Goal: Book appointment/travel/reservation

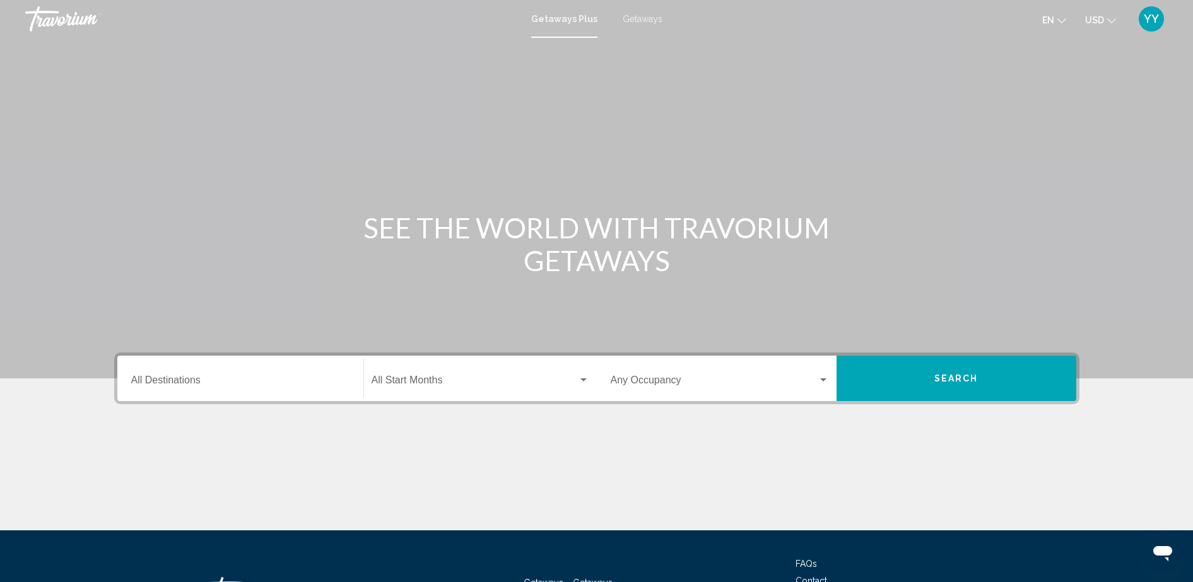
click at [642, 22] on span "Getaways" at bounding box center [643, 19] width 40 height 10
click at [175, 390] on div "Destination All Destinations" at bounding box center [240, 379] width 218 height 40
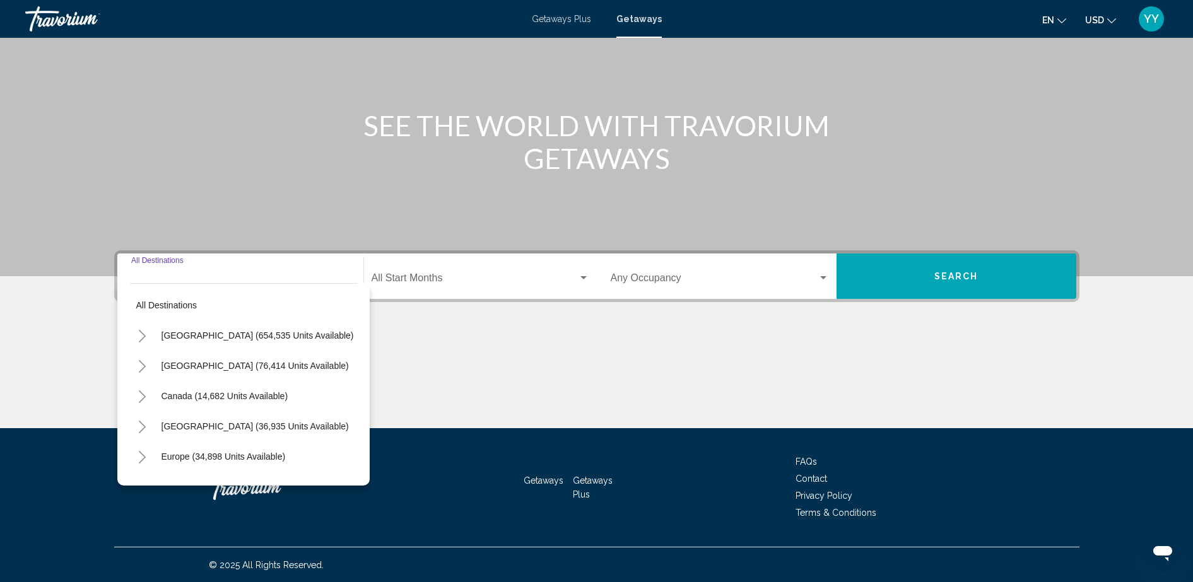
scroll to position [103, 0]
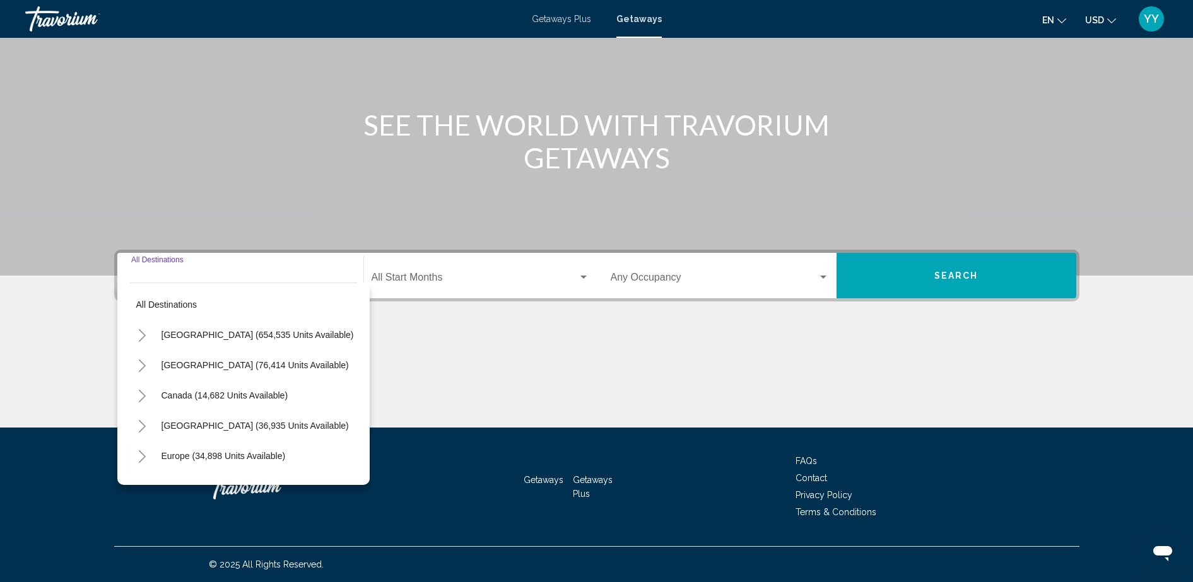
click at [146, 338] on icon "Toggle United States (654,535 units available)" at bounding box center [142, 335] width 9 height 13
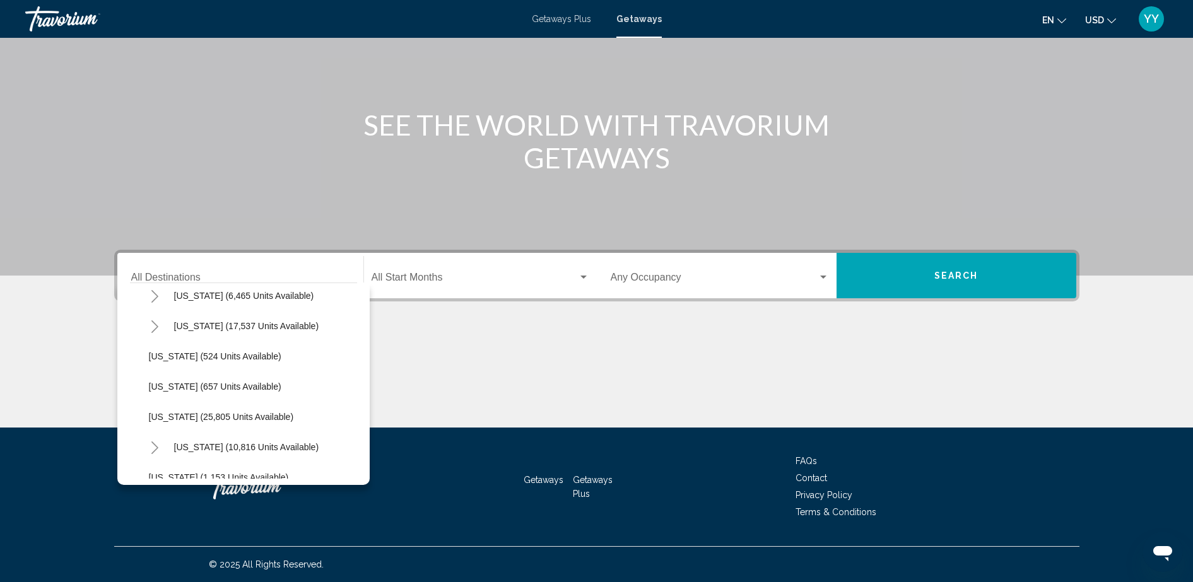
scroll to position [927, 0]
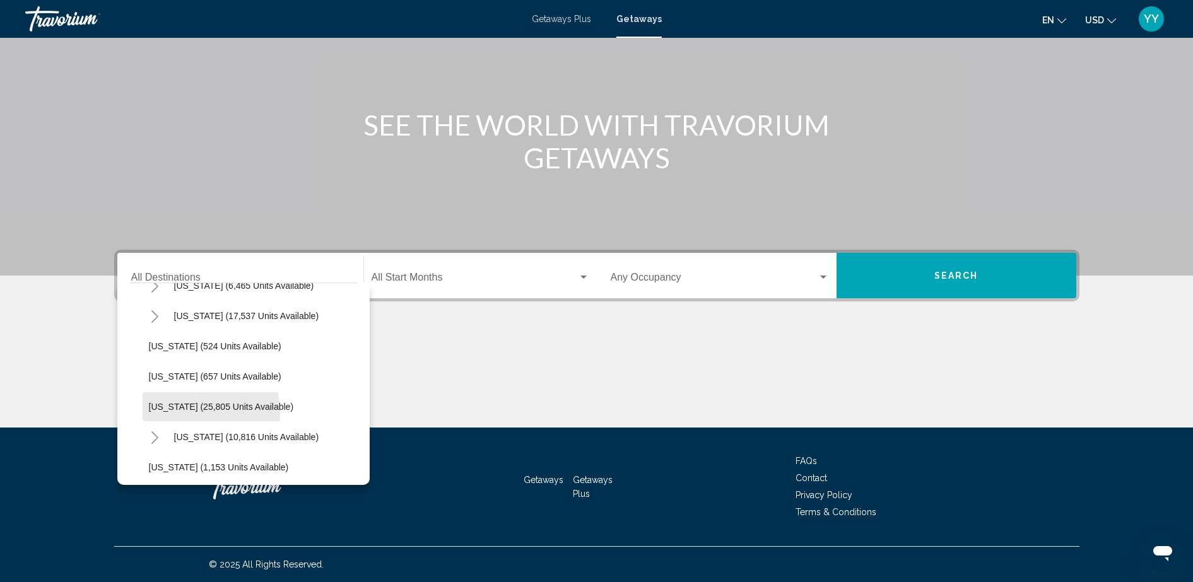
drag, startPoint x: 187, startPoint y: 413, endPoint x: 210, endPoint y: 403, distance: 25.2
click at [210, 403] on button "Oregon (25,805 units available)" at bounding box center [222, 406] width 158 height 29
type input "**********"
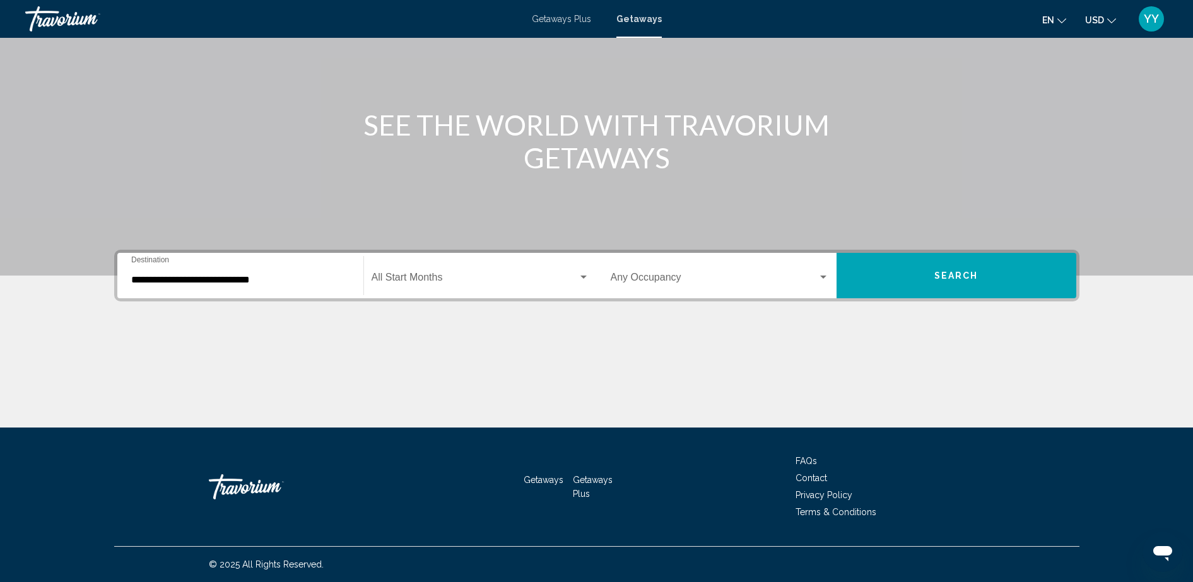
click at [530, 288] on div "Start Month All Start Months" at bounding box center [481, 276] width 218 height 40
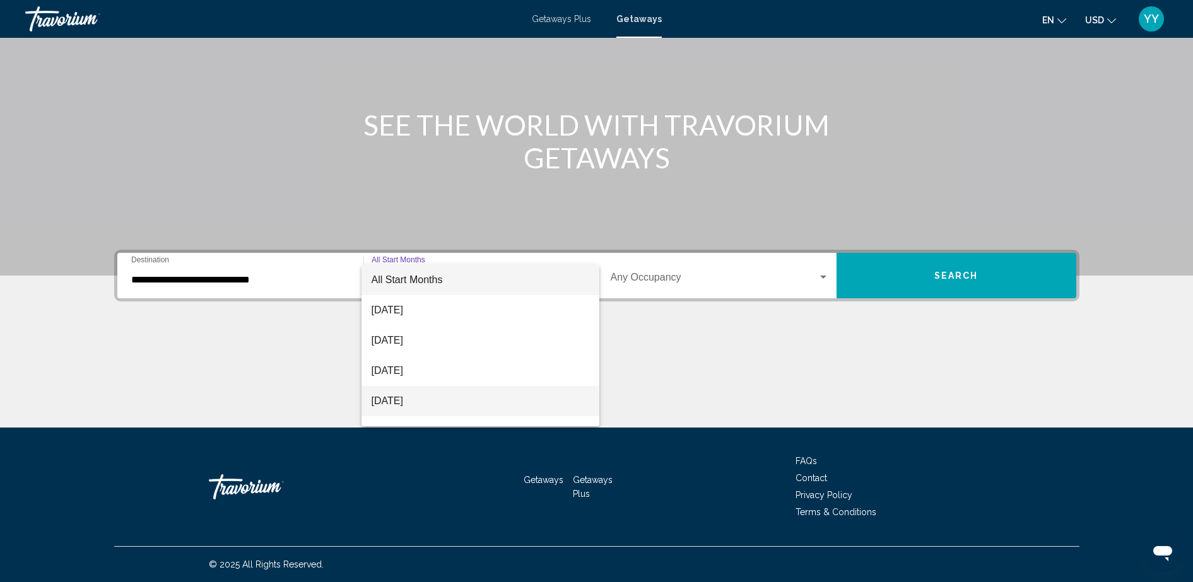
click at [420, 402] on span "[DATE]" at bounding box center [481, 401] width 218 height 30
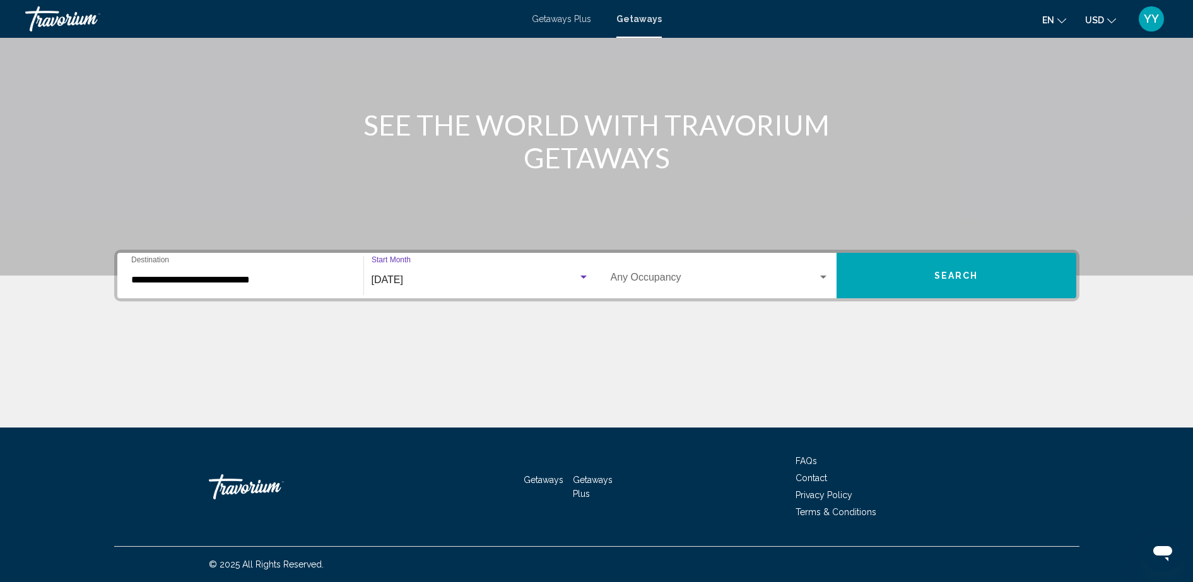
click at [824, 276] on div "Search widget" at bounding box center [823, 277] width 6 height 3
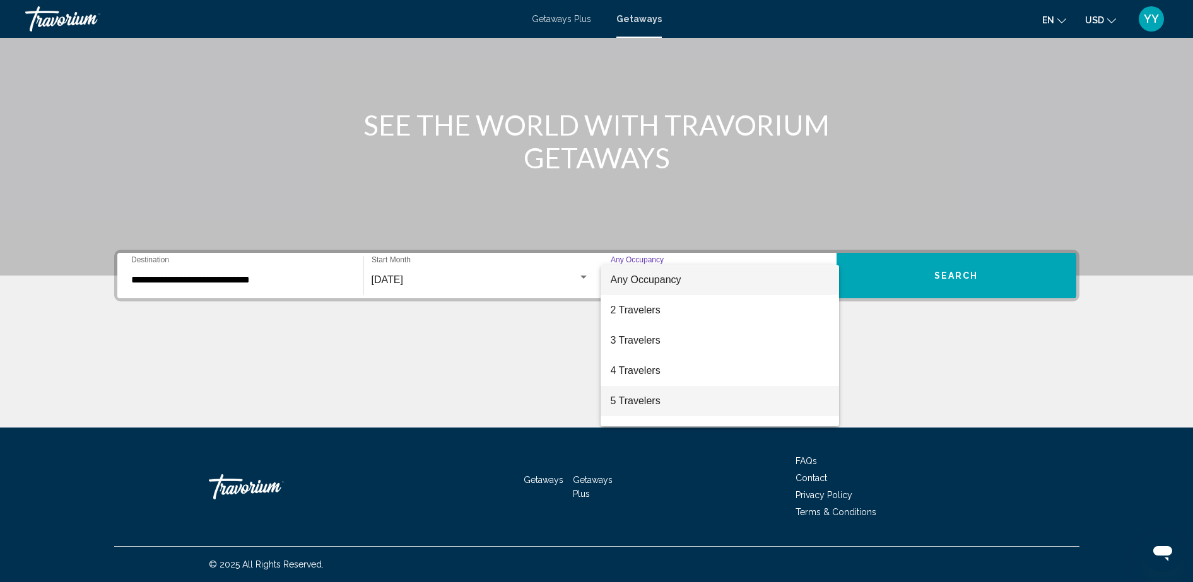
click at [655, 411] on span "5 Travelers" at bounding box center [720, 401] width 218 height 30
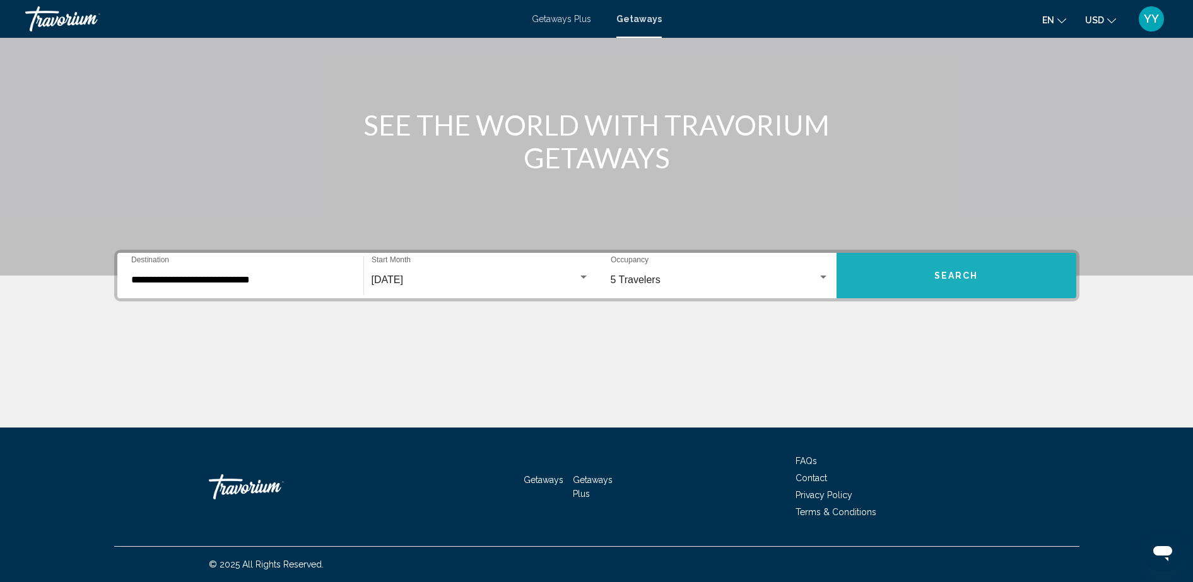
click at [945, 257] on button "Search" at bounding box center [957, 275] width 240 height 45
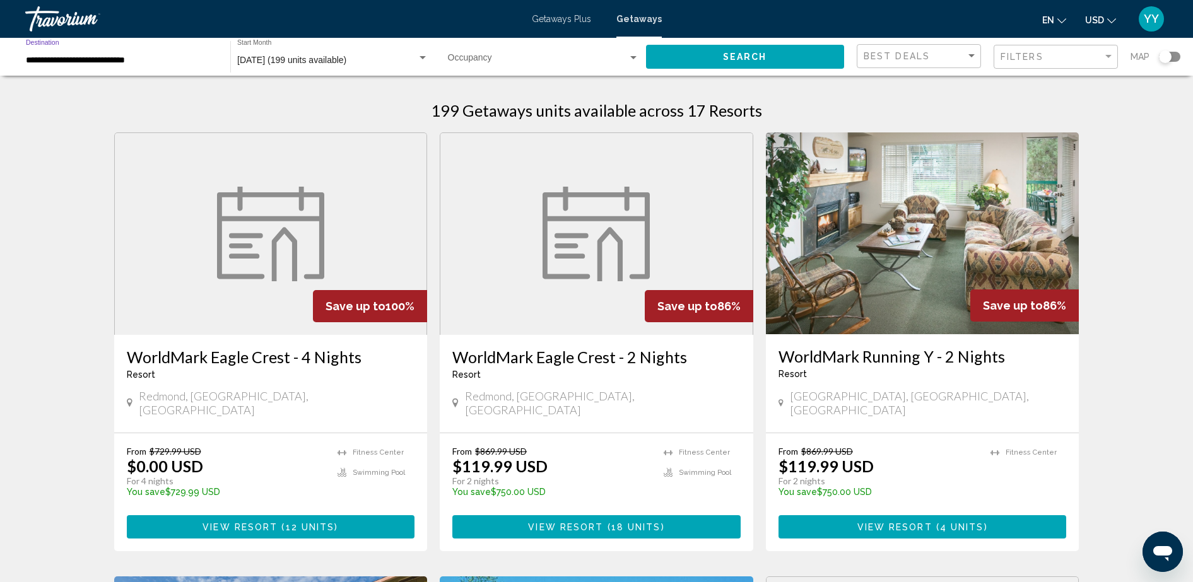
click at [199, 56] on input "**********" at bounding box center [122, 61] width 192 height 10
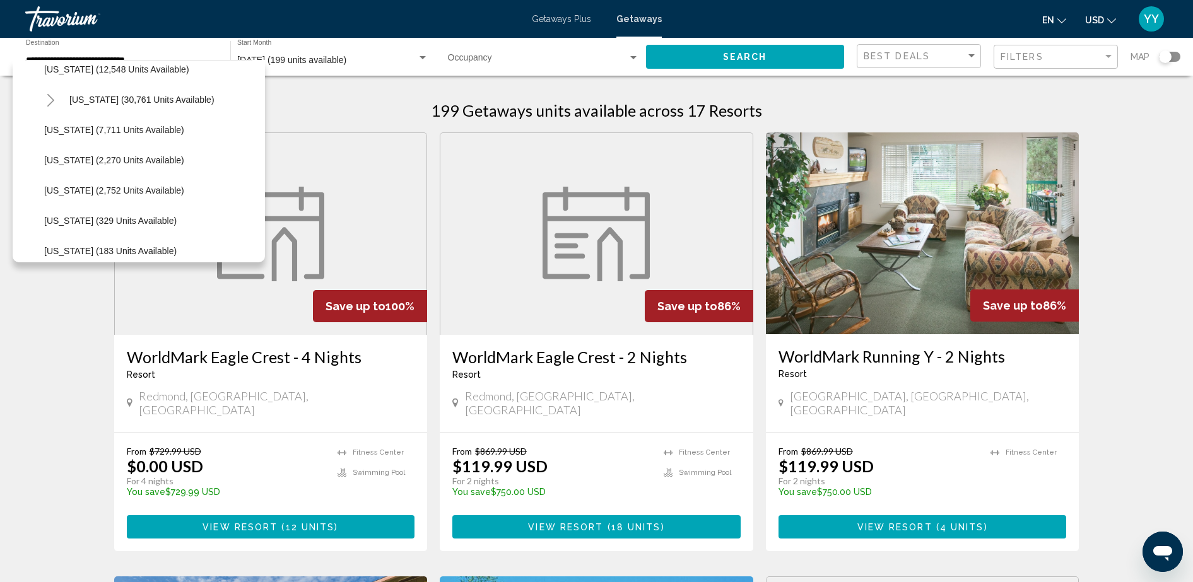
scroll to position [316, 0]
click at [175, 98] on span "Hawaii (30,761 units available)" at bounding box center [141, 99] width 145 height 10
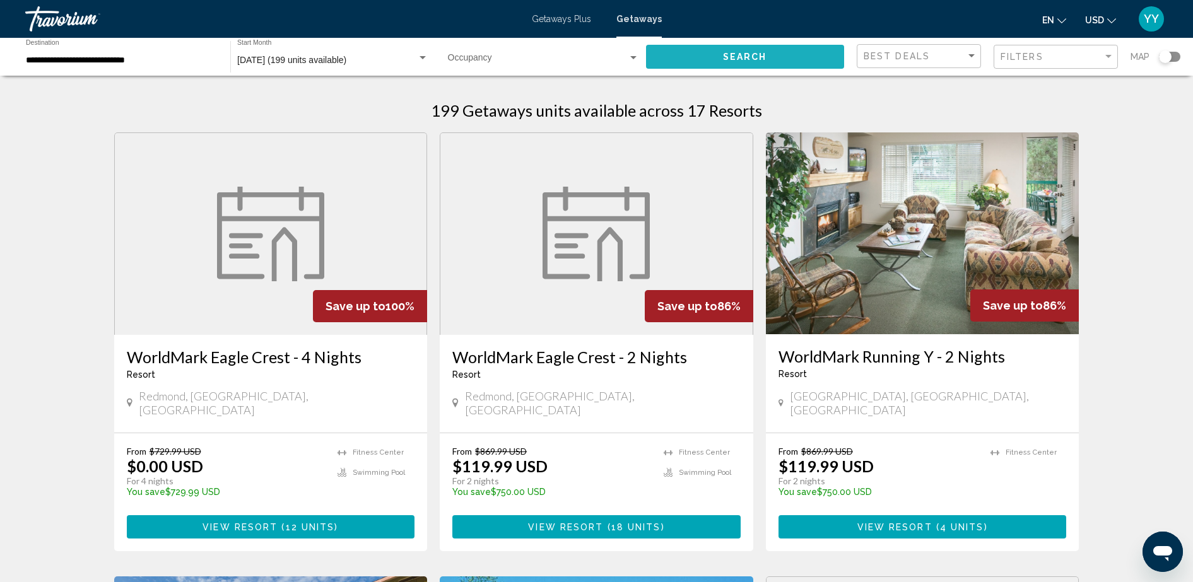
click at [725, 52] on span "Search" at bounding box center [745, 57] width 44 height 10
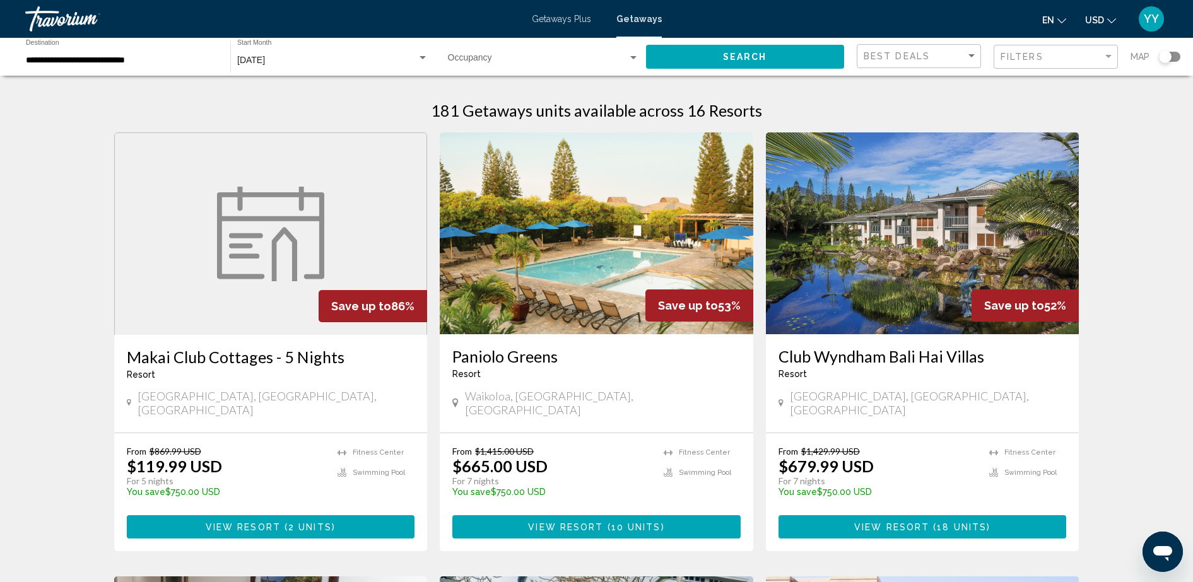
drag, startPoint x: 1168, startPoint y: 61, endPoint x: 1173, endPoint y: 56, distance: 6.7
click at [1173, 56] on div "Search widget" at bounding box center [1169, 57] width 21 height 10
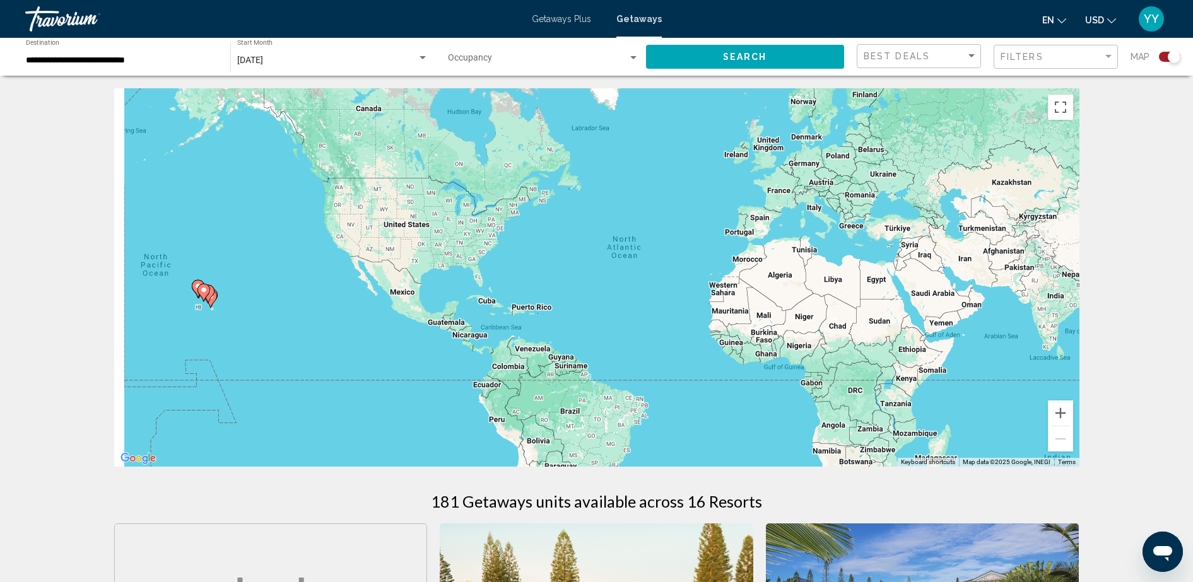
drag, startPoint x: 264, startPoint y: 292, endPoint x: 409, endPoint y: 269, distance: 146.9
click at [409, 269] on div "To activate drag with keyboard, press Alt + Enter. Once in keyboard drag state,…" at bounding box center [596, 277] width 965 height 379
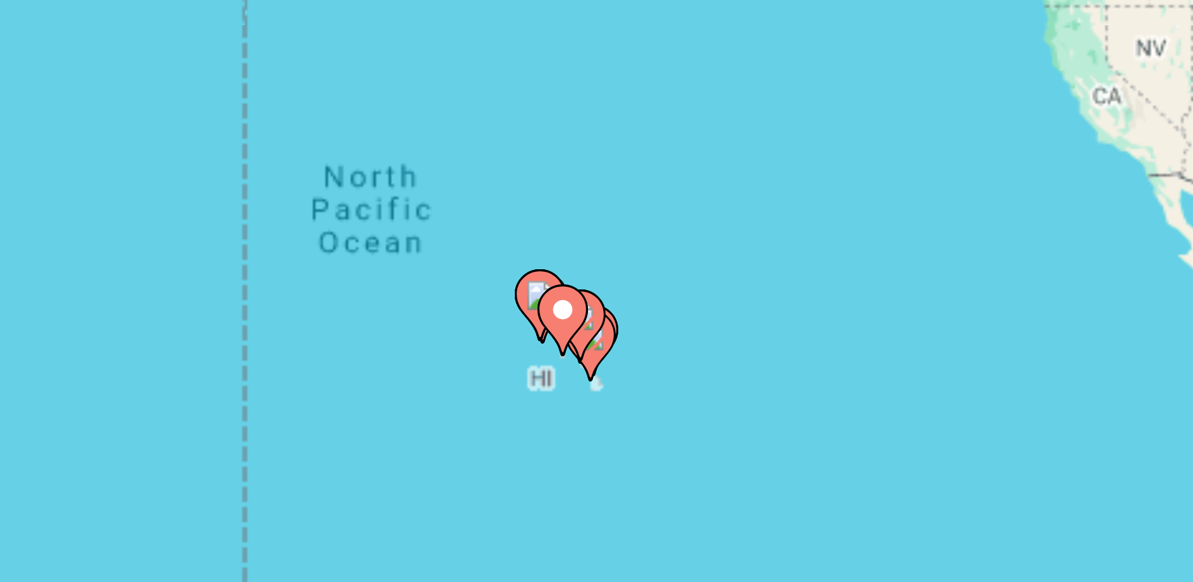
drag, startPoint x: 498, startPoint y: 270, endPoint x: 531, endPoint y: 302, distance: 46.0
click at [531, 302] on div "To activate drag with keyboard, press Alt + Enter. Once in keyboard drag state,…" at bounding box center [596, 277] width 965 height 379
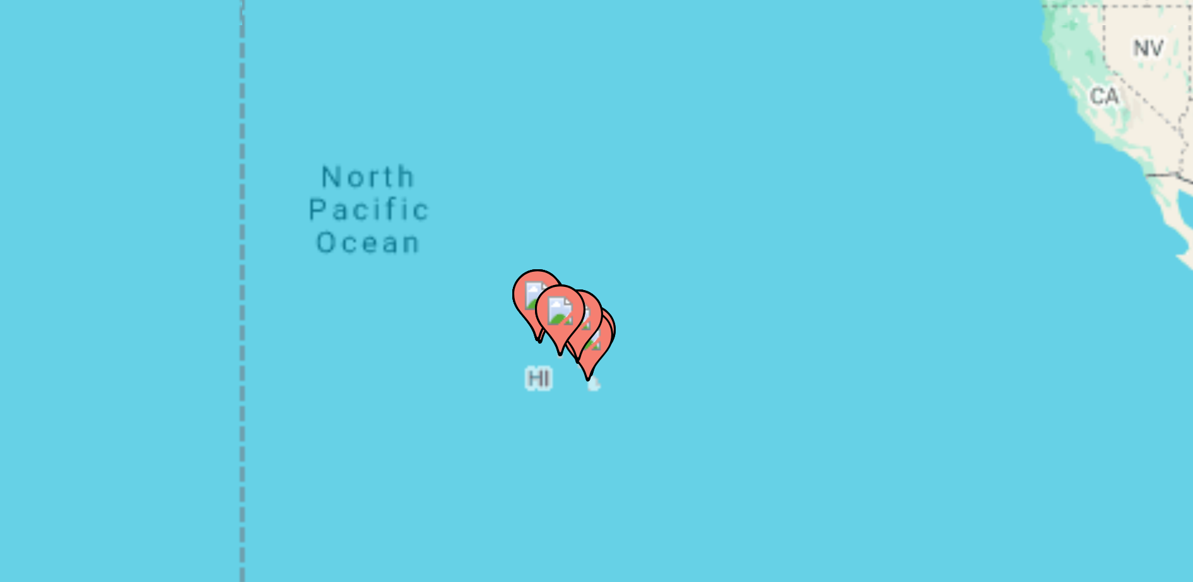
click at [532, 295] on div "To activate drag with keyboard, press Alt + Enter. Once in keyboard drag state,…" at bounding box center [596, 277] width 965 height 379
click at [529, 287] on div "To activate drag with keyboard, press Alt + Enter. Once in keyboard drag state,…" at bounding box center [596, 277] width 965 height 379
click at [521, 291] on gmp-advanced-marker "Main content" at bounding box center [518, 283] width 13 height 19
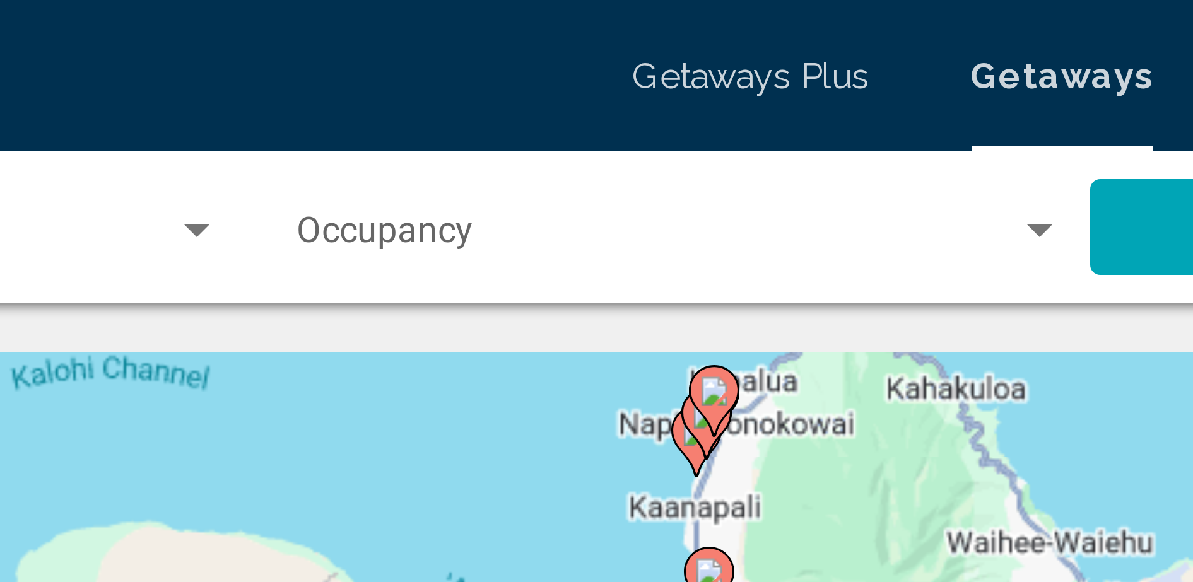
drag, startPoint x: 536, startPoint y: 257, endPoint x: 496, endPoint y: 107, distance: 155.2
click at [496, 107] on div "To activate drag with keyboard, press Alt + Enter. Once in keyboard drag state,…" at bounding box center [596, 277] width 965 height 379
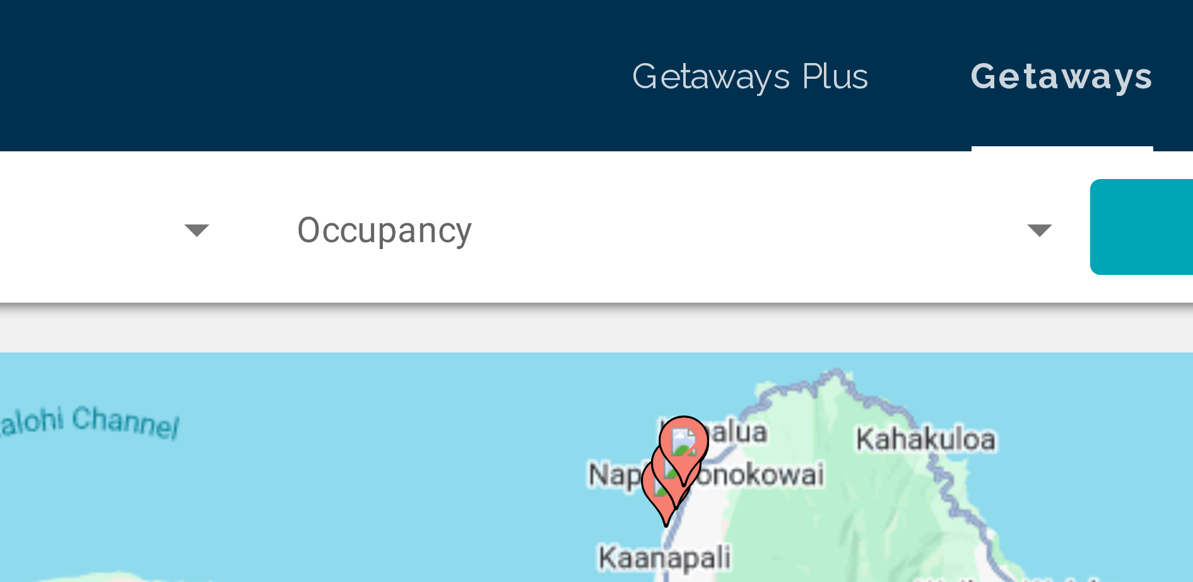
drag, startPoint x: 496, startPoint y: 107, endPoint x: 469, endPoint y: 68, distance: 47.6
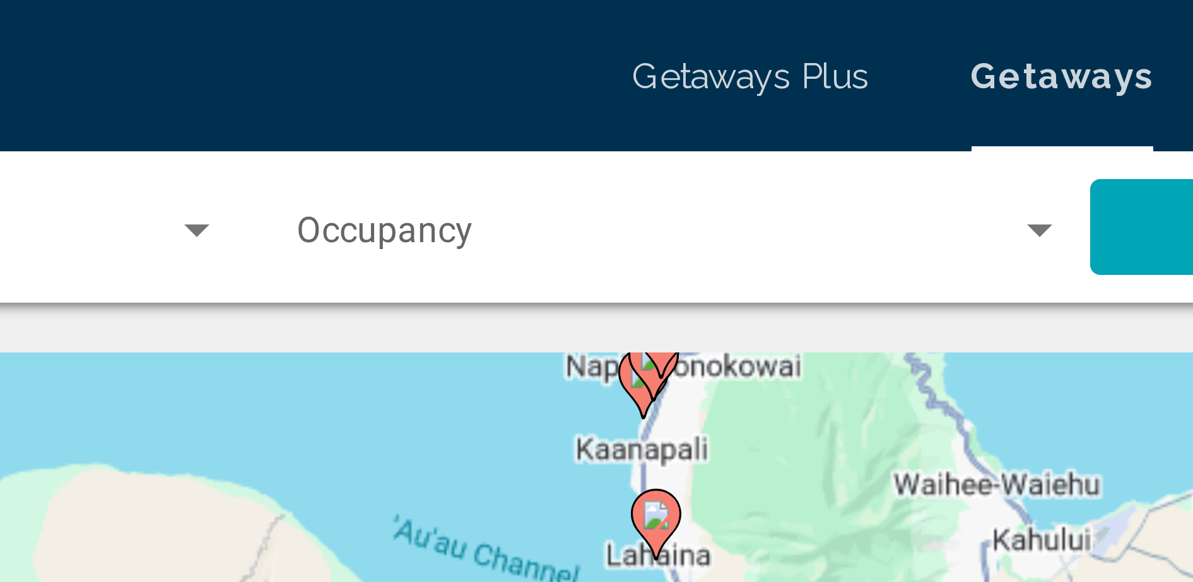
click at [467, 62] on span "Search widget" at bounding box center [538, 61] width 180 height 10
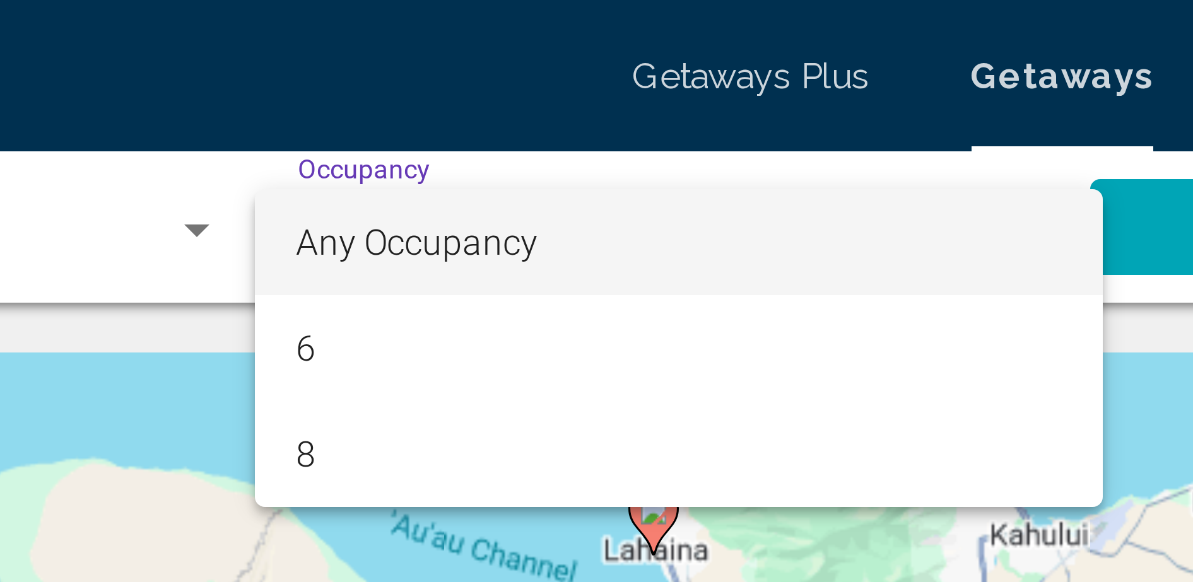
click at [401, 89] on div at bounding box center [596, 291] width 1193 height 582
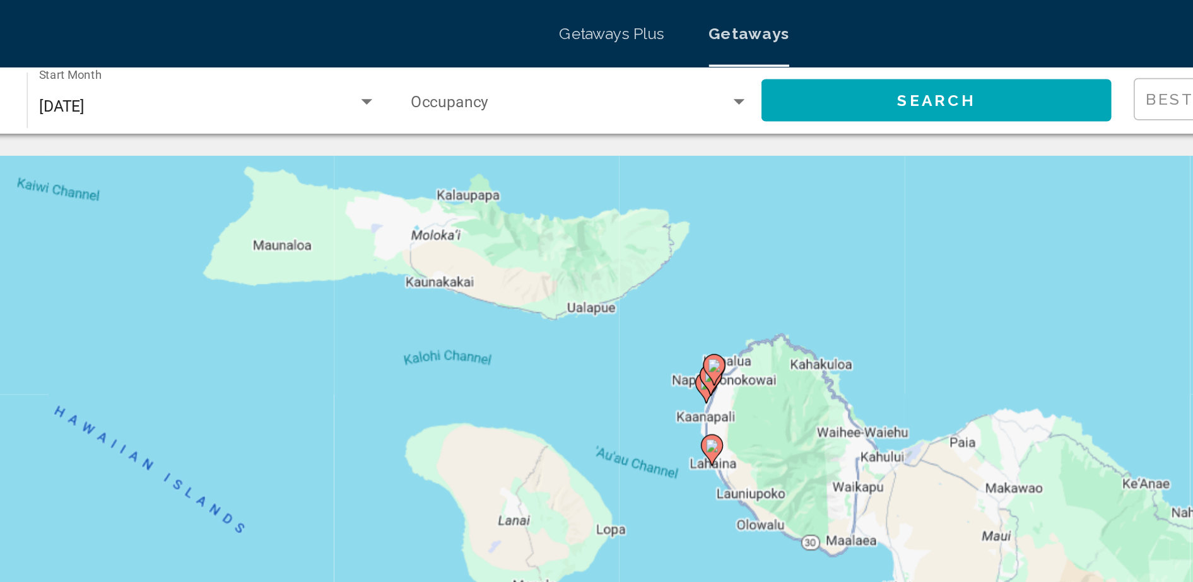
drag, startPoint x: 498, startPoint y: 100, endPoint x: 574, endPoint y: 352, distance: 263.5
click at [574, 352] on div "To activate drag with keyboard, press Alt + Enter. Once in keyboard drag state,…" at bounding box center [596, 277] width 965 height 379
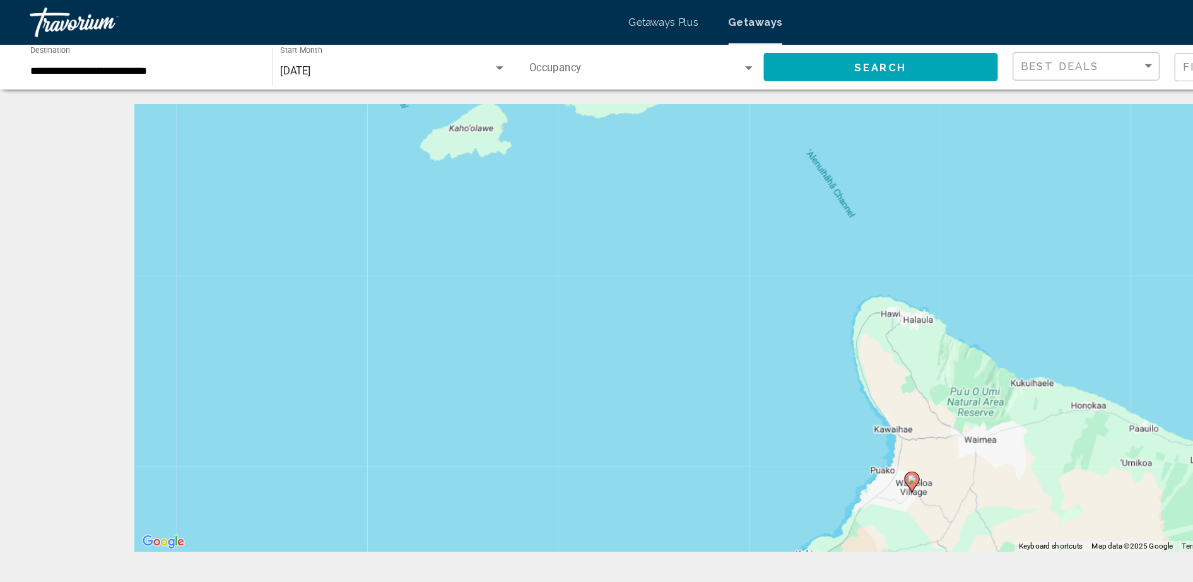
drag, startPoint x: 739, startPoint y: 175, endPoint x: 532, endPoint y: -50, distance: 305.4
click at [532, 0] on html "**********" at bounding box center [596, 291] width 1193 height 582
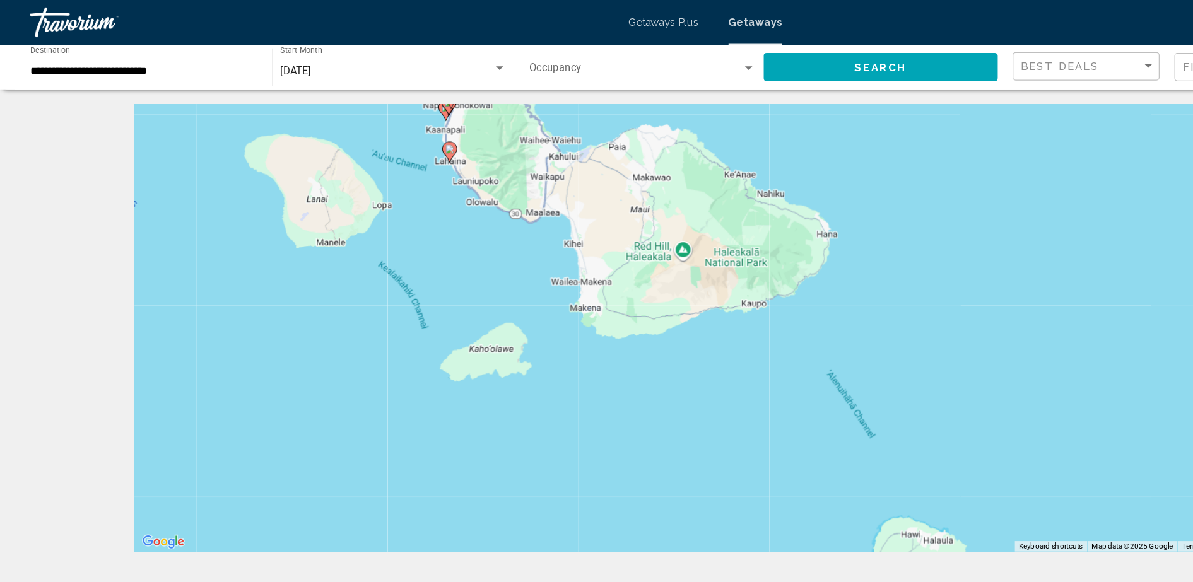
drag, startPoint x: 618, startPoint y: 337, endPoint x: 635, endPoint y: 526, distance: 190.0
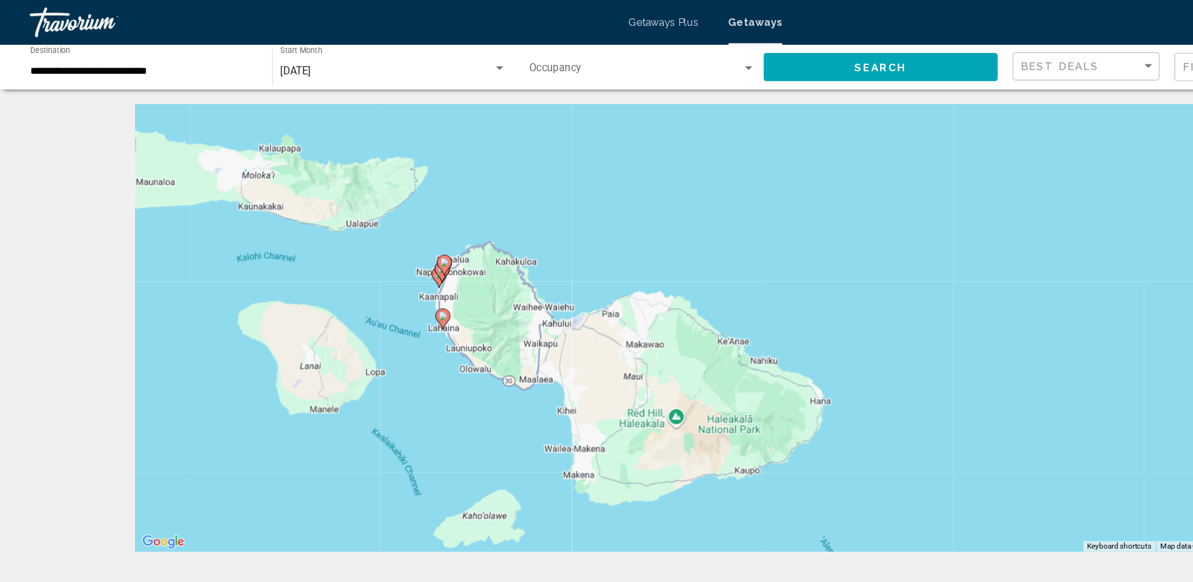
drag, startPoint x: 631, startPoint y: 356, endPoint x: 626, endPoint y: 501, distance: 144.6
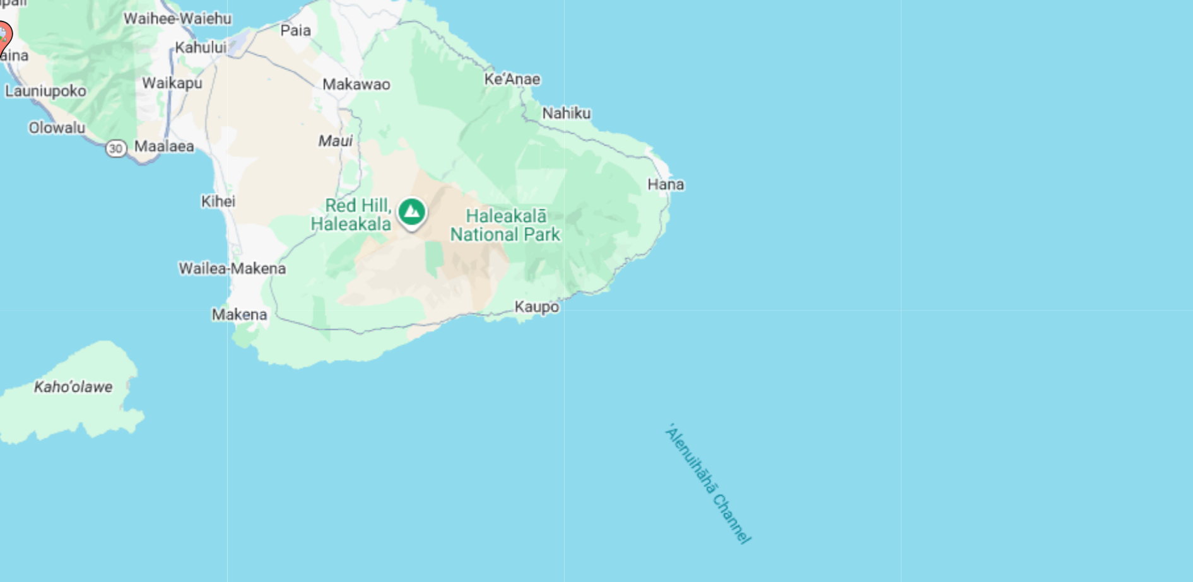
drag, startPoint x: 680, startPoint y: 225, endPoint x: 599, endPoint y: 73, distance: 173.0
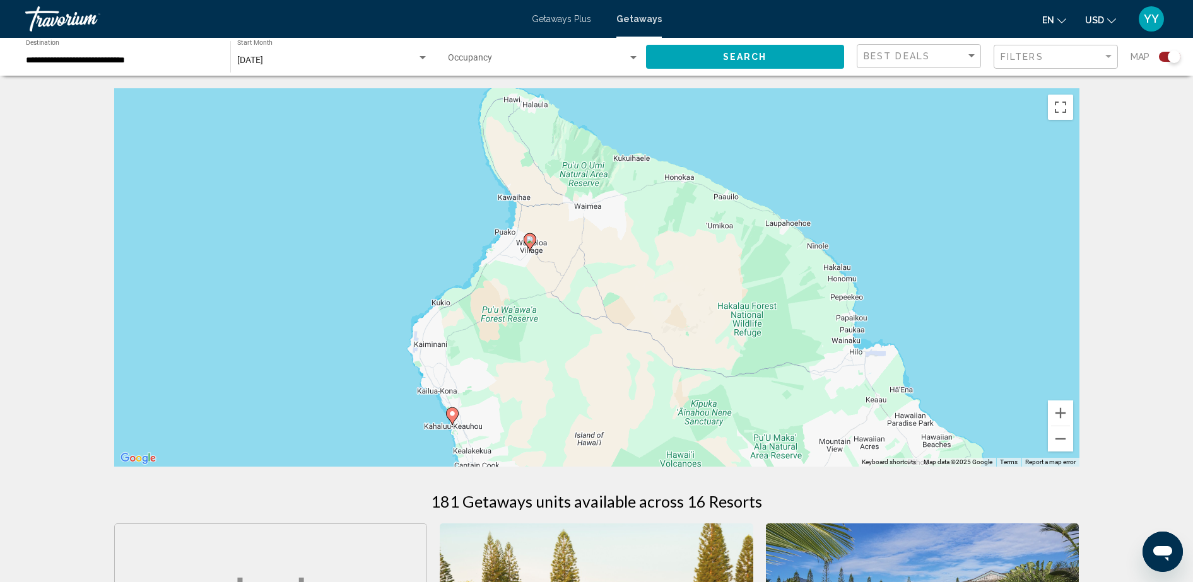
drag, startPoint x: 647, startPoint y: 238, endPoint x: 575, endPoint y: -59, distance: 305.0
click at [575, 0] on html "**********" at bounding box center [596, 291] width 1193 height 582
click at [346, 237] on div "To activate drag with keyboard, press Alt + Enter. Once in keyboard drag state,…" at bounding box center [596, 277] width 965 height 379
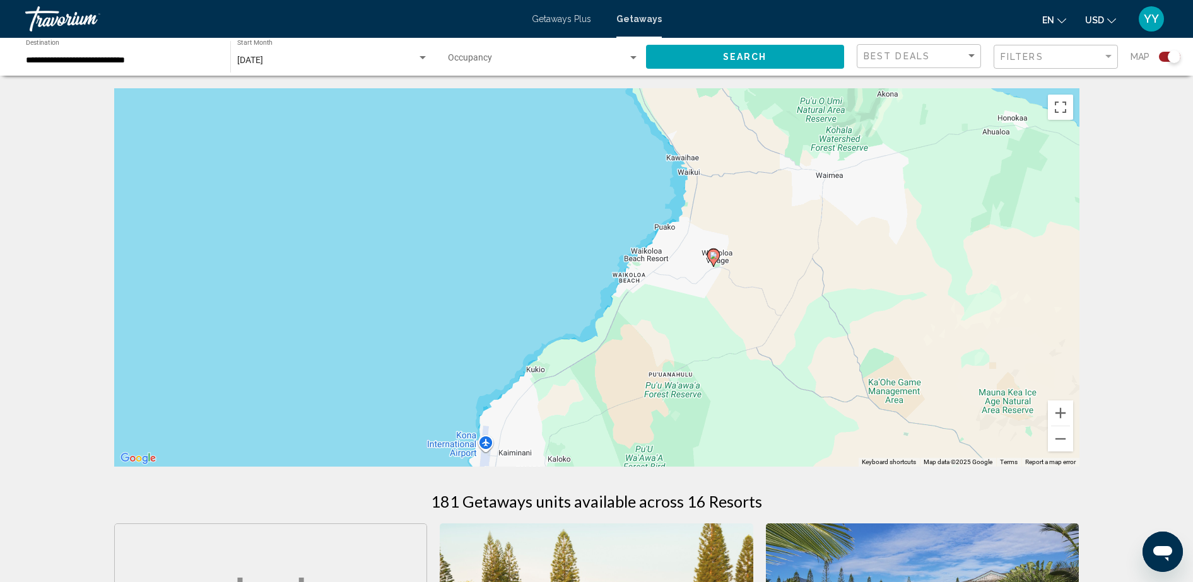
click at [291, 252] on div "To activate drag with keyboard, press Alt + Enter. Once in keyboard drag state,…" at bounding box center [596, 277] width 965 height 379
click at [341, 319] on div "To activate drag with keyboard, press Alt + Enter. Once in keyboard drag state,…" at bounding box center [596, 277] width 965 height 379
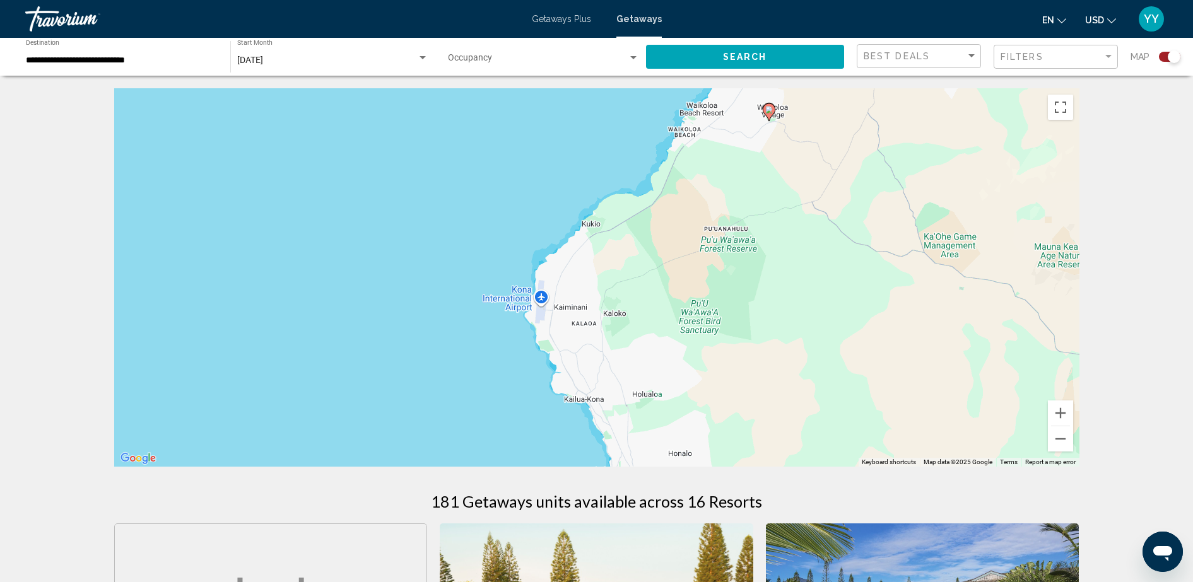
drag, startPoint x: 393, startPoint y: 156, endPoint x: 443, endPoint y: 16, distance: 148.1
click at [443, 16] on div "**********" at bounding box center [596, 291] width 1193 height 582
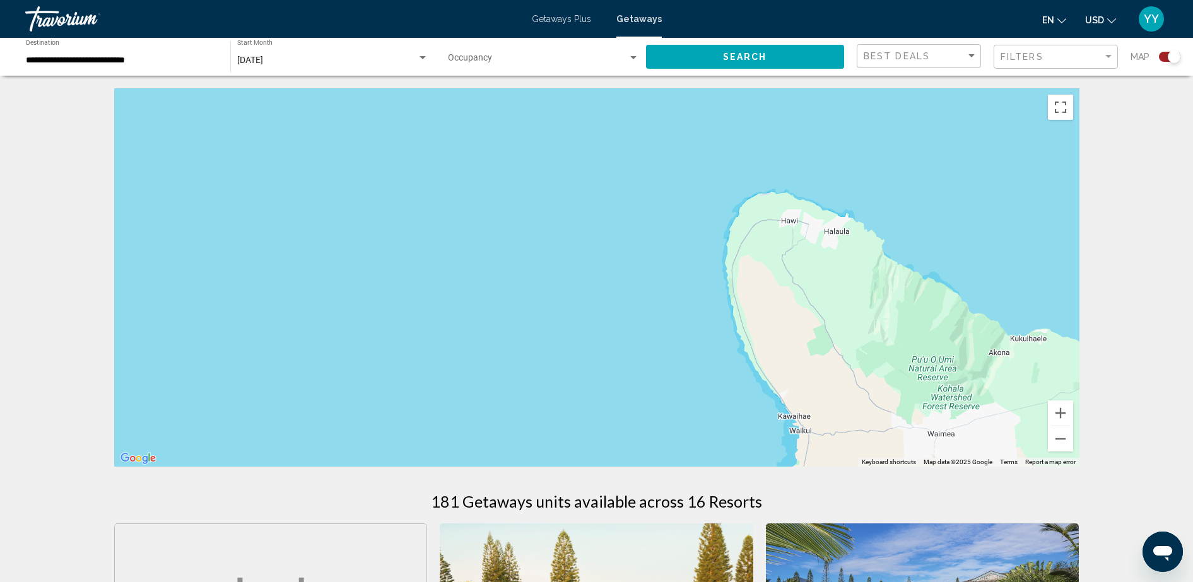
drag, startPoint x: 403, startPoint y: 216, endPoint x: 459, endPoint y: 622, distance: 409.5
click at [459, 582] on html "**********" at bounding box center [596, 291] width 1193 height 582
click at [1055, 450] on button "Zoom out" at bounding box center [1060, 438] width 25 height 25
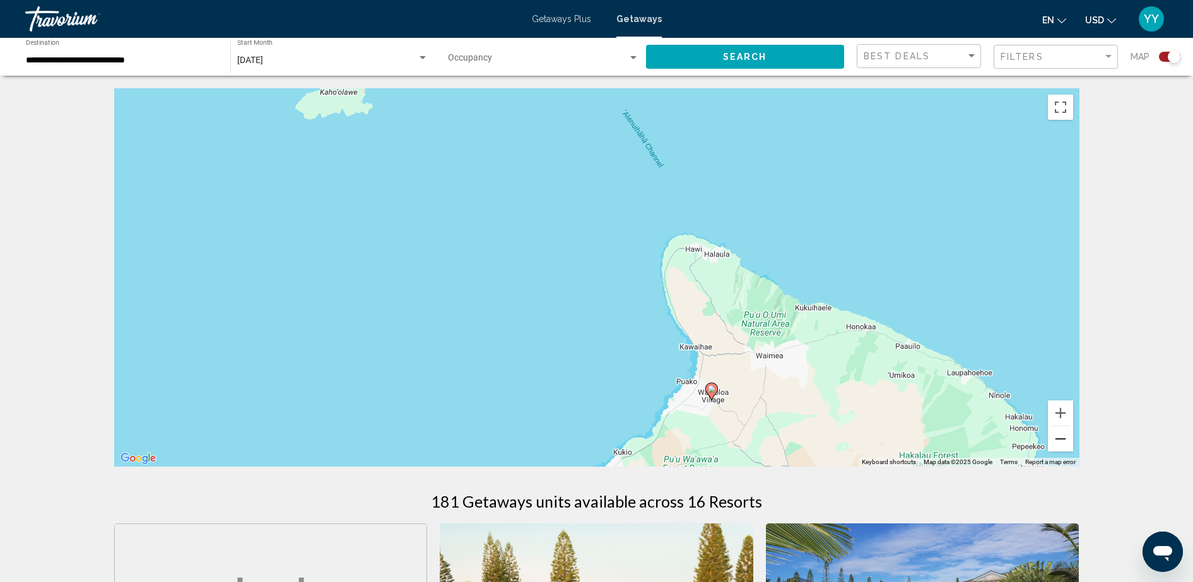
click at [1055, 450] on button "Zoom out" at bounding box center [1060, 438] width 25 height 25
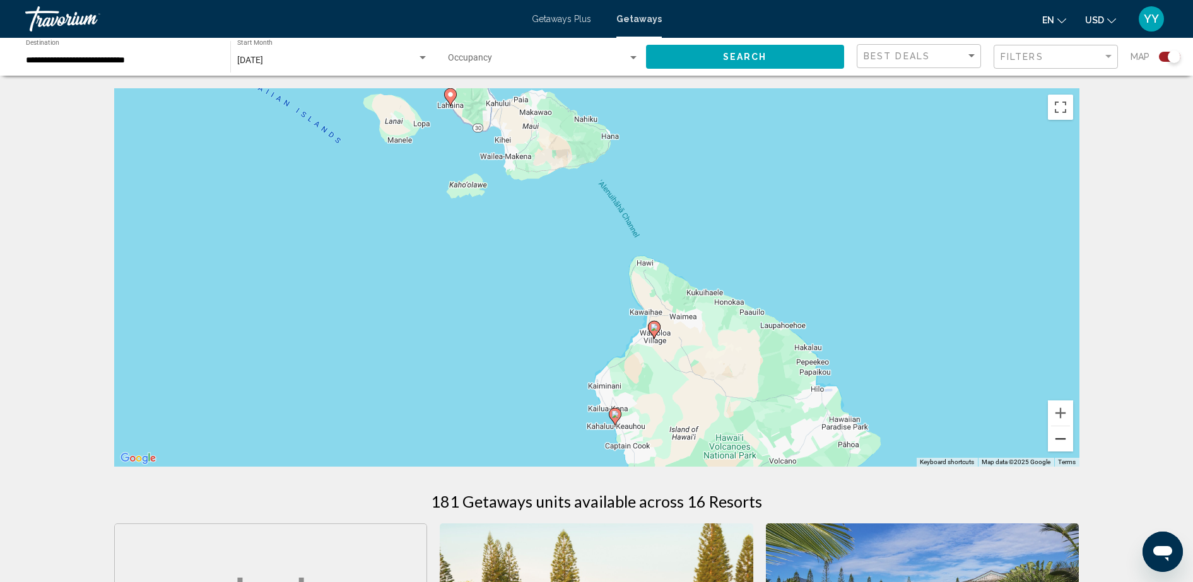
click at [1055, 450] on button "Zoom out" at bounding box center [1060, 438] width 25 height 25
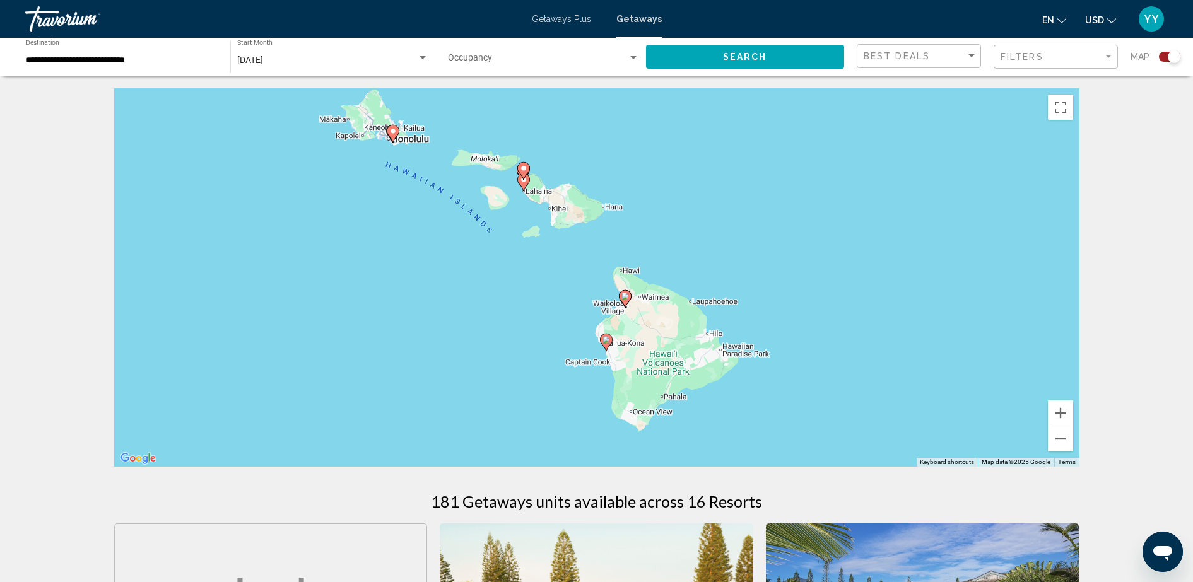
click at [394, 129] on image "Main content" at bounding box center [393, 131] width 8 height 8
type input "**********"
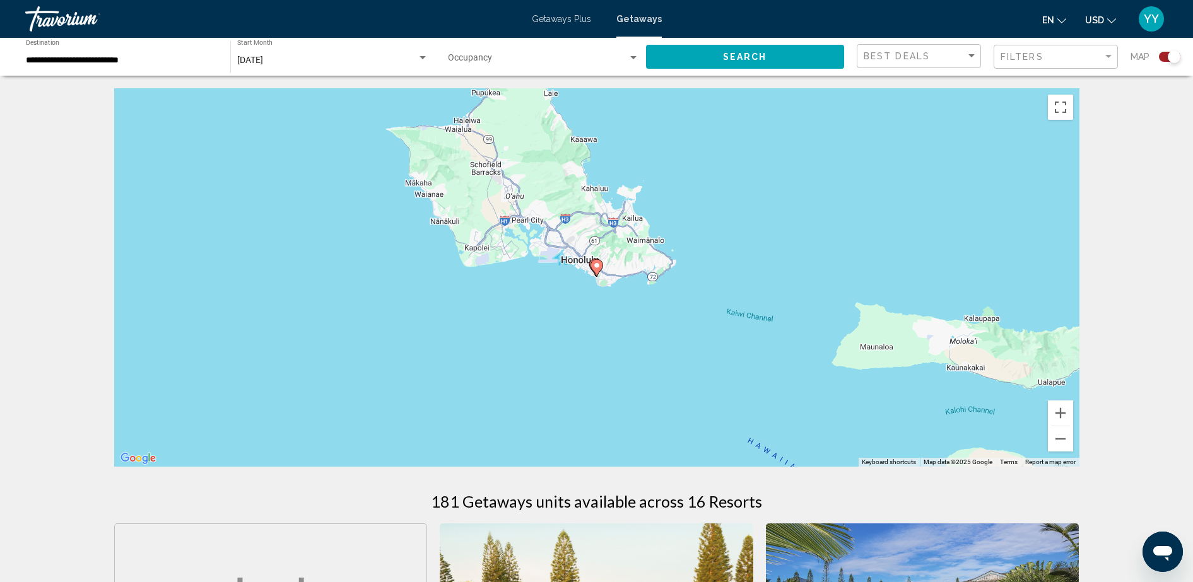
click at [598, 269] on image "Main content" at bounding box center [597, 266] width 8 height 8
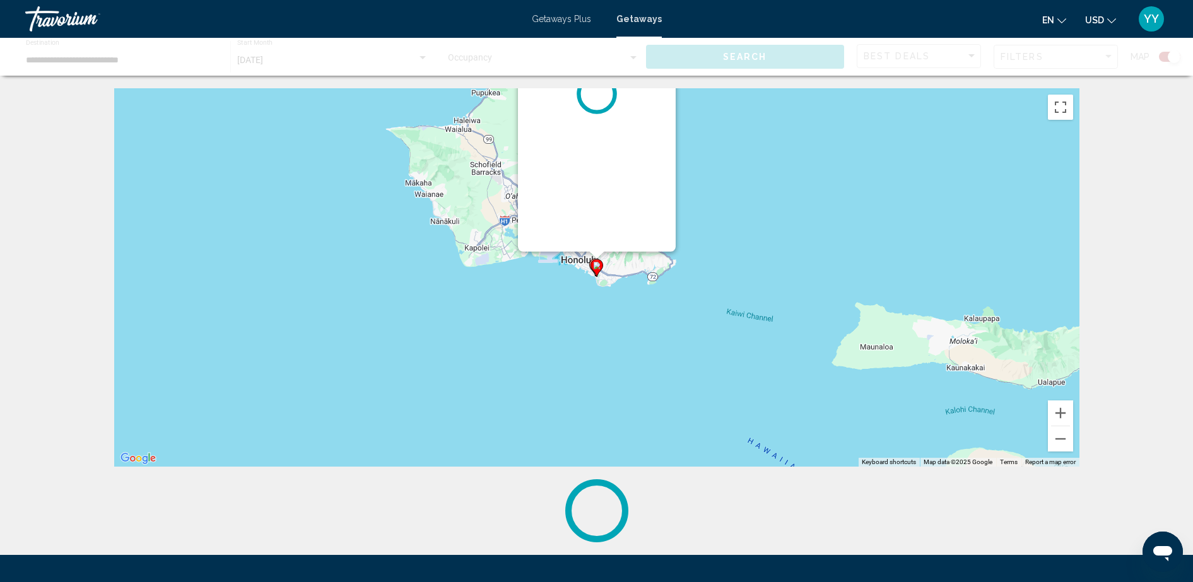
click at [598, 269] on image "Main content" at bounding box center [597, 266] width 8 height 8
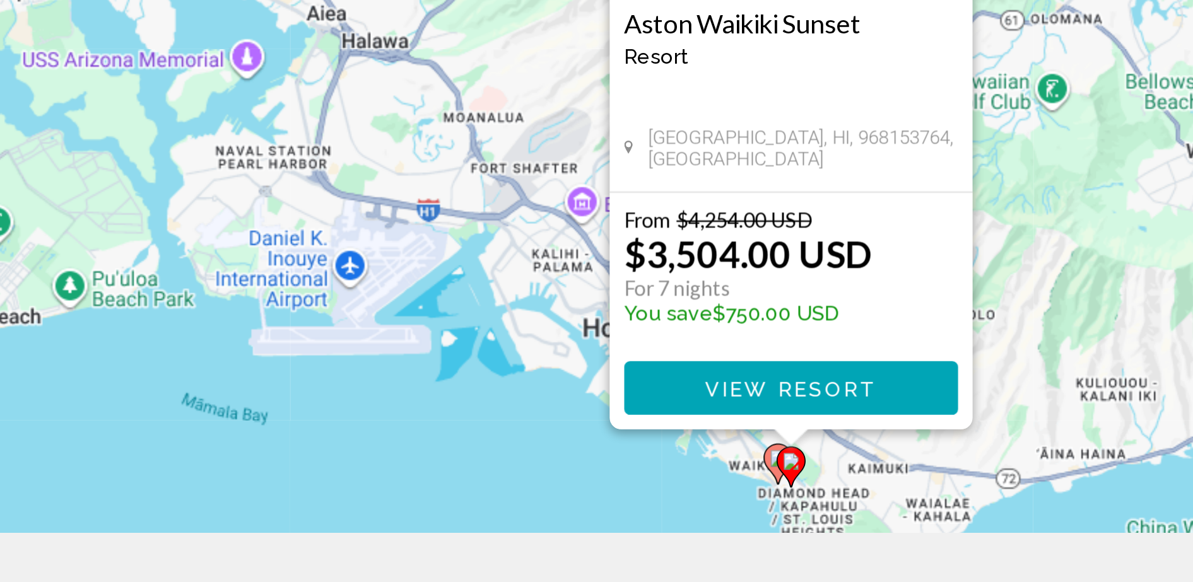
click at [587, 437] on image "Main content" at bounding box center [591, 435] width 8 height 8
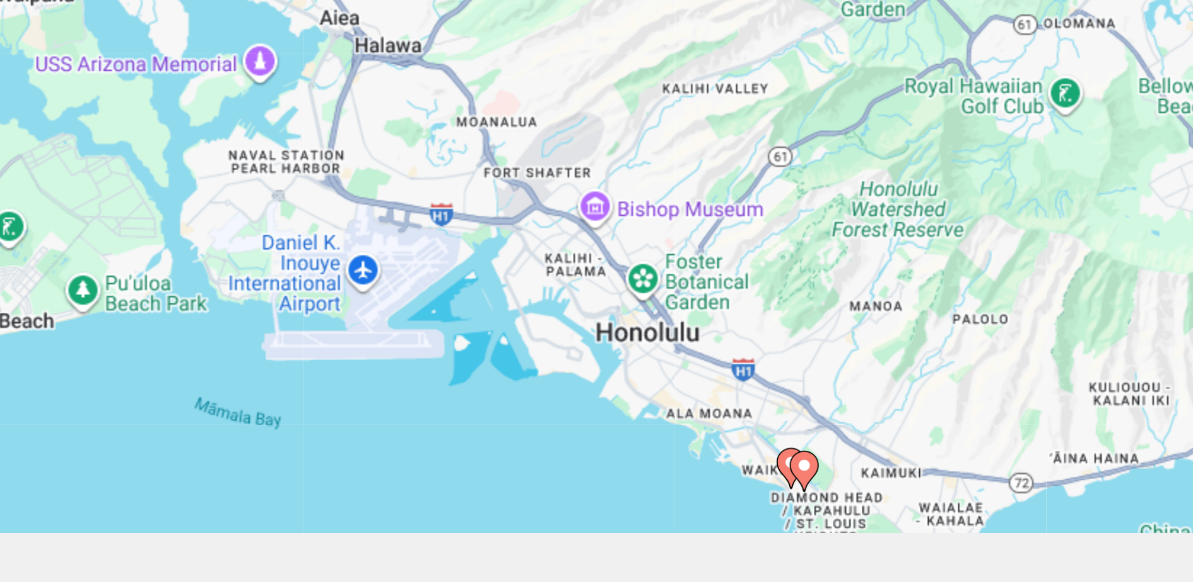
click at [593, 436] on icon "Main content" at bounding box center [595, 439] width 11 height 16
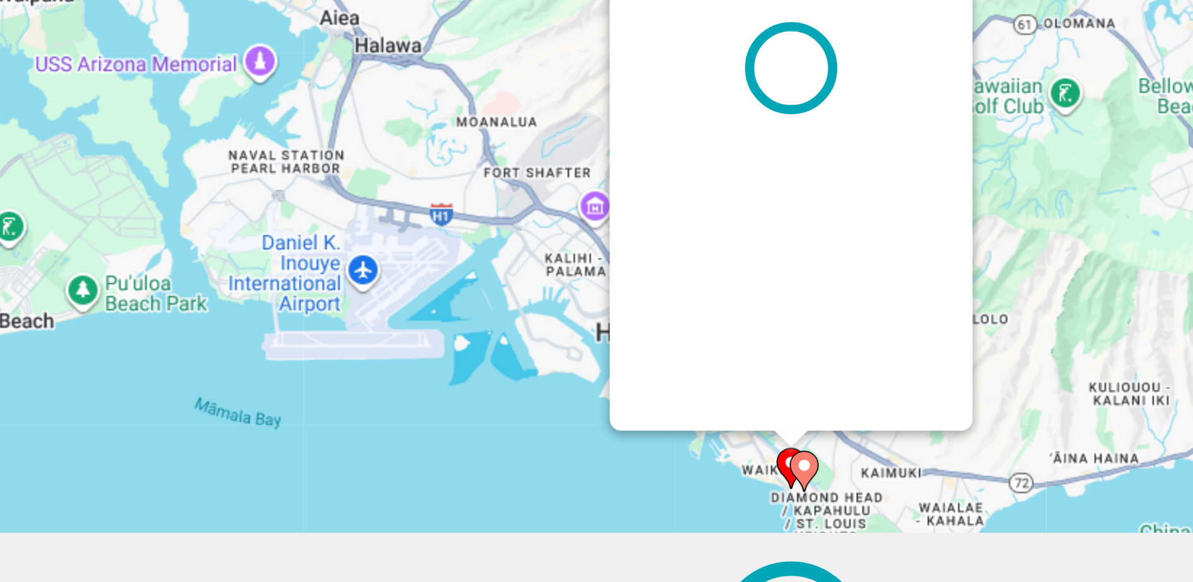
click at [593, 436] on icon "Main content" at bounding box center [595, 439] width 11 height 16
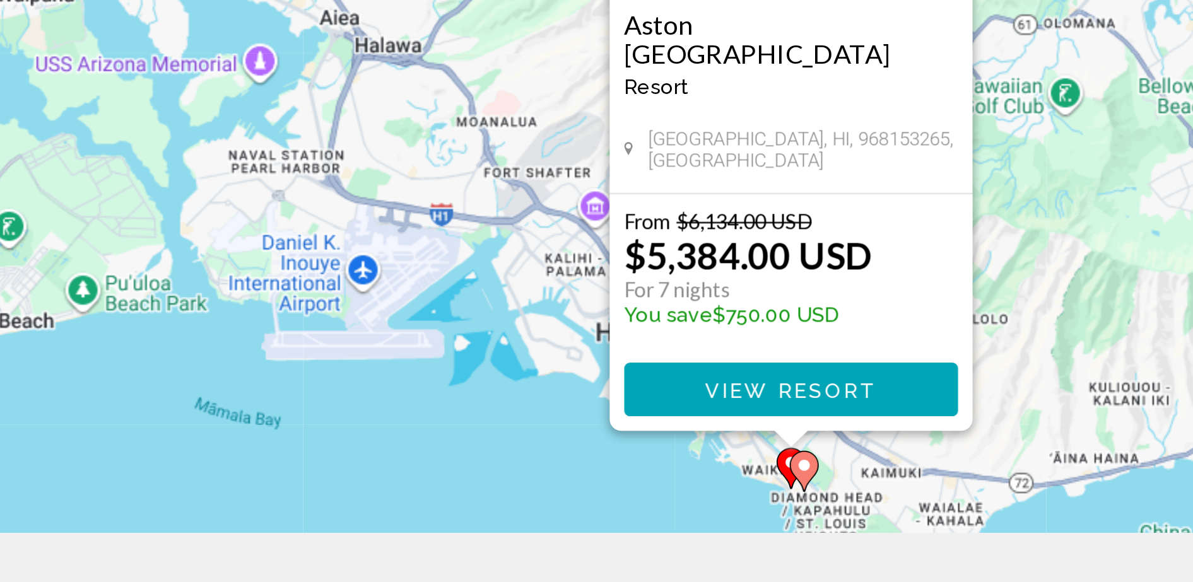
click at [602, 439] on image "Main content" at bounding box center [603, 438] width 8 height 8
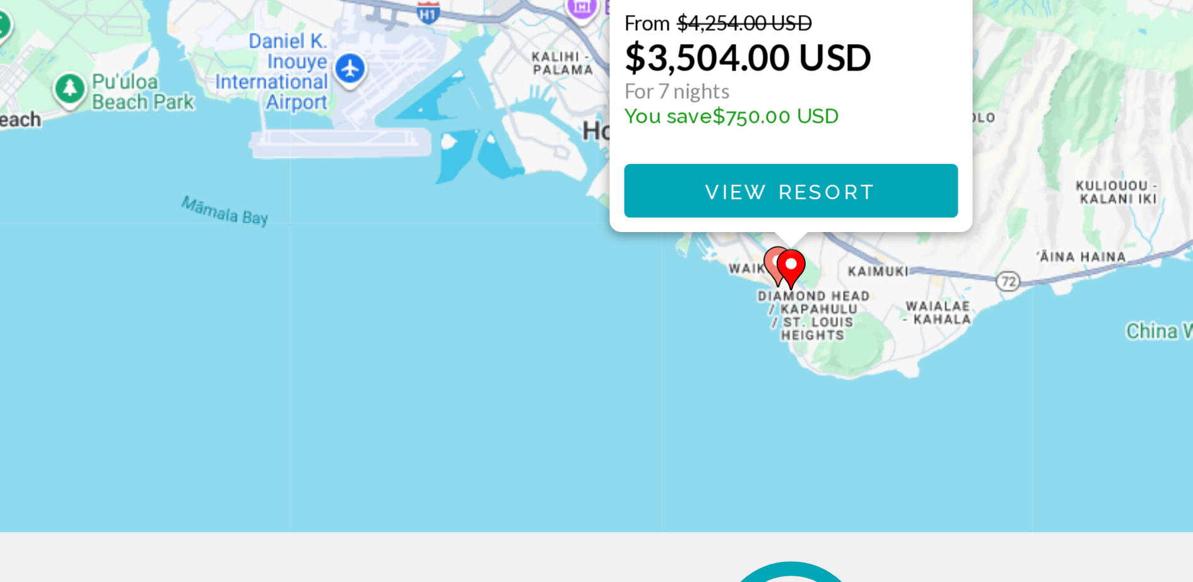
click at [602, 439] on div "To navigate, press the arrow keys. To activate drag with keyboard, press Alt + …" at bounding box center [596, 277] width 965 height 379
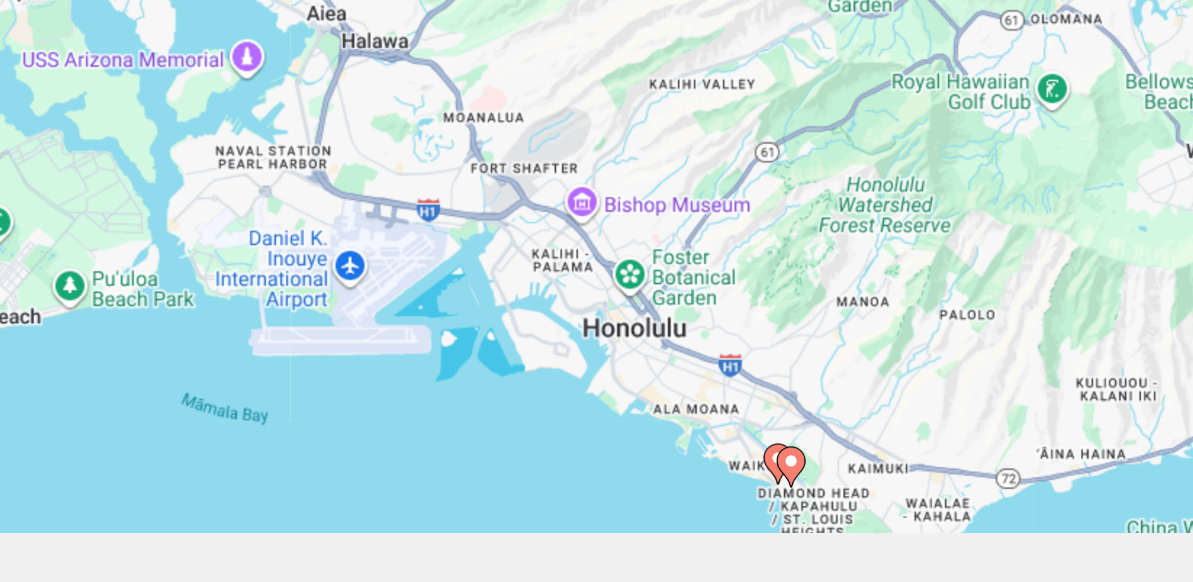
click at [602, 439] on gmp-advanced-marker "Main content" at bounding box center [596, 438] width 13 height 19
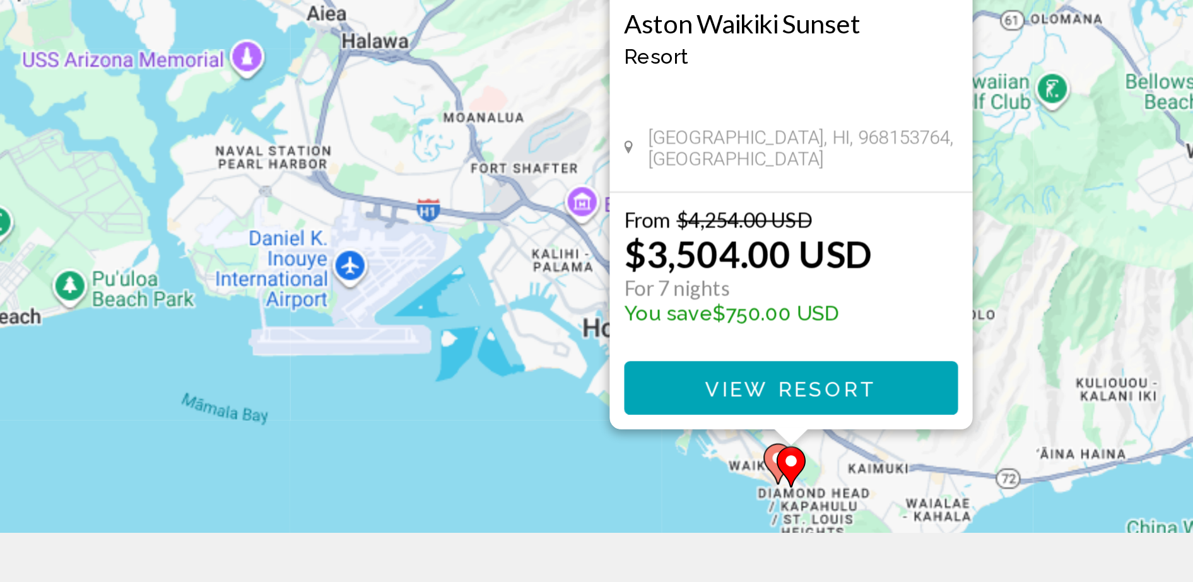
click at [459, 437] on div "To activate drag with keyboard, press Alt + Enter. Once in keyboard drag state,…" at bounding box center [596, 277] width 965 height 379
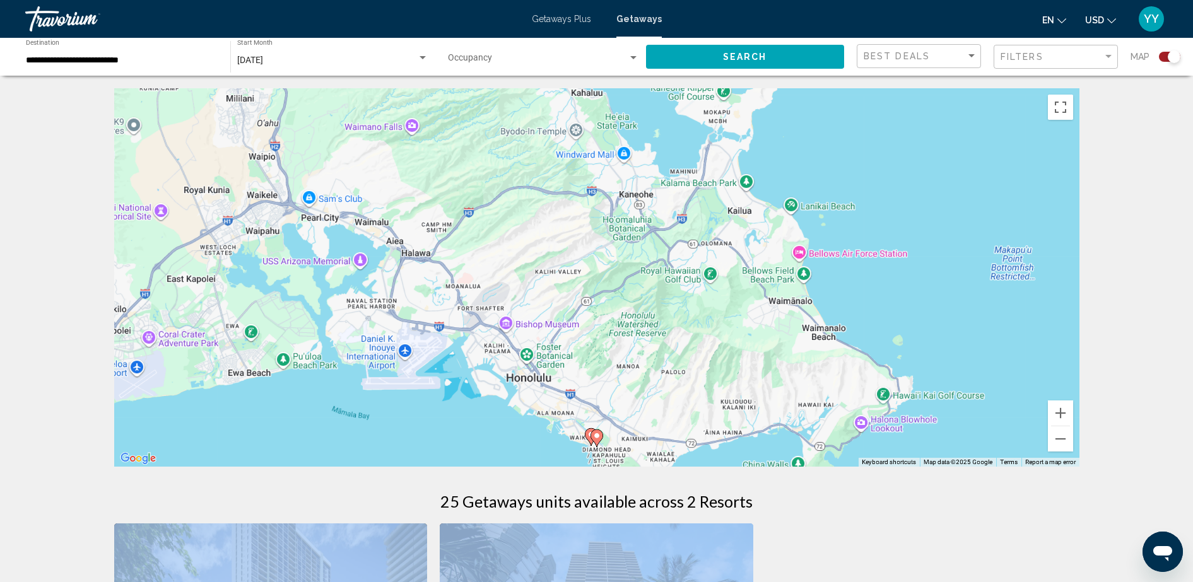
drag, startPoint x: 823, startPoint y: 536, endPoint x: 833, endPoint y: 498, distance: 39.2
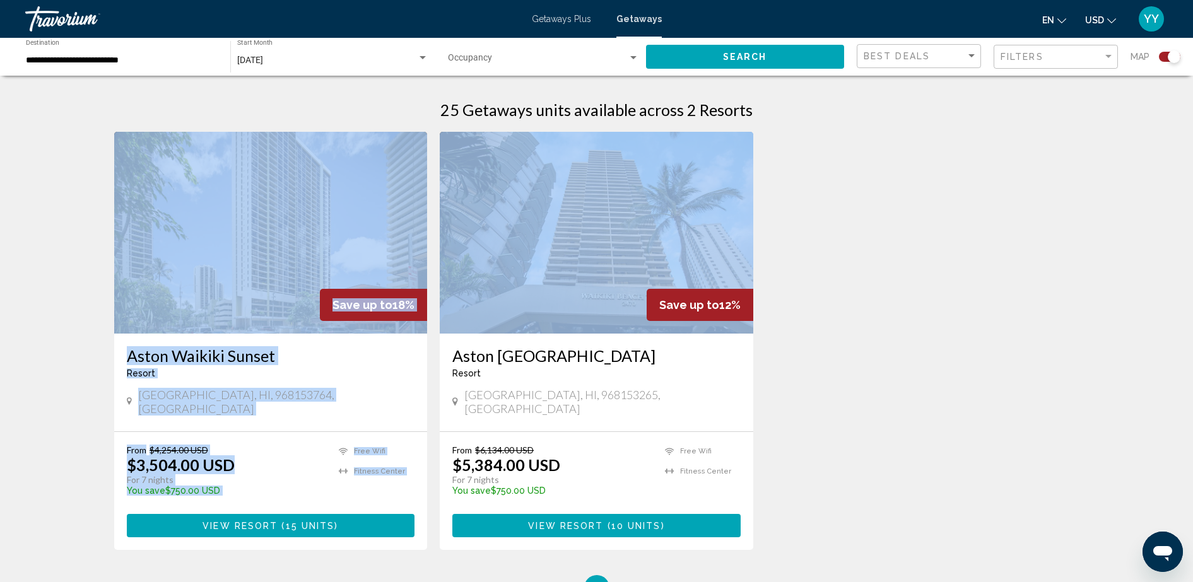
scroll to position [402, 0]
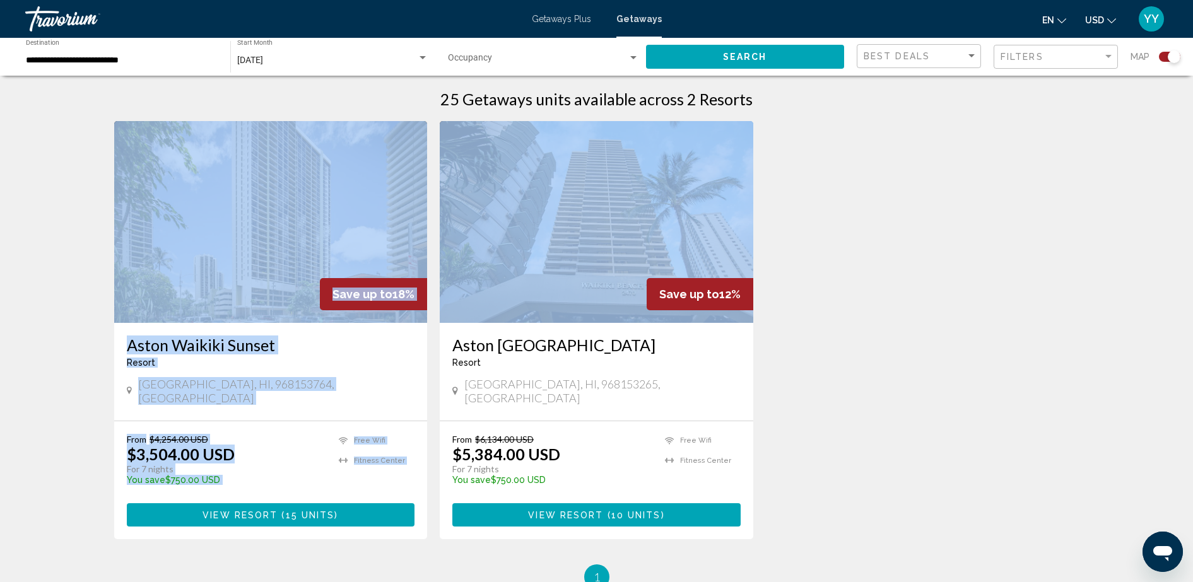
click at [980, 263] on div "Save up to 18% Aston Waikiki Sunset Resort - This is an adults only resort Hono…" at bounding box center [597, 342] width 978 height 443
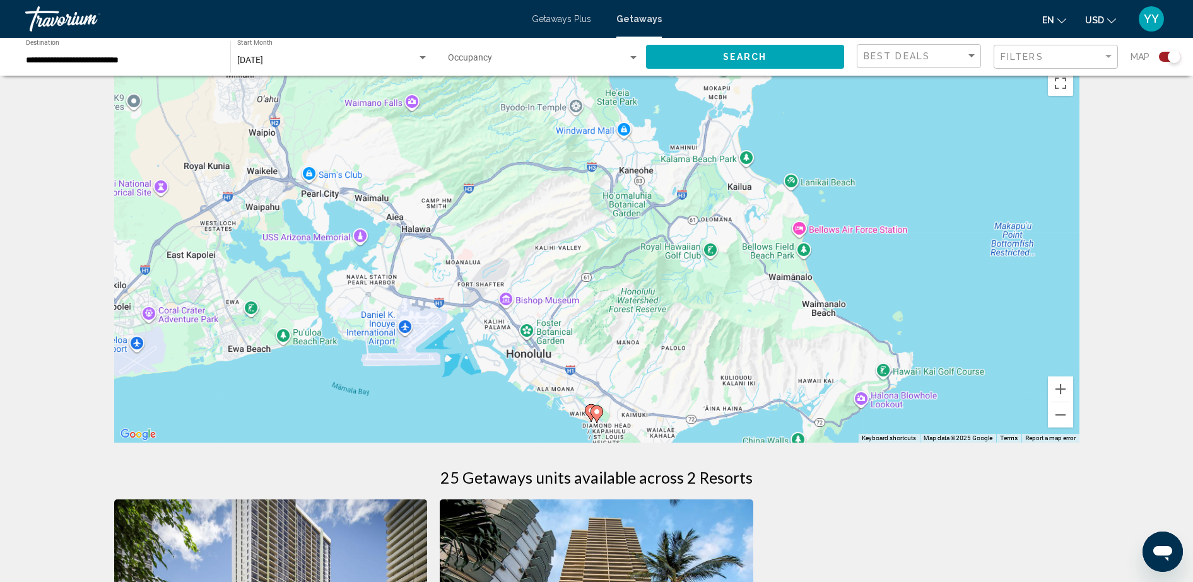
scroll to position [0, 0]
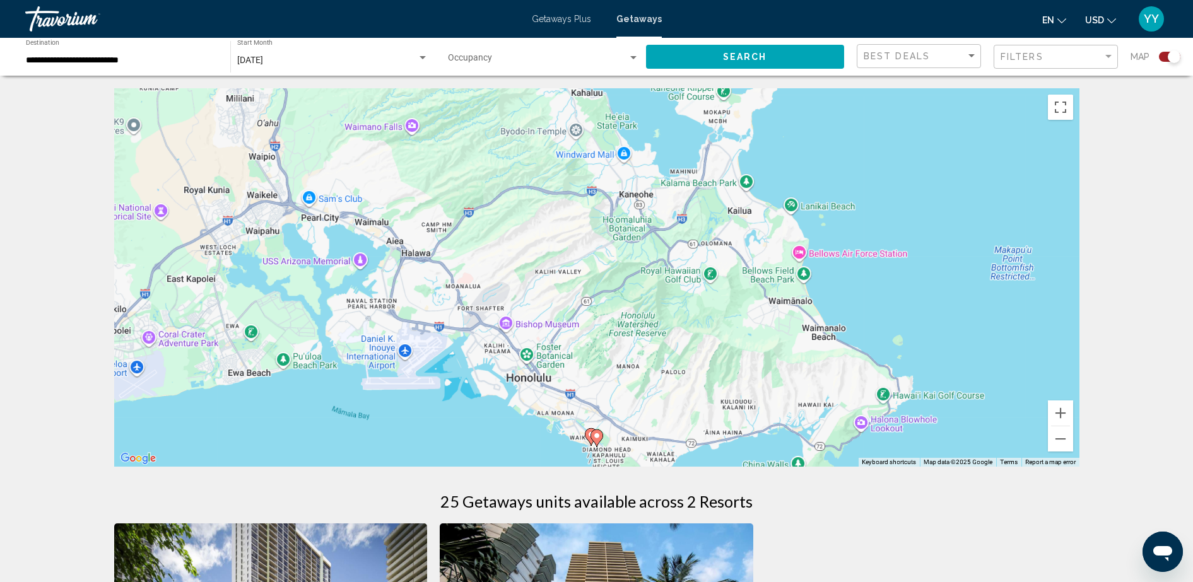
click at [568, 23] on span "Getaways Plus" at bounding box center [561, 19] width 59 height 10
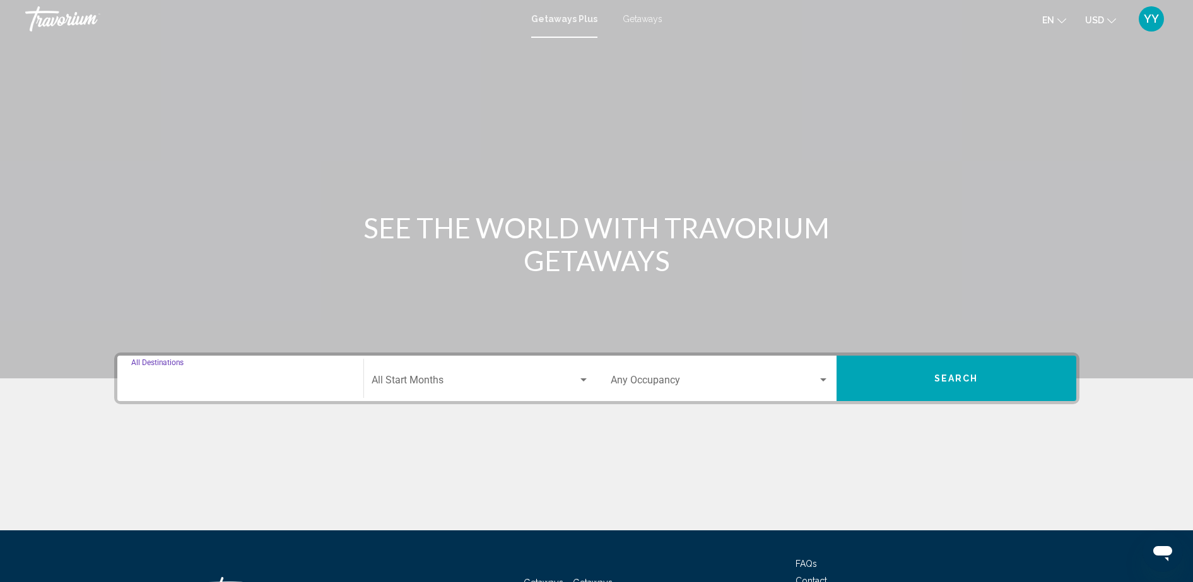
click at [240, 383] on input "Destination All Destinations" at bounding box center [240, 382] width 218 height 11
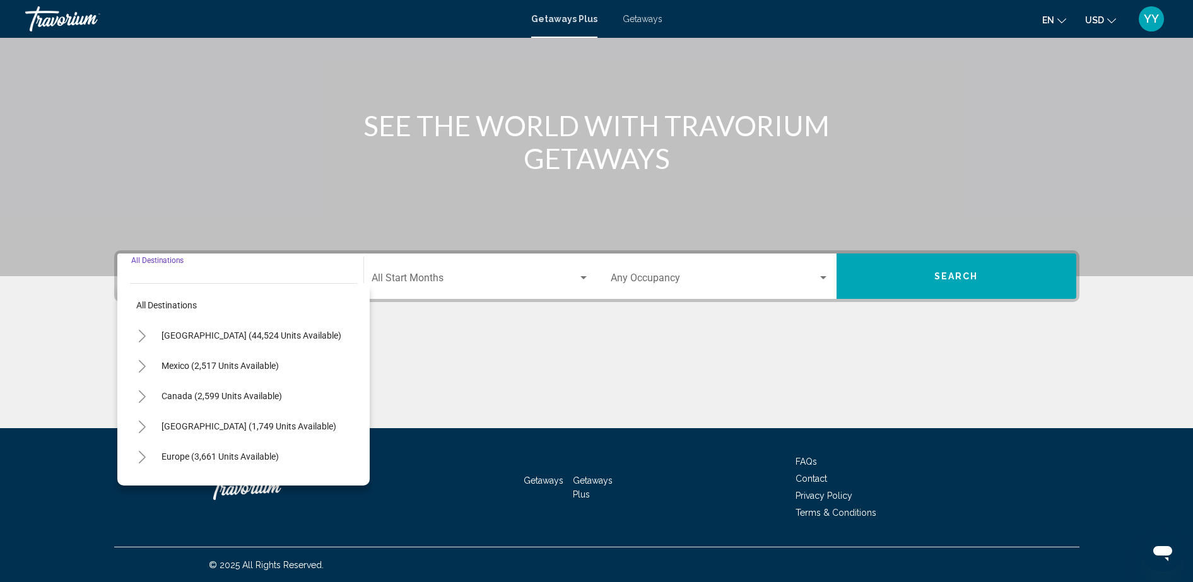
scroll to position [103, 0]
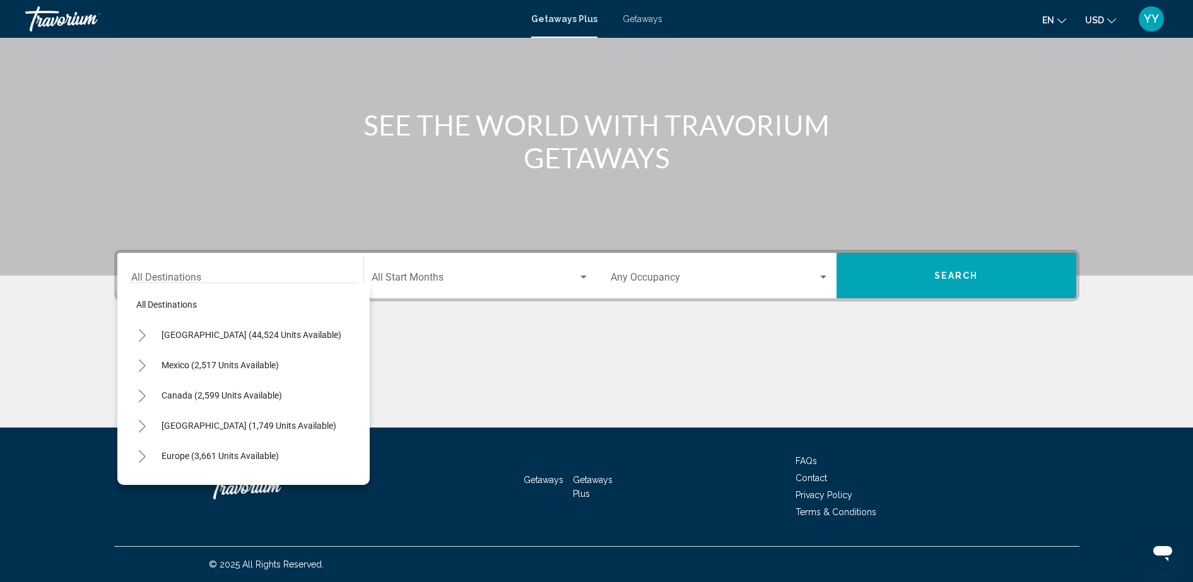
drag, startPoint x: 240, startPoint y: 383, endPoint x: 146, endPoint y: 332, distance: 106.1
click at [146, 332] on mat-tree "All destinations United States (44,524 units available) Mexico (2,517 units ava…" at bounding box center [243, 487] width 227 height 394
click at [134, 338] on button "Toggle United States (44,524 units available)" at bounding box center [142, 334] width 25 height 25
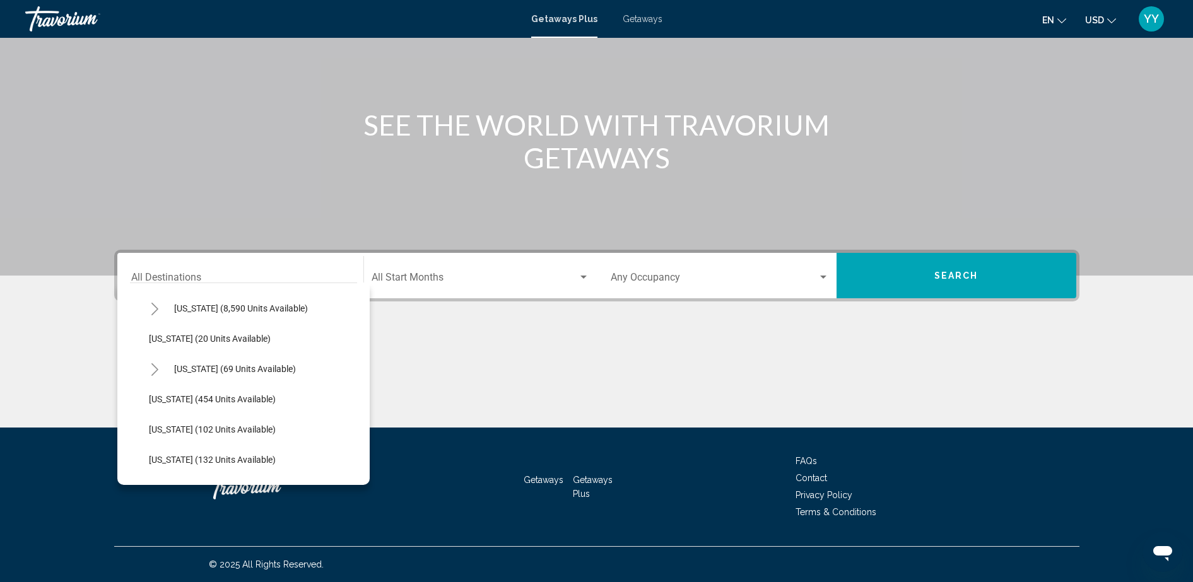
scroll to position [233, 0]
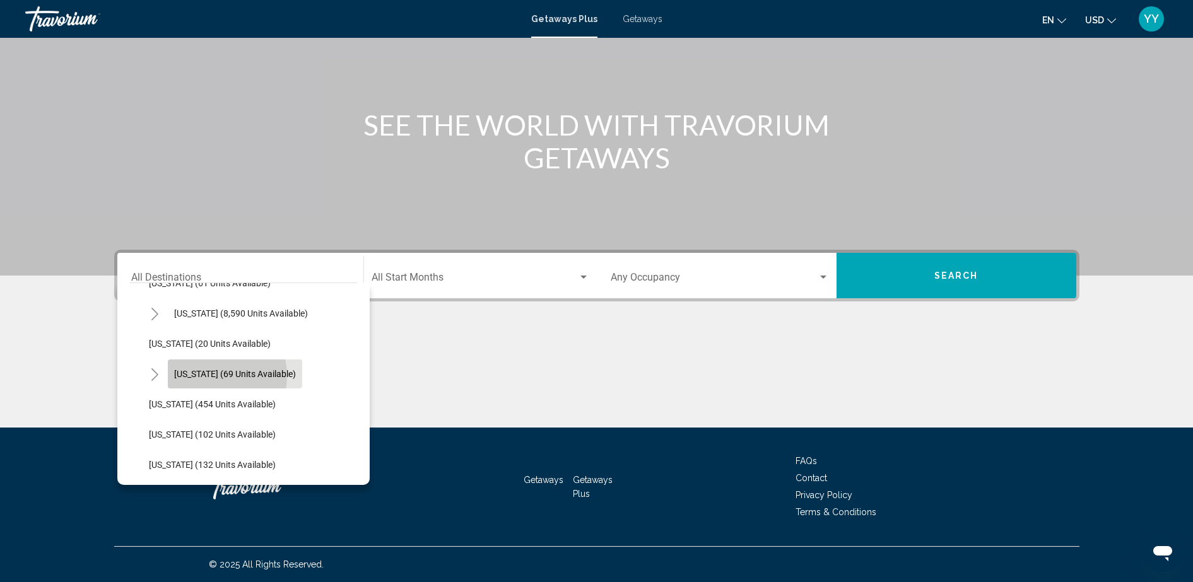
click at [209, 376] on span "Hawaii (69 units available)" at bounding box center [235, 374] width 122 height 10
type input "**********"
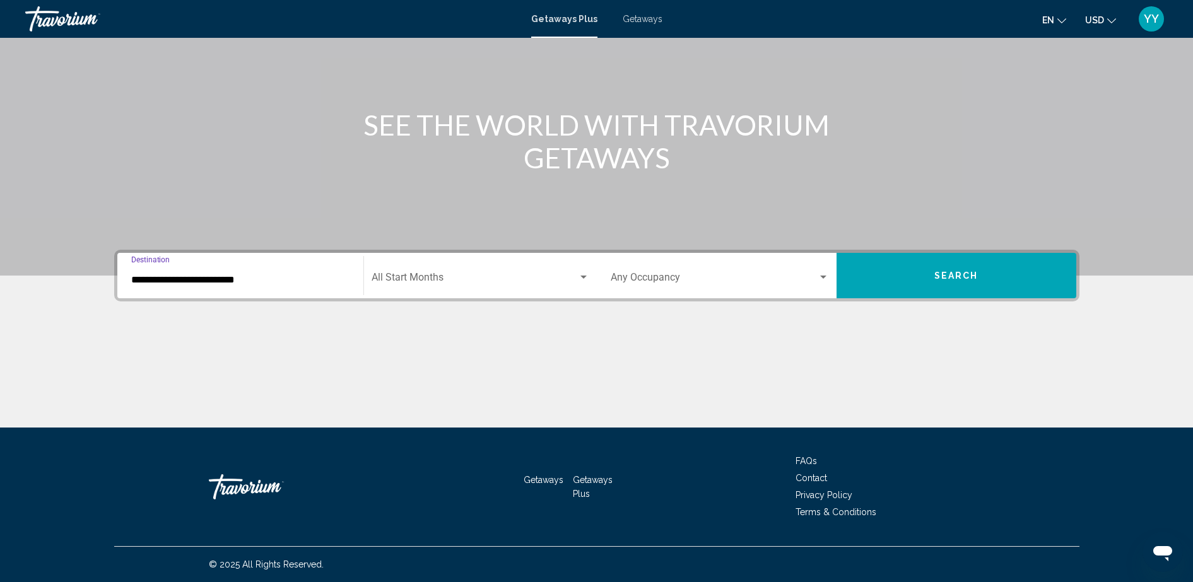
click at [455, 257] on div "Start Month All Start Months" at bounding box center [481, 276] width 218 height 40
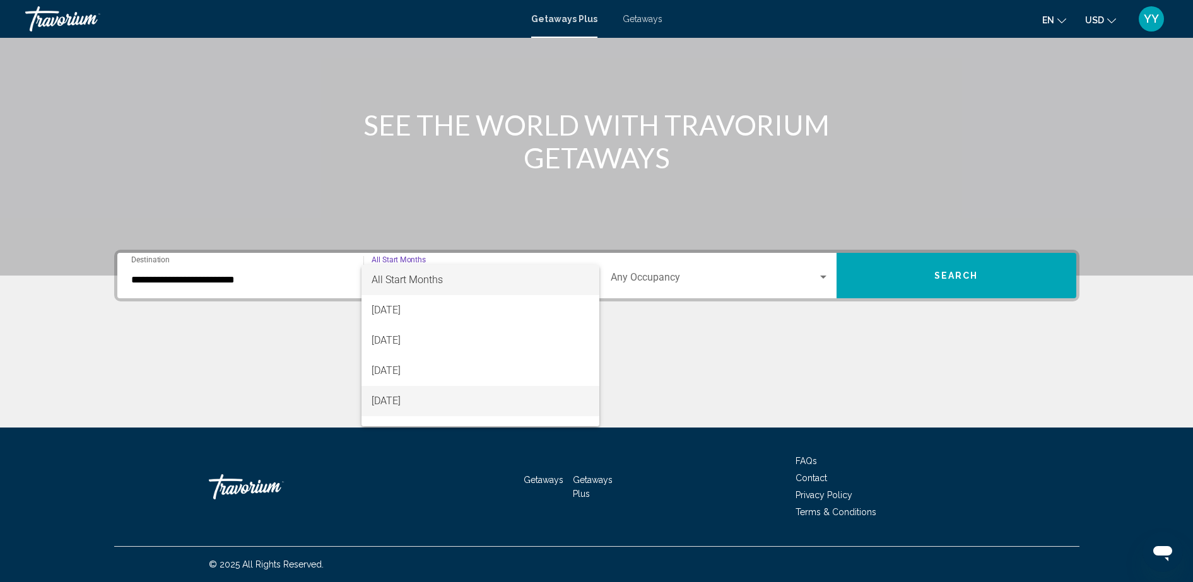
click at [510, 401] on span "[DATE]" at bounding box center [481, 401] width 218 height 30
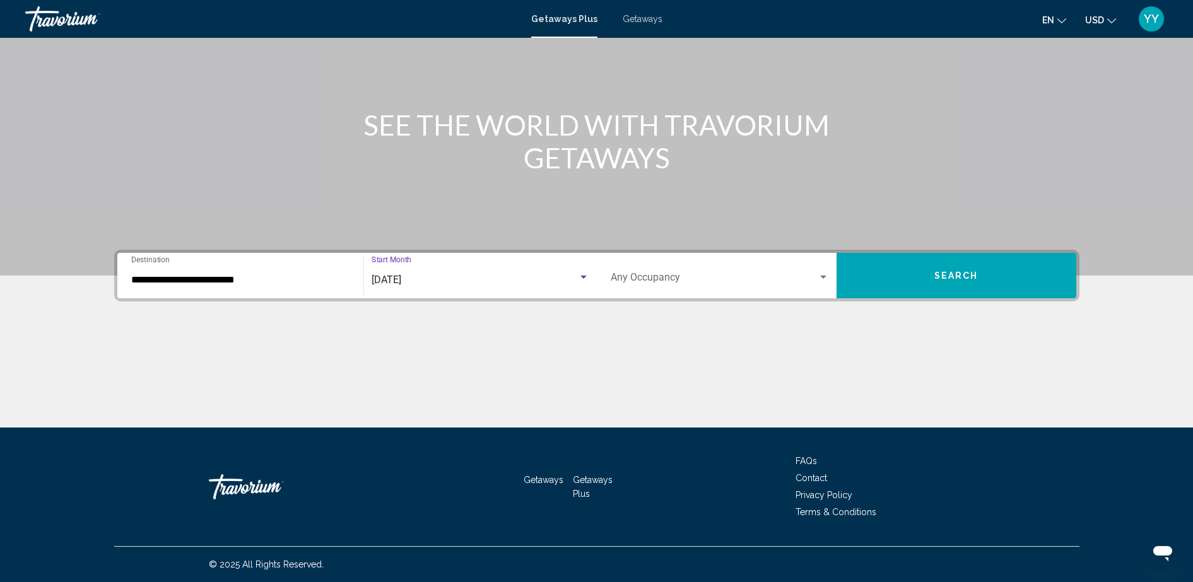
click at [820, 277] on div "Search widget" at bounding box center [823, 277] width 6 height 3
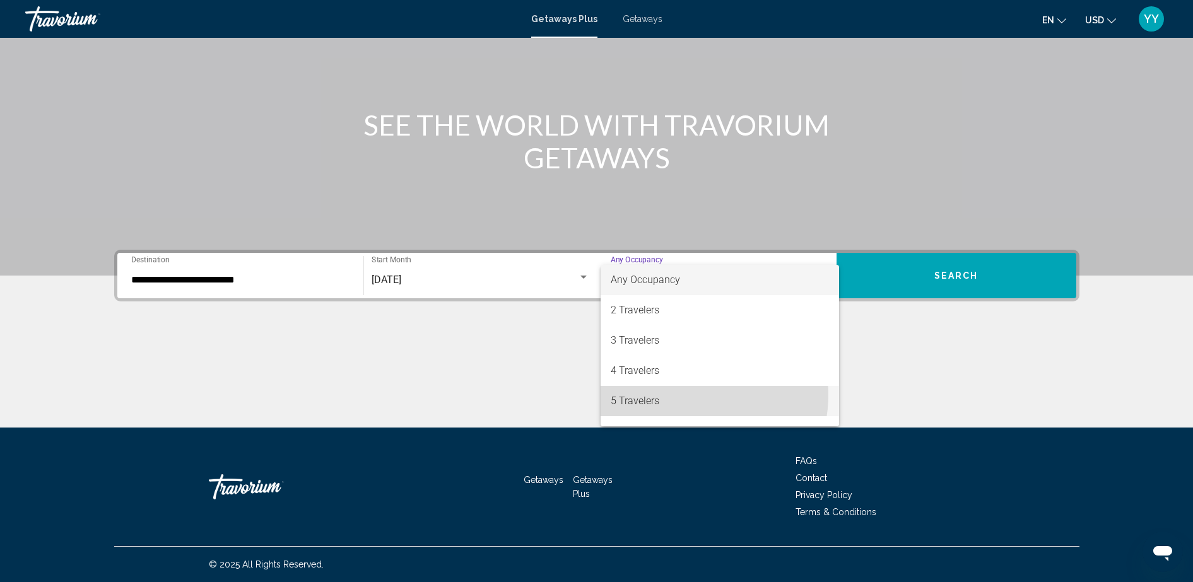
click at [683, 395] on span "5 Travelers" at bounding box center [720, 401] width 218 height 30
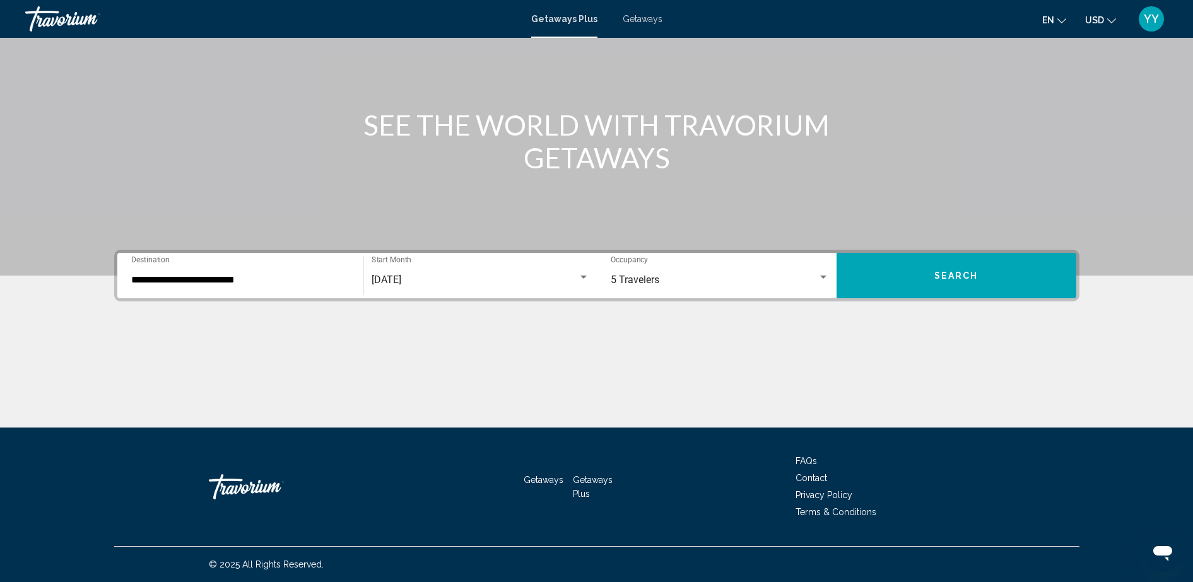
click at [683, 395] on div "Main content" at bounding box center [596, 380] width 965 height 95
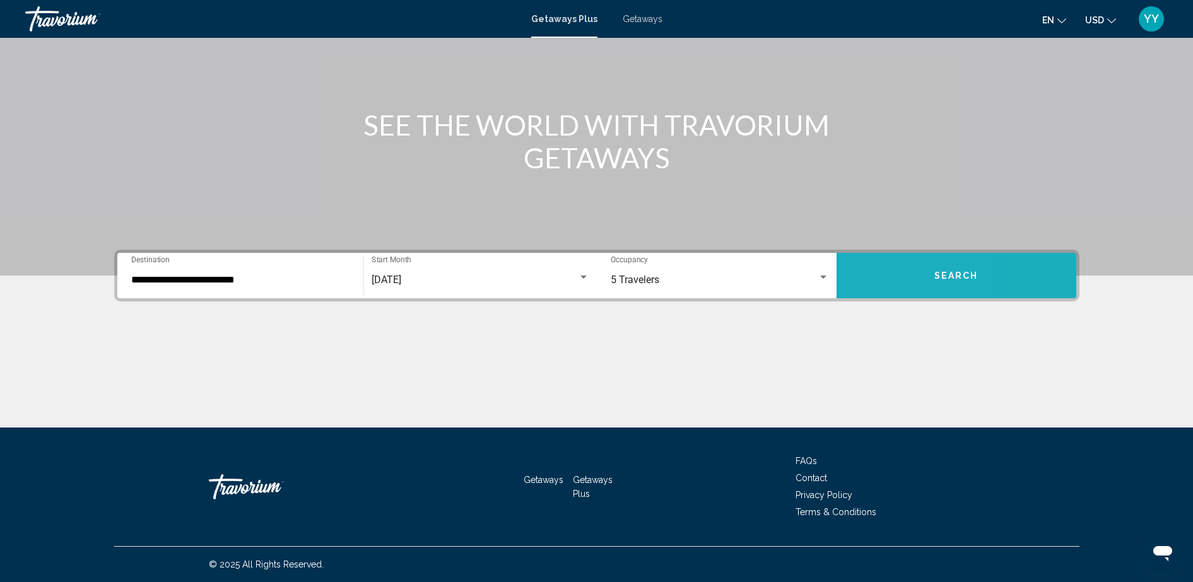
click at [876, 276] on button "Search" at bounding box center [957, 275] width 240 height 45
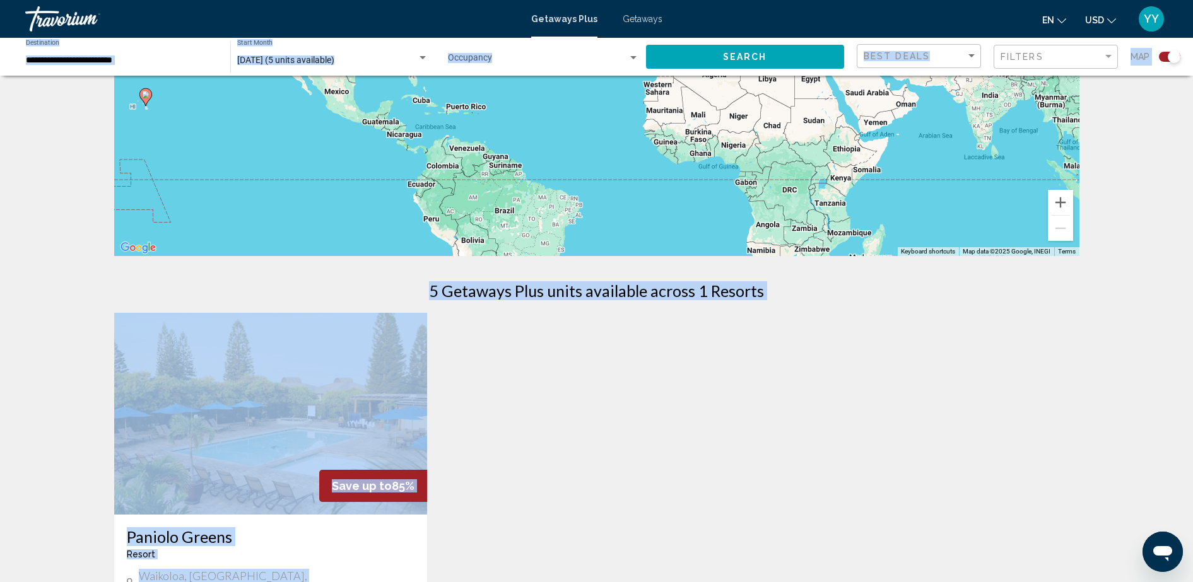
scroll to position [218, 0]
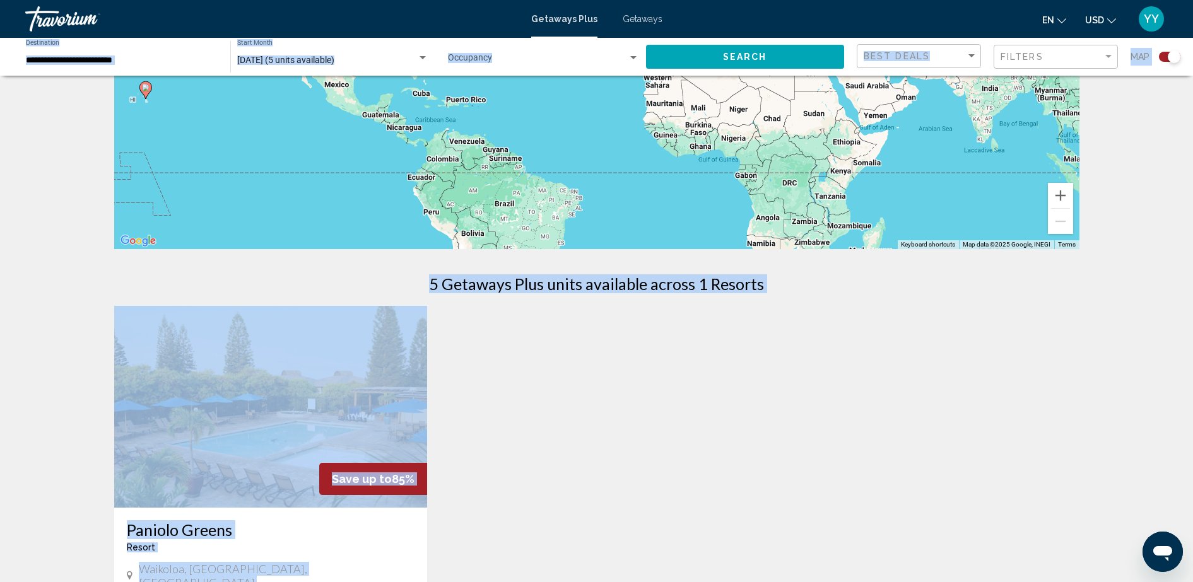
click at [1160, 317] on div "← Move left → Move right ↑ Move up ↓ Move down + Zoom in - Zoom out Home Jump l…" at bounding box center [596, 323] width 1193 height 904
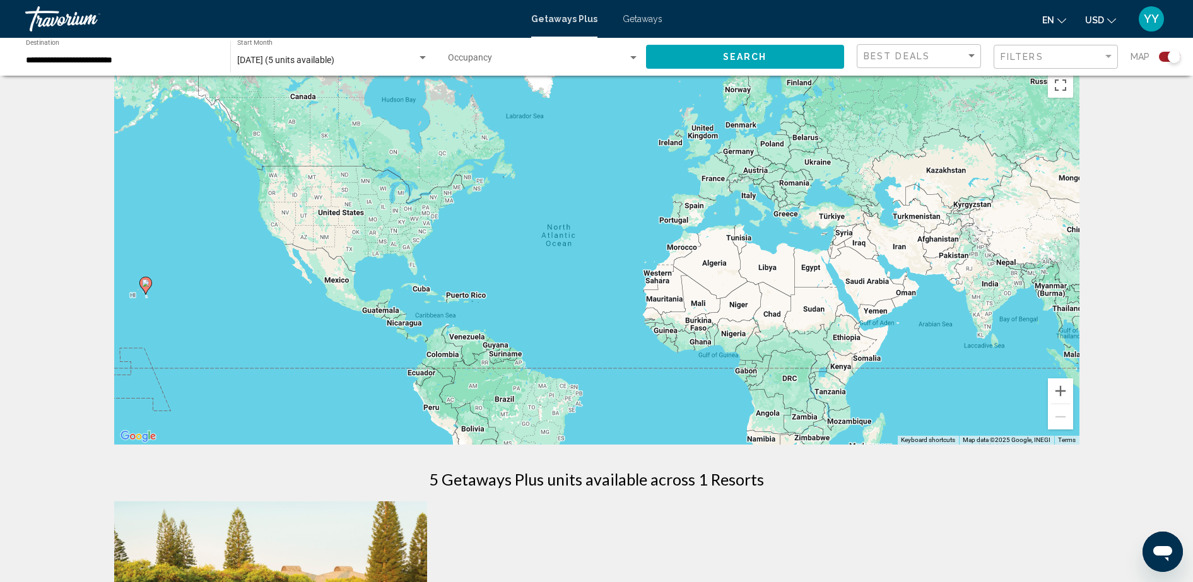
scroll to position [23, 0]
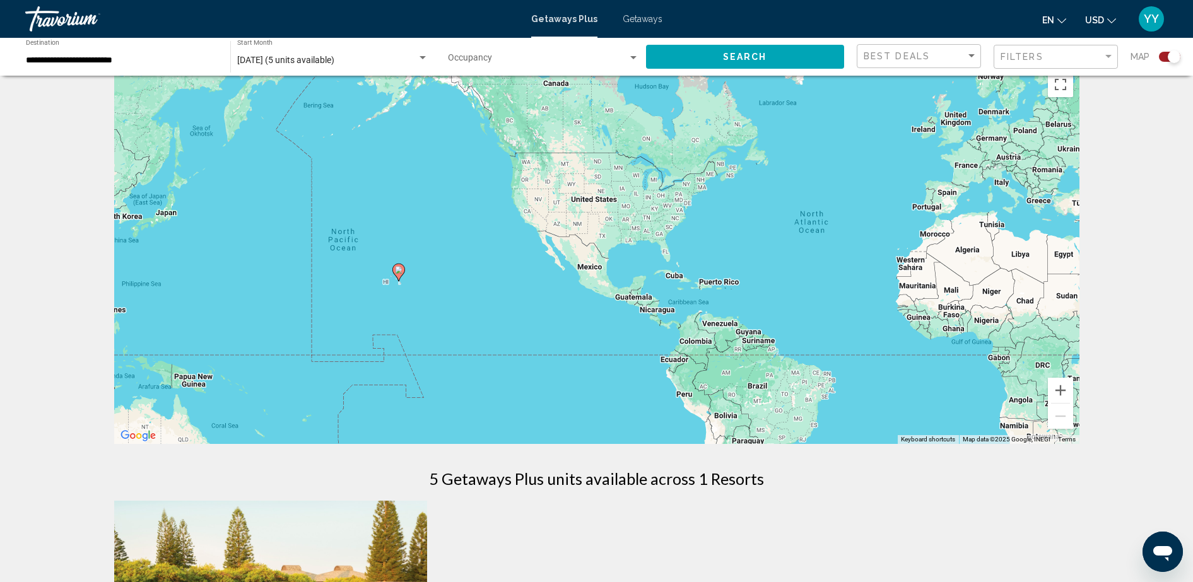
drag, startPoint x: 269, startPoint y: 322, endPoint x: 522, endPoint y: 310, distance: 253.3
click at [522, 310] on div "To activate drag with keyboard, press Alt + Enter. Once in keyboard drag state,…" at bounding box center [596, 255] width 965 height 379
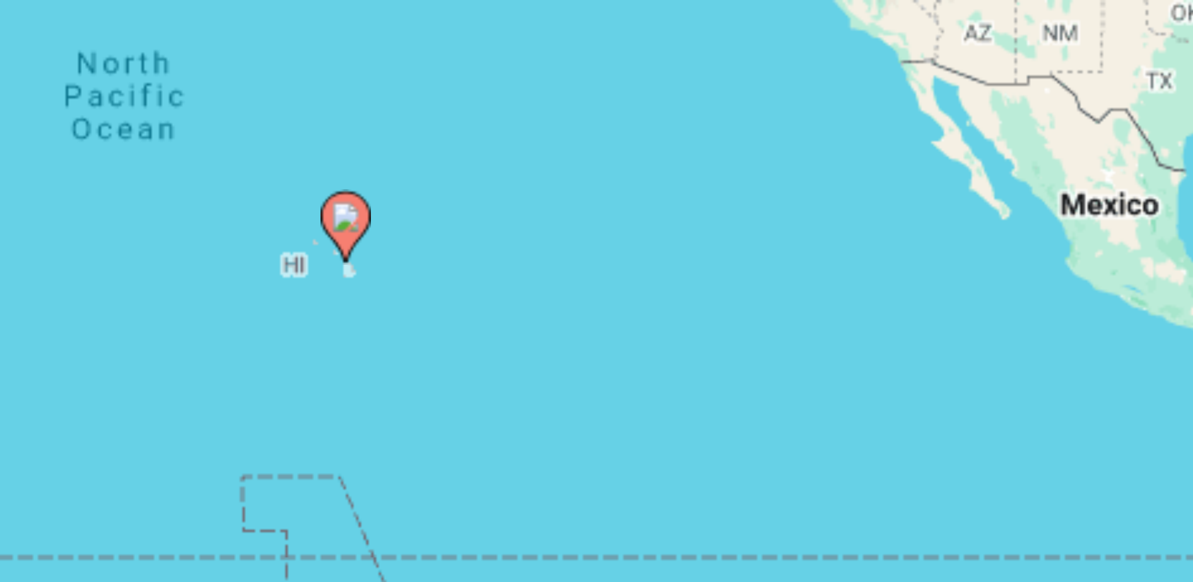
click at [403, 269] on image "Main content" at bounding box center [401, 269] width 8 height 8
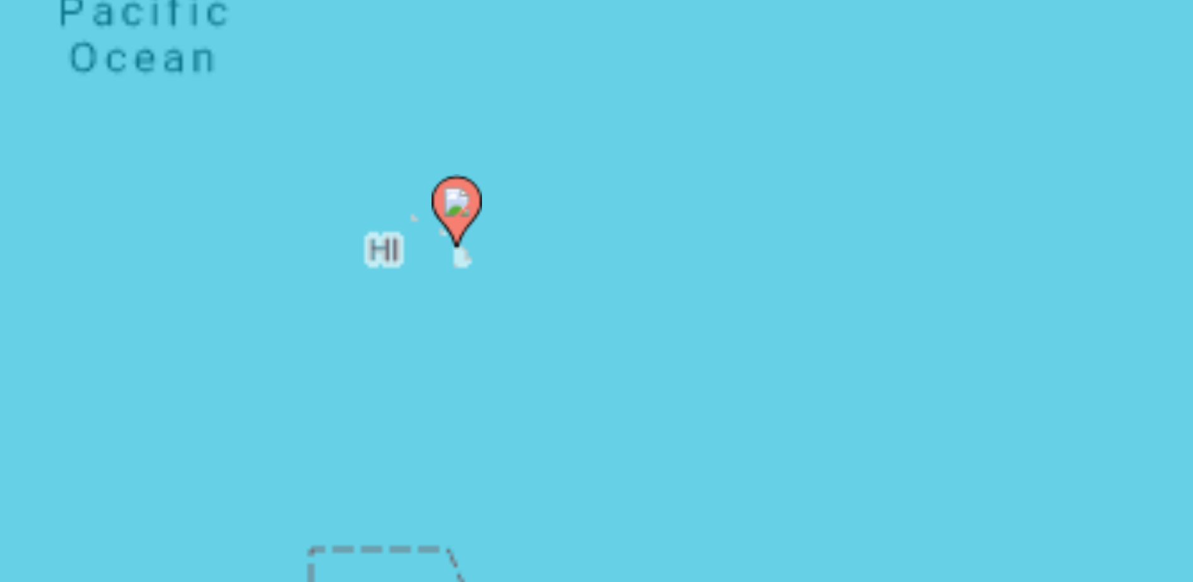
click at [403, 269] on div "To navigate, press the arrow keys. To activate drag with keyboard, press Alt + …" at bounding box center [596, 255] width 965 height 379
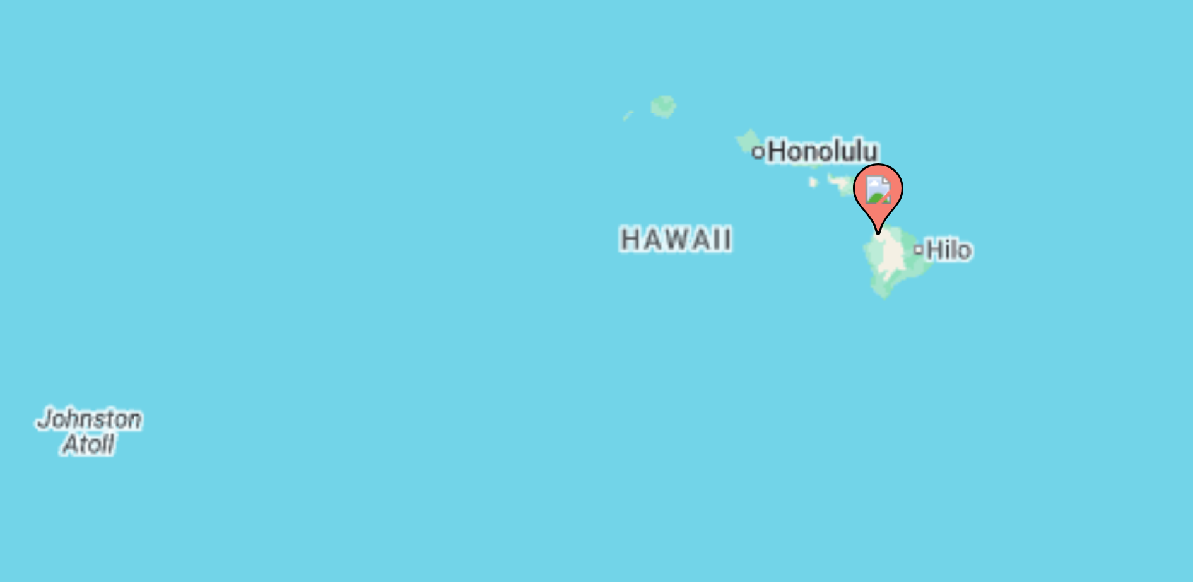
click at [534, 264] on image "Main content" at bounding box center [534, 262] width 8 height 8
type input "**********"
click at [534, 264] on div "To activate drag with keyboard, press Alt + Enter. Once in keyboard drag state,…" at bounding box center [596, 255] width 965 height 379
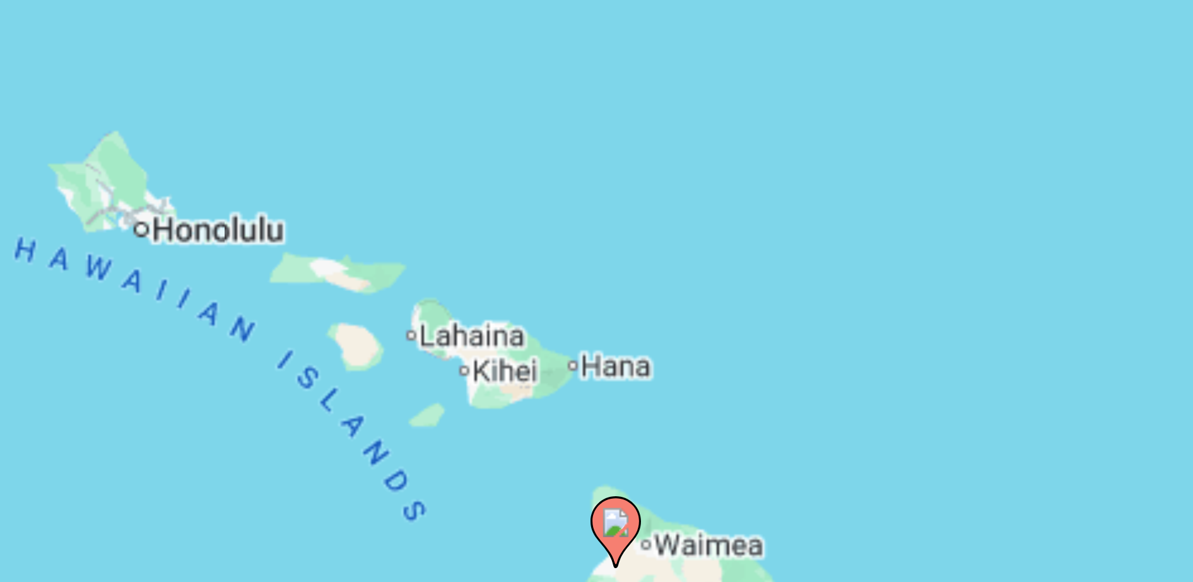
drag, startPoint x: 529, startPoint y: 267, endPoint x: 536, endPoint y: 306, distance: 39.2
click at [536, 306] on div "To activate drag with keyboard, press Alt + Enter. Once in keyboard drag state,…" at bounding box center [596, 255] width 965 height 379
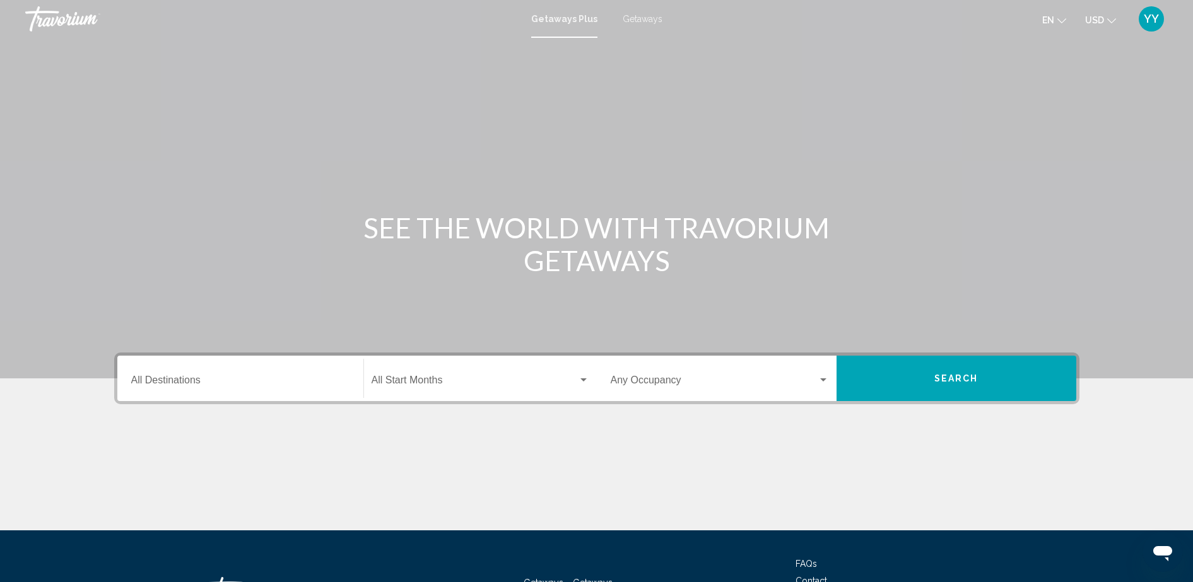
drag, startPoint x: 148, startPoint y: 394, endPoint x: 128, endPoint y: 377, distance: 26.4
click at [128, 377] on div "Destination All Destinations" at bounding box center [240, 379] width 233 height 40
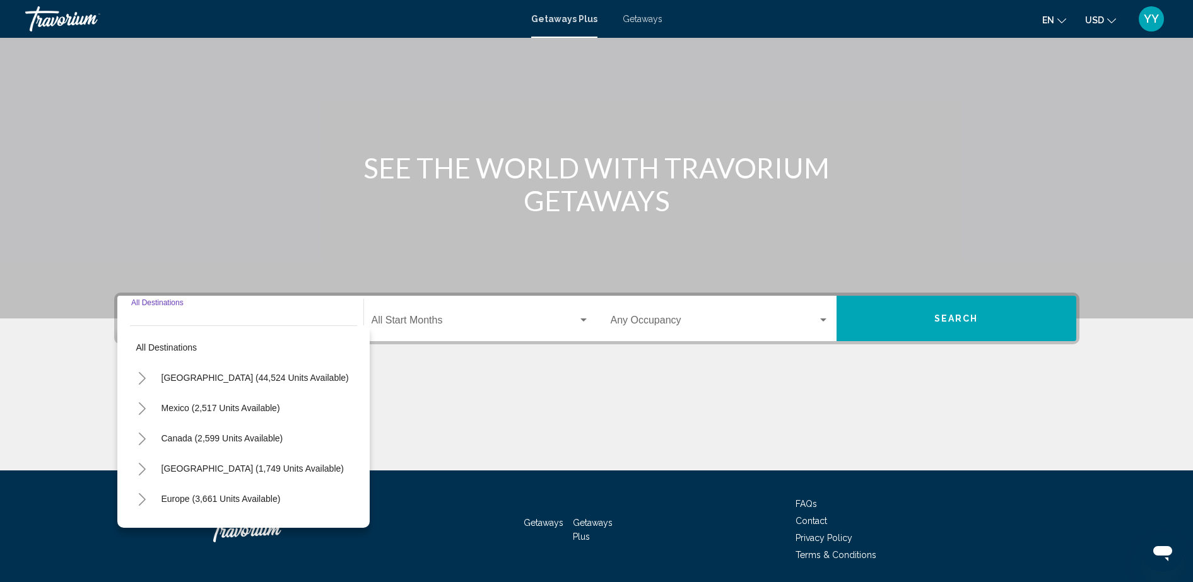
scroll to position [103, 0]
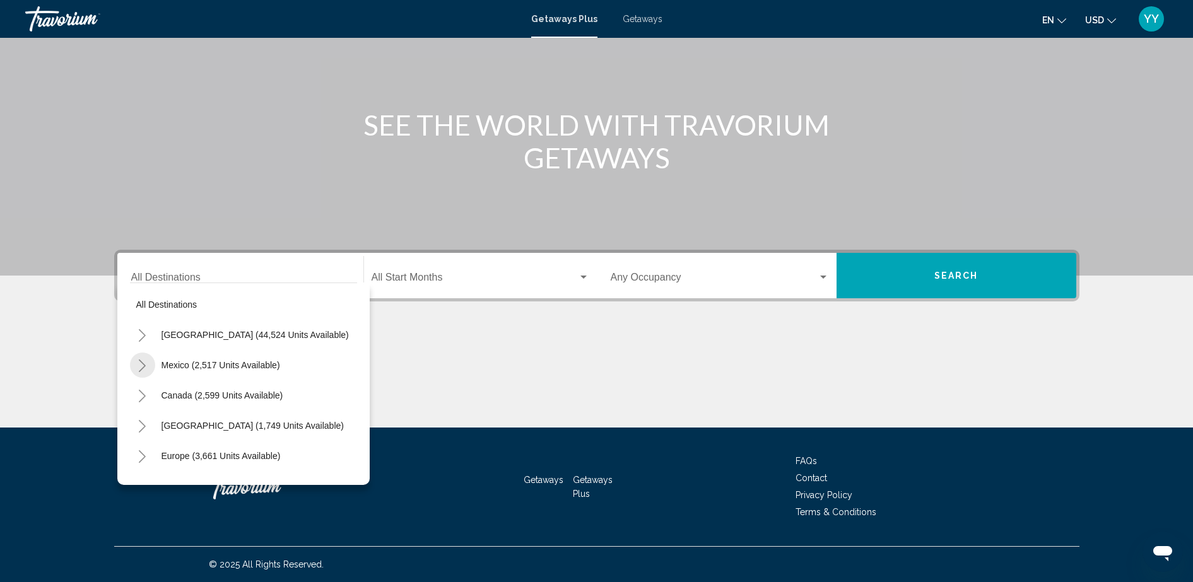
click at [147, 364] on button "Toggle Mexico (2,517 units available)" at bounding box center [142, 365] width 25 height 25
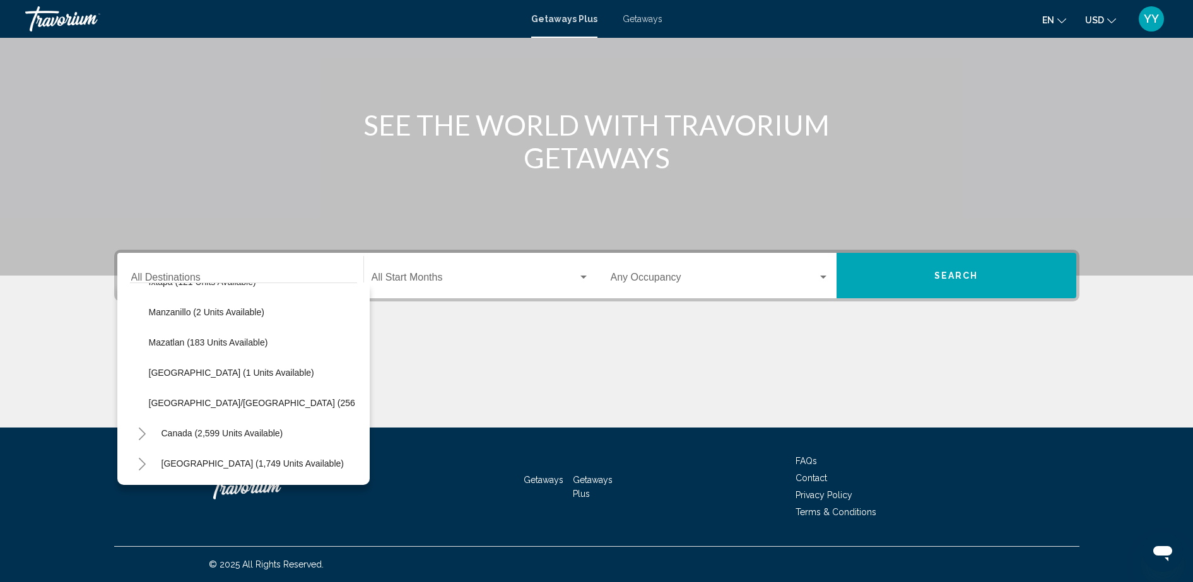
scroll to position [272, 0]
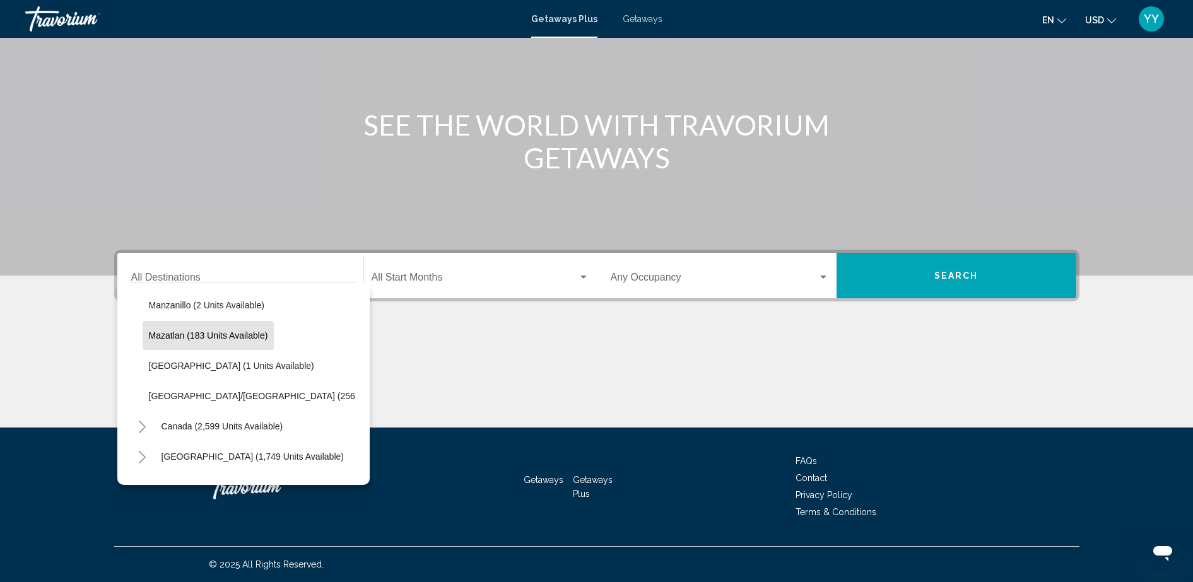
click at [219, 332] on span "Mazatlan (183 units available)" at bounding box center [208, 336] width 119 height 10
type input "**********"
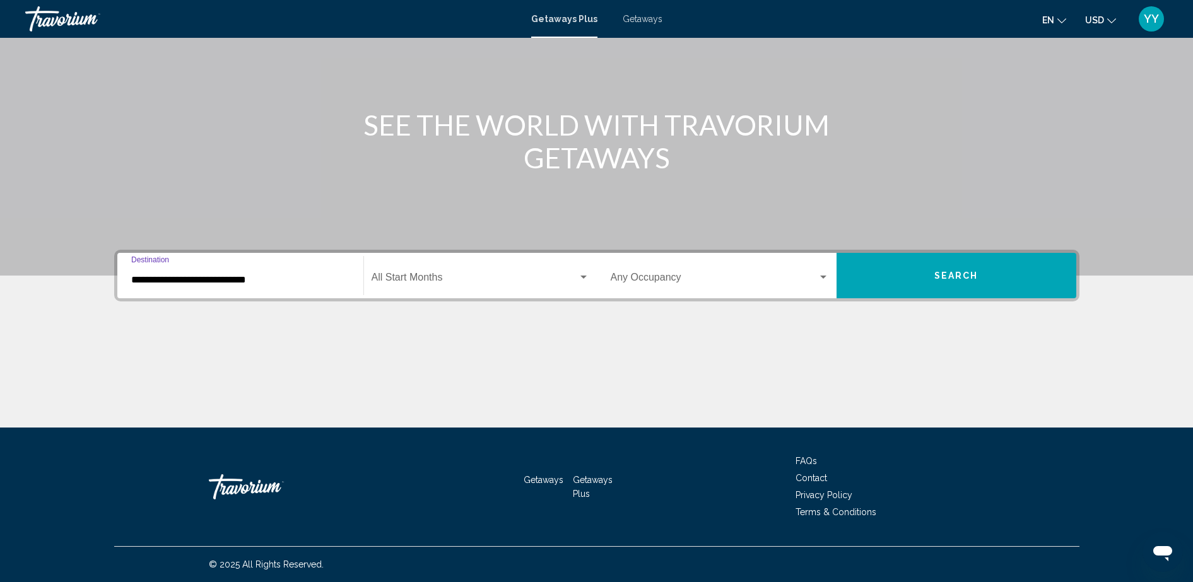
click at [580, 274] on div "Search widget" at bounding box center [583, 278] width 11 height 10
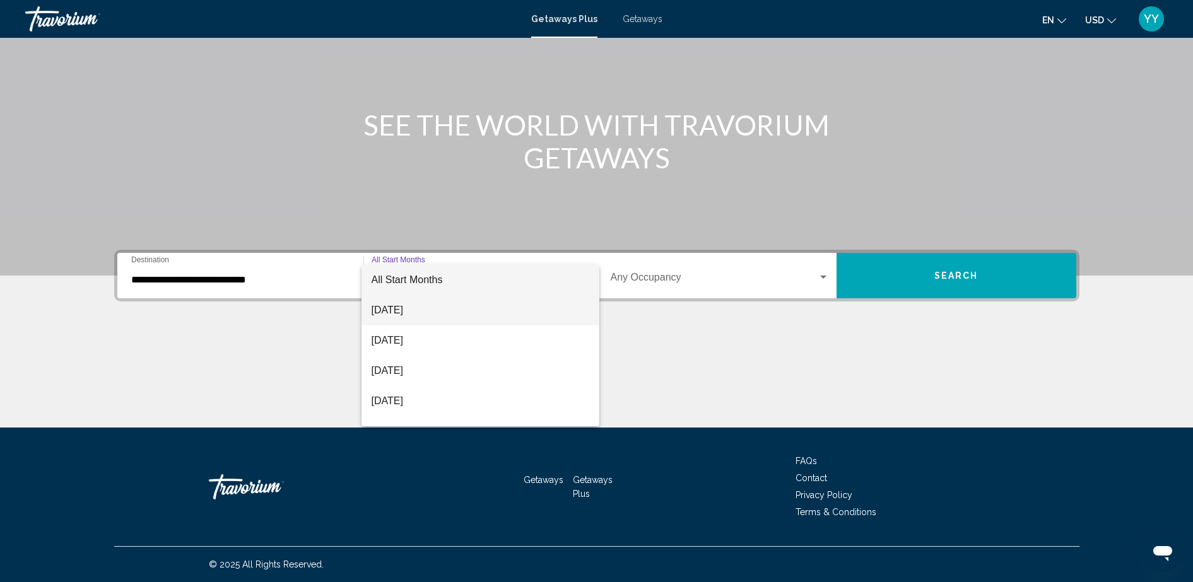
click at [493, 306] on span "[DATE]" at bounding box center [481, 310] width 218 height 30
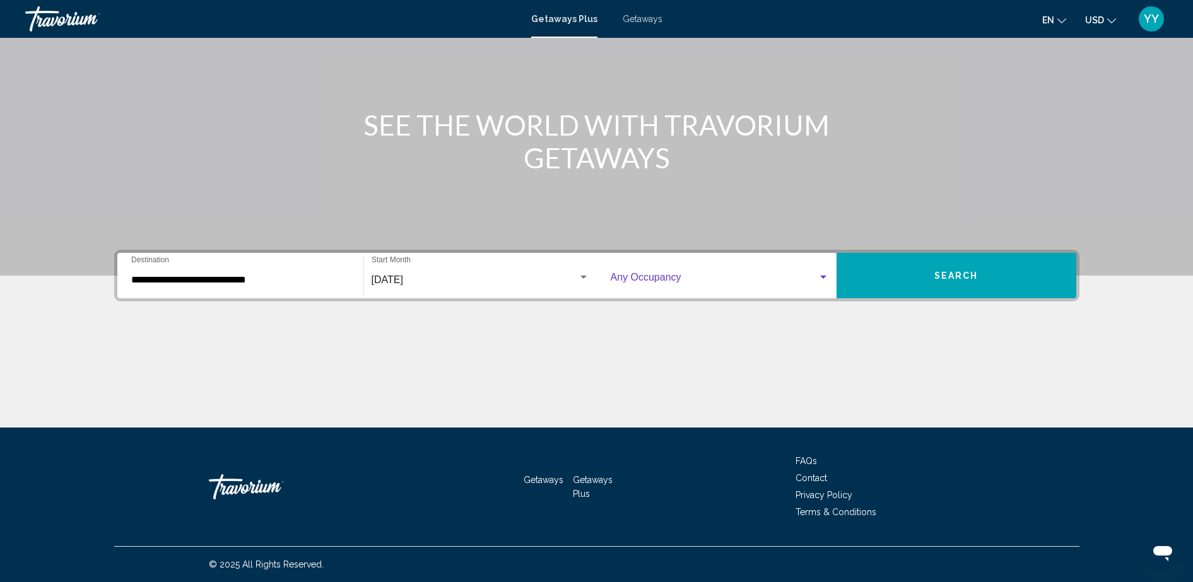
click at [826, 277] on div "Search widget" at bounding box center [823, 277] width 6 height 3
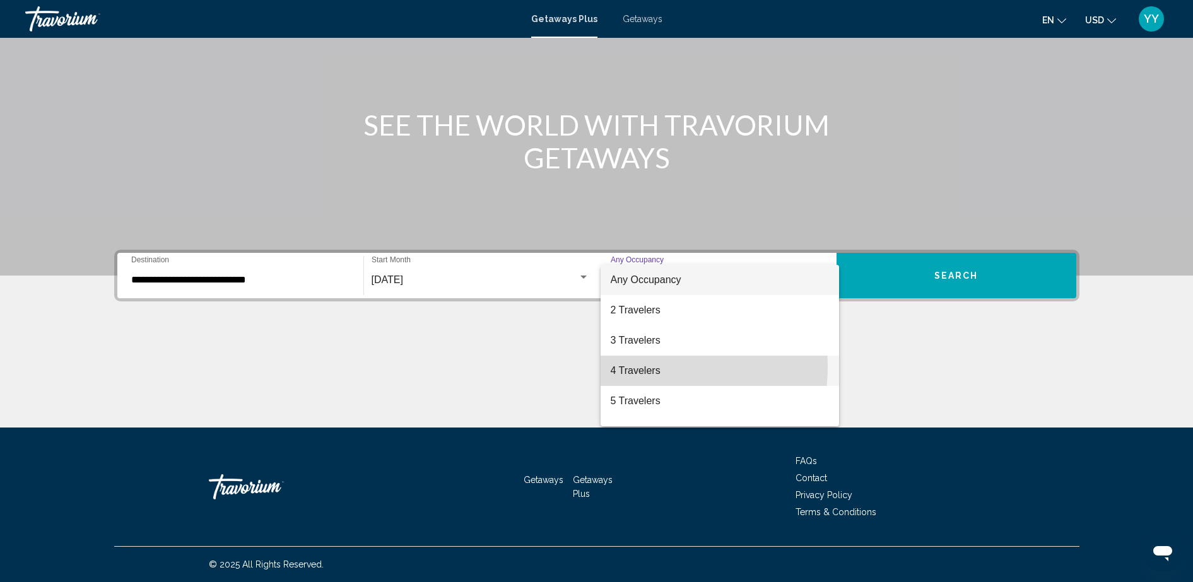
click at [645, 367] on span "4 Travelers" at bounding box center [720, 371] width 218 height 30
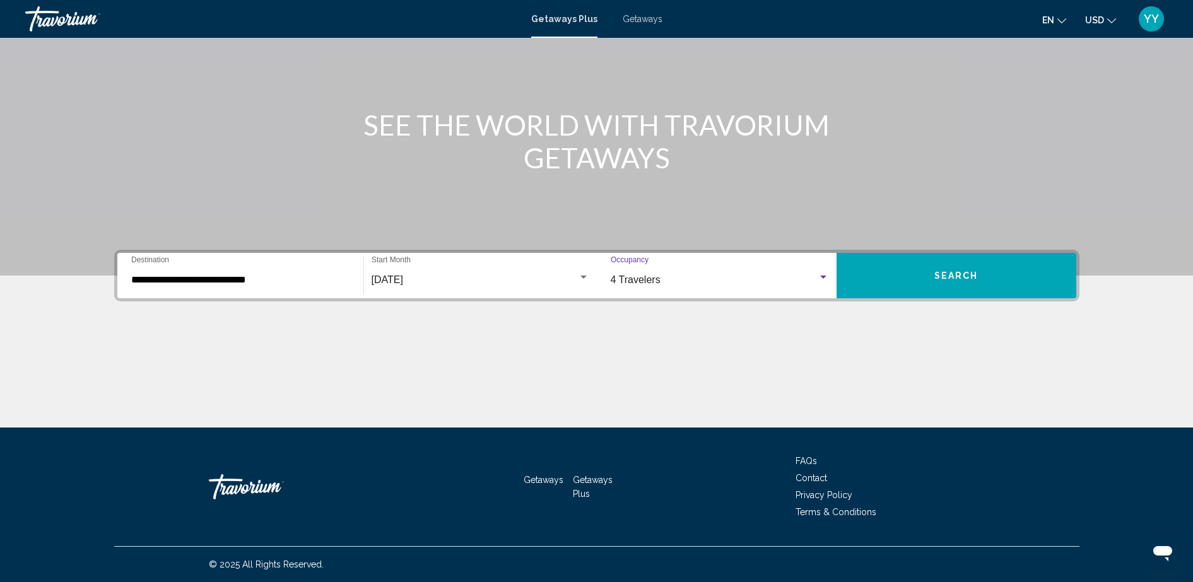
click at [911, 264] on button "Search" at bounding box center [957, 275] width 240 height 45
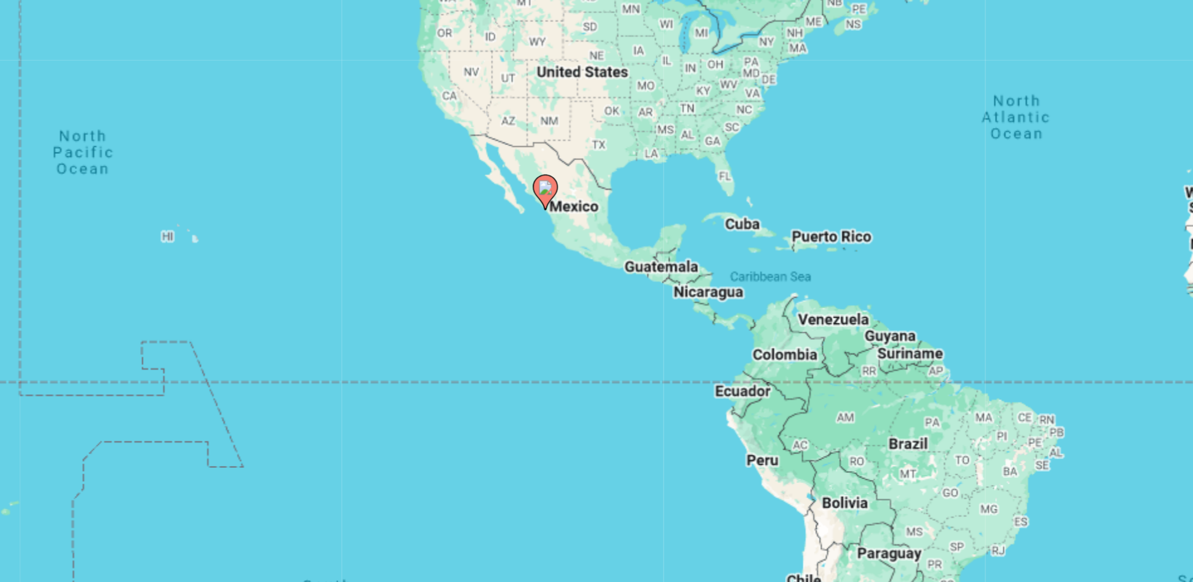
drag, startPoint x: 568, startPoint y: 302, endPoint x: 822, endPoint y: 281, distance: 254.5
click at [822, 281] on div "To activate drag with keyboard, press Alt + Enter. Once in keyboard drag state,…" at bounding box center [596, 277] width 965 height 379
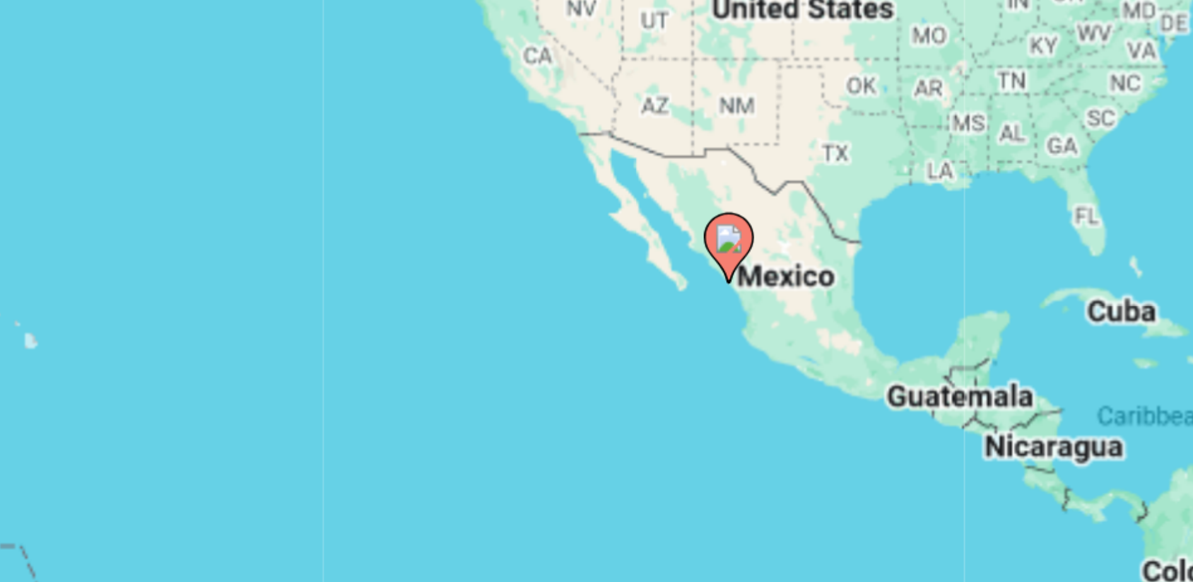
click at [585, 294] on image "Main content" at bounding box center [585, 294] width 8 height 8
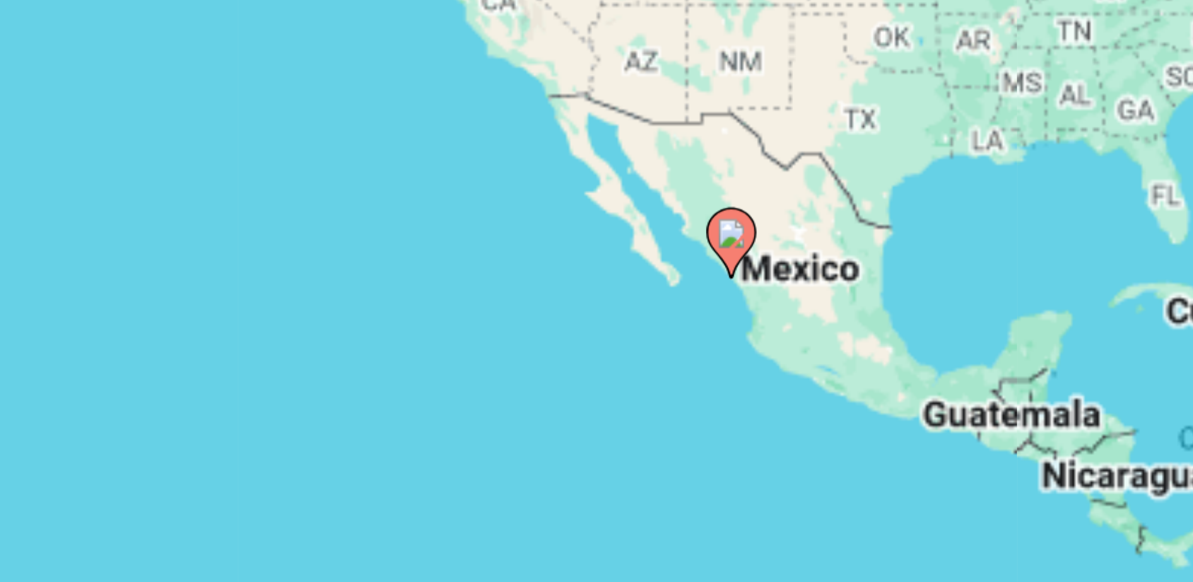
click at [585, 294] on g "Main content" at bounding box center [585, 295] width 13 height 18
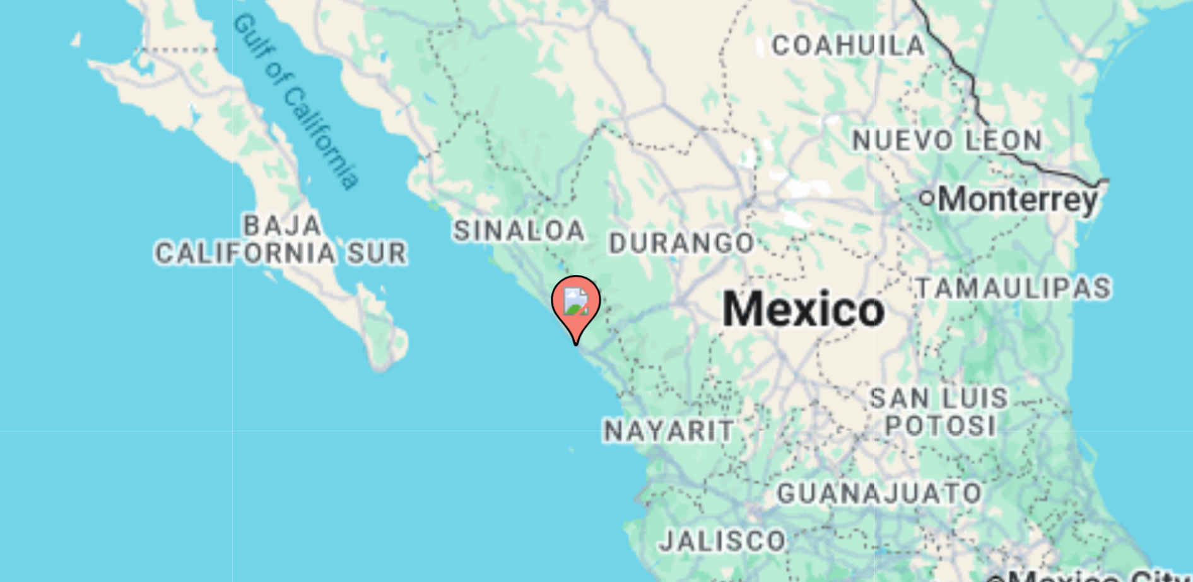
drag, startPoint x: 582, startPoint y: 295, endPoint x: 529, endPoint y: 341, distance: 69.8
click at [529, 341] on div "To activate drag with keyboard, press Alt + Enter. Once in keyboard drag state,…" at bounding box center [596, 277] width 965 height 379
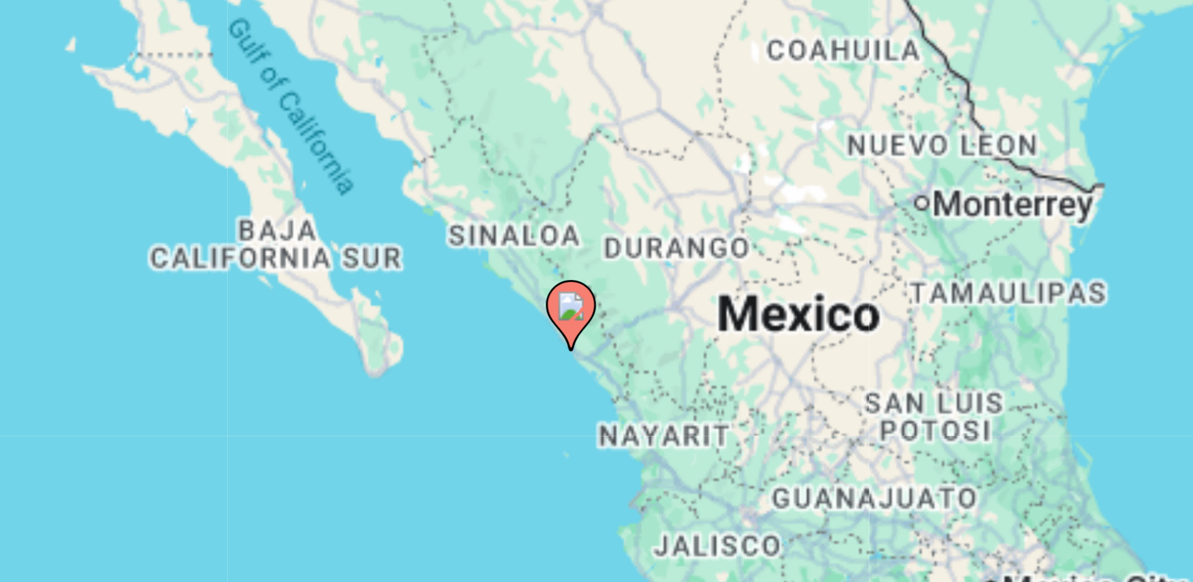
click at [546, 308] on image "Main content" at bounding box center [545, 311] width 8 height 8
type input "**********"
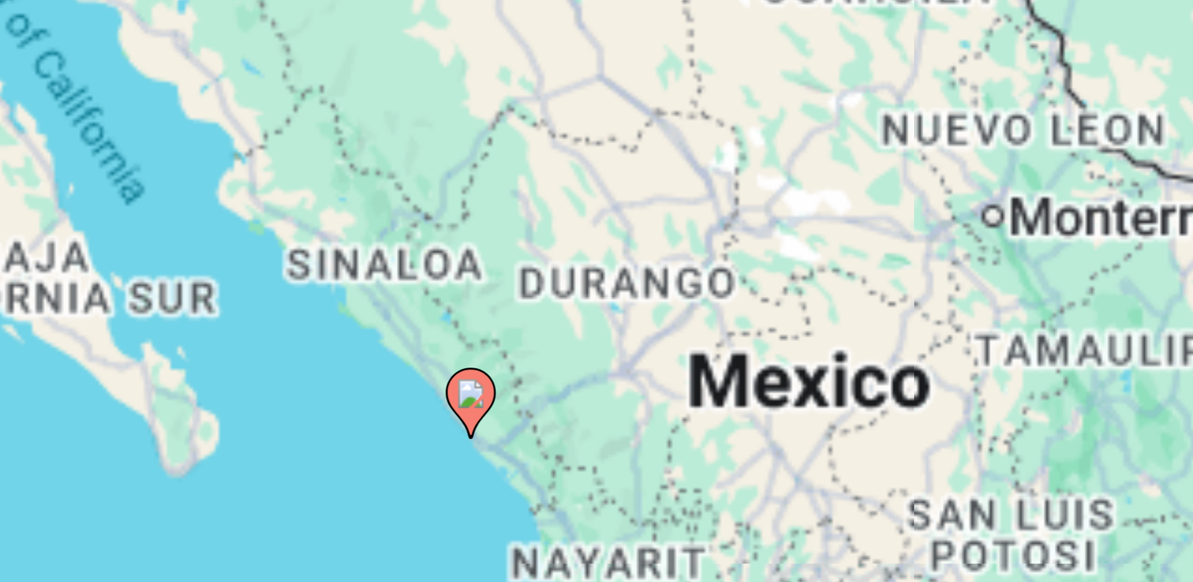
click at [546, 308] on div "To navigate, press the arrow keys. To activate drag with keyboard, press Alt + …" at bounding box center [596, 277] width 965 height 379
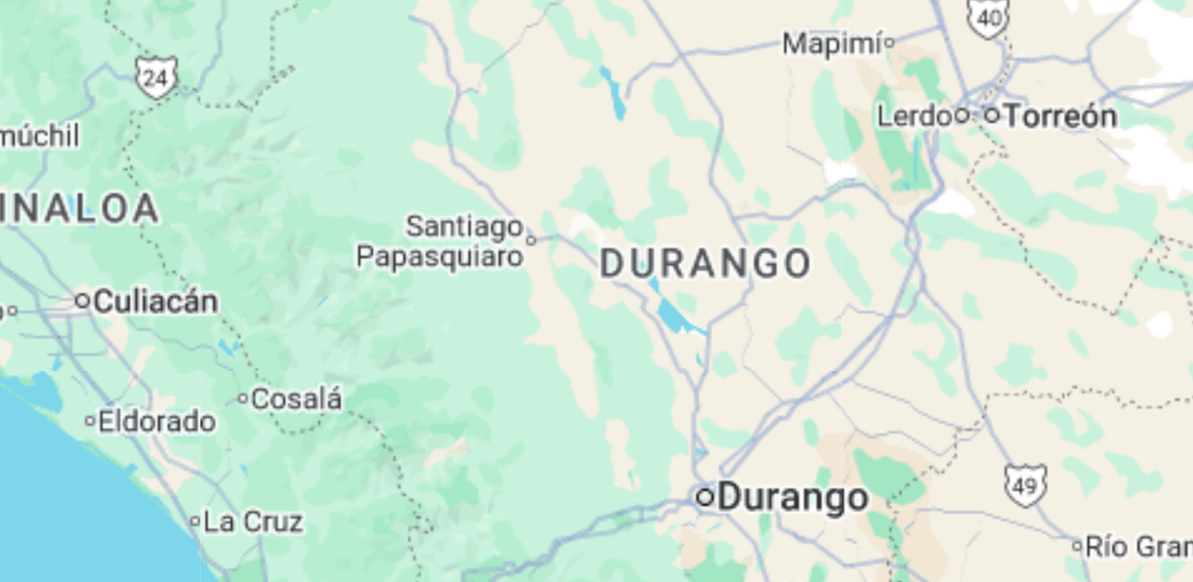
click at [546, 308] on div "To activate drag with keyboard, press Alt + Enter. Once in keyboard drag state,…" at bounding box center [596, 277] width 965 height 379
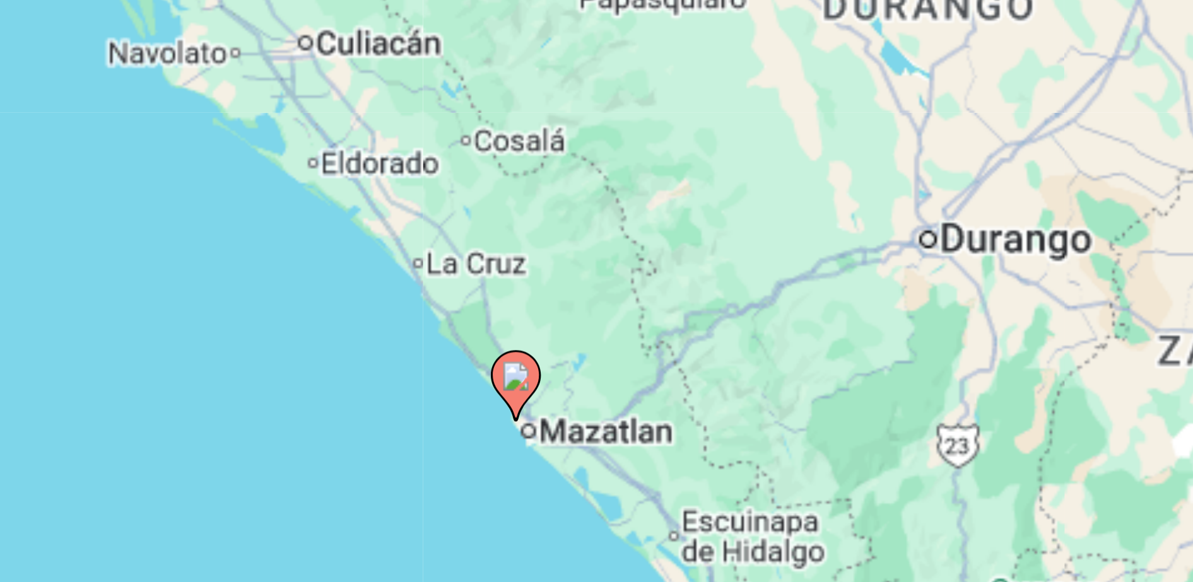
drag, startPoint x: 548, startPoint y: 313, endPoint x: 591, endPoint y: 257, distance: 70.5
click at [591, 257] on div "To activate drag with keyboard, press Alt + Enter. Once in keyboard drag state,…" at bounding box center [596, 277] width 965 height 379
click at [529, 329] on image "Main content" at bounding box center [531, 328] width 8 height 8
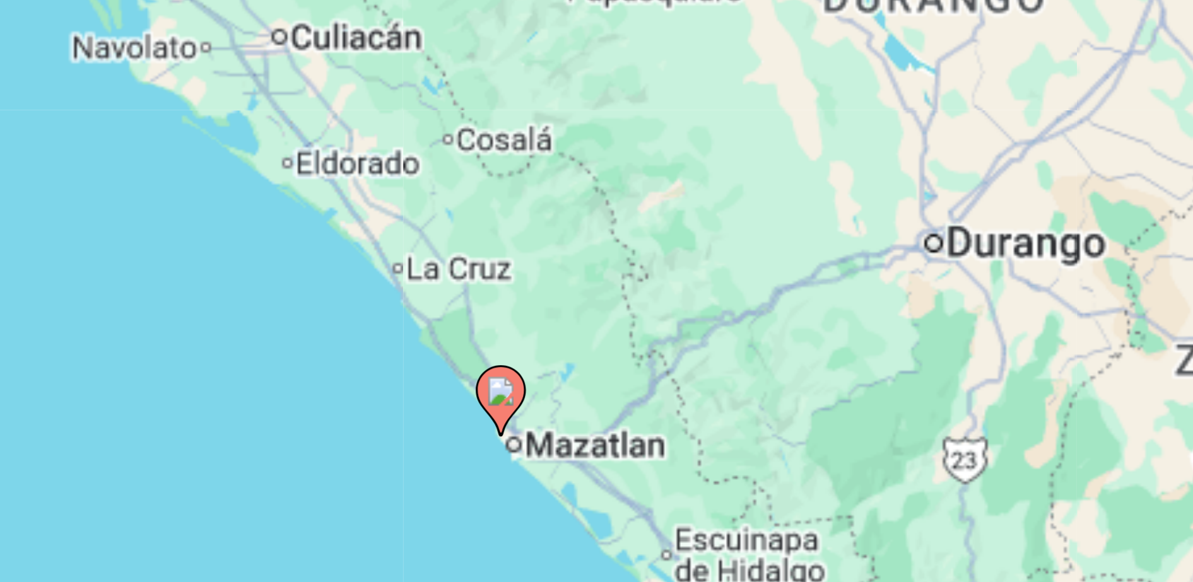
click at [529, 329] on div "To activate drag with keyboard, press Alt + Enter. Once in keyboard drag state,…" at bounding box center [596, 277] width 965 height 379
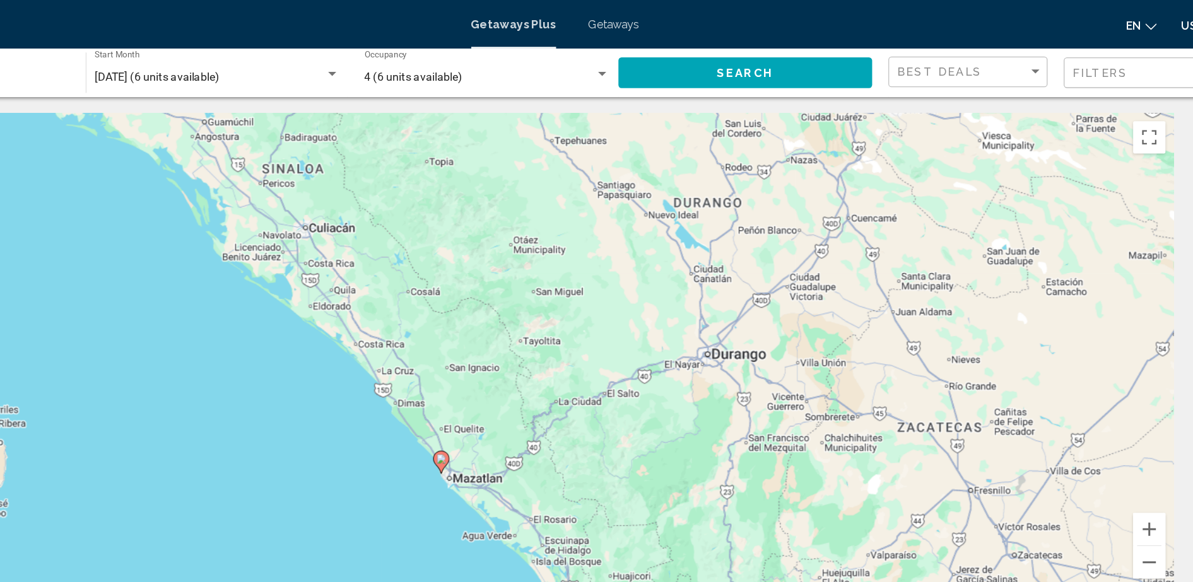
click at [505, 361] on image "Main content" at bounding box center [508, 359] width 8 height 8
click at [505, 361] on div "To activate drag with keyboard, press Alt + Enter. Once in keyboard drag state,…" at bounding box center [596, 277] width 965 height 379
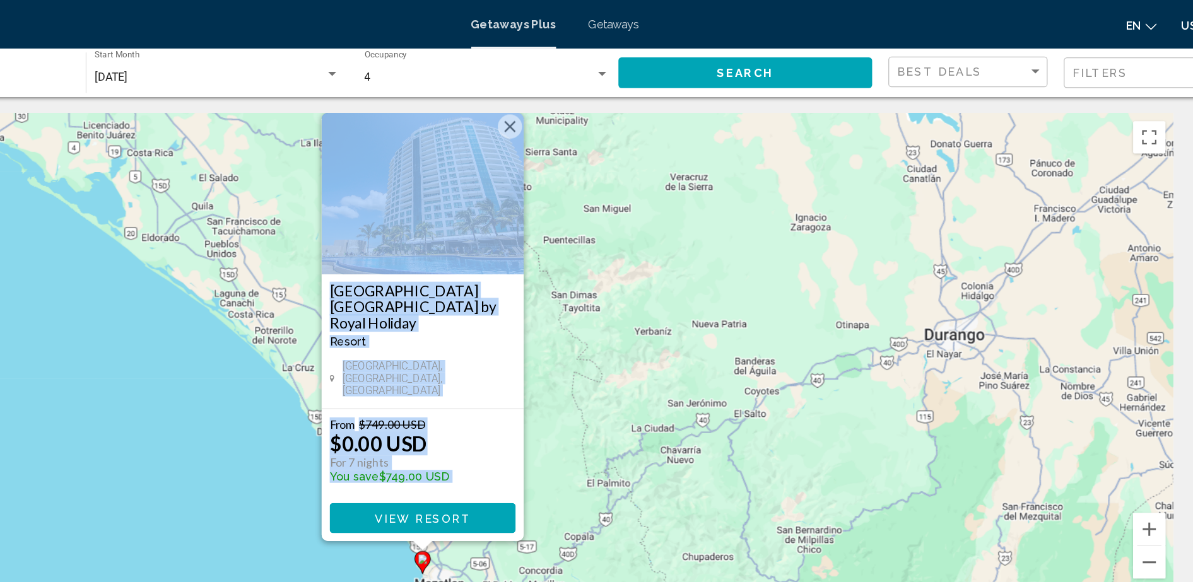
click at [488, 411] on button "View Resort" at bounding box center [493, 404] width 145 height 23
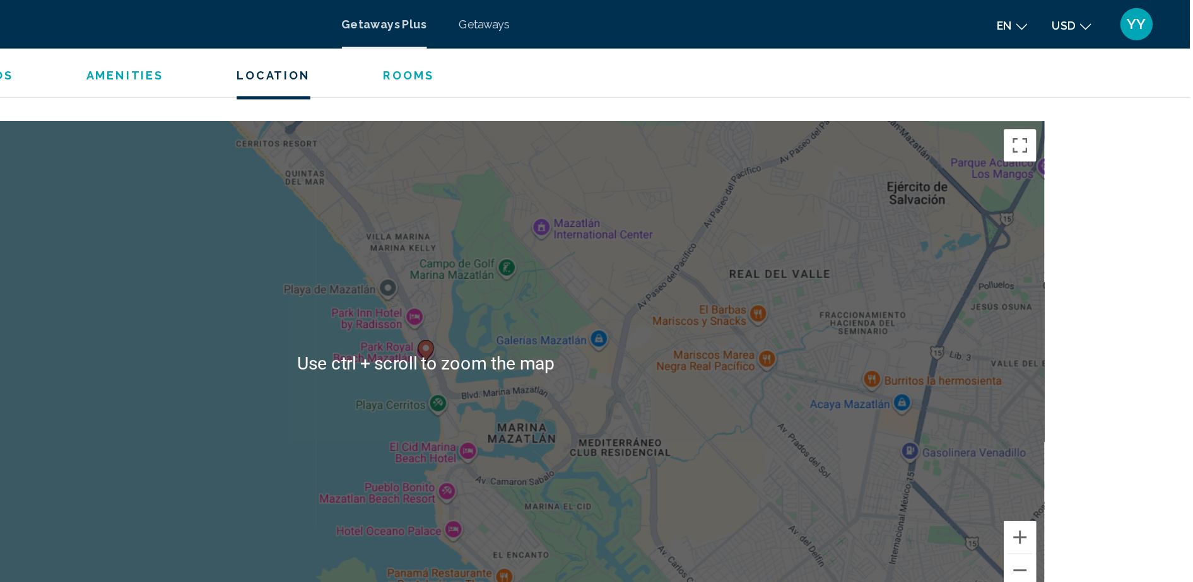
scroll to position [1489, 0]
click at [404, 283] on div "To activate drag with keyboard, press Alt + Enter. Once in keyboard drag state,…" at bounding box center [596, 284] width 965 height 379
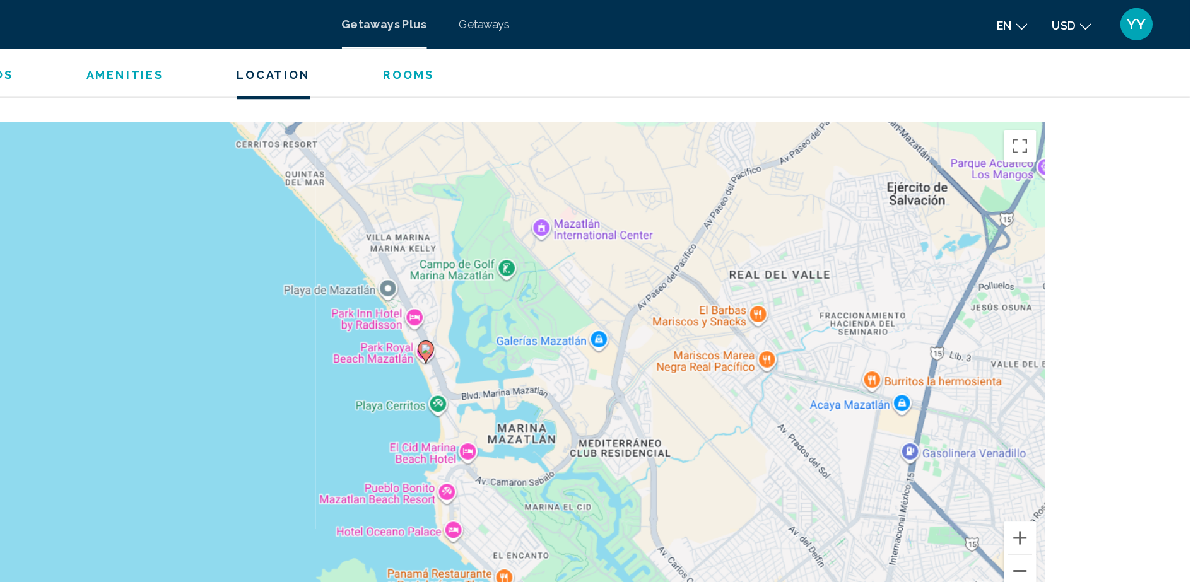
click at [481, 269] on div "To activate drag with keyboard, press Alt + Enter. Once in keyboard drag state,…" at bounding box center [596, 284] width 965 height 379
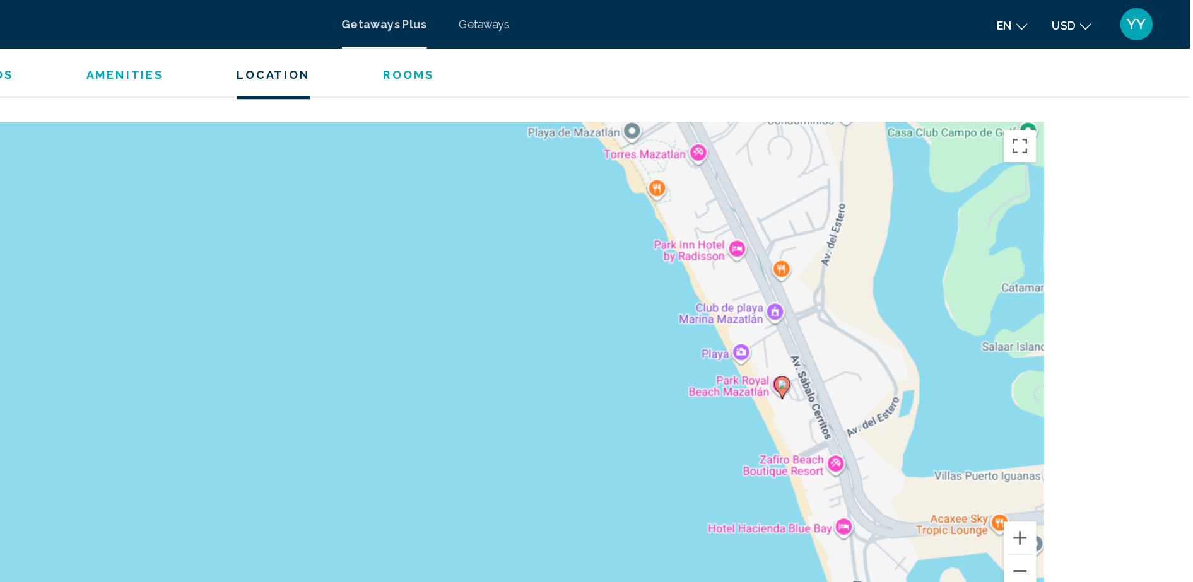
drag, startPoint x: 837, startPoint y: 360, endPoint x: 763, endPoint y: 339, distance: 77.3
click at [763, 339] on div "To activate drag with keyboard, press Alt + Enter. Once in keyboard drag state,…" at bounding box center [596, 284] width 965 height 379
click at [872, 303] on icon "Main content" at bounding box center [872, 301] width 11 height 16
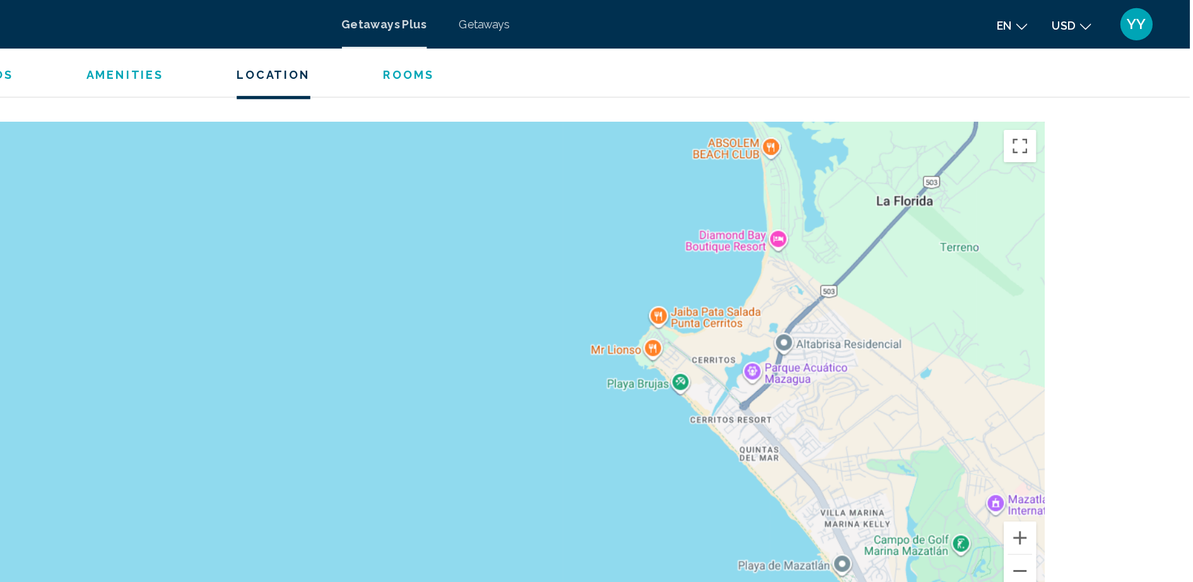
drag, startPoint x: 813, startPoint y: 286, endPoint x: 908, endPoint y: 470, distance: 207.4
click at [908, 470] on div "To activate drag with keyboard, press Alt + Enter. Once in keyboard drag state,…" at bounding box center [596, 284] width 965 height 379
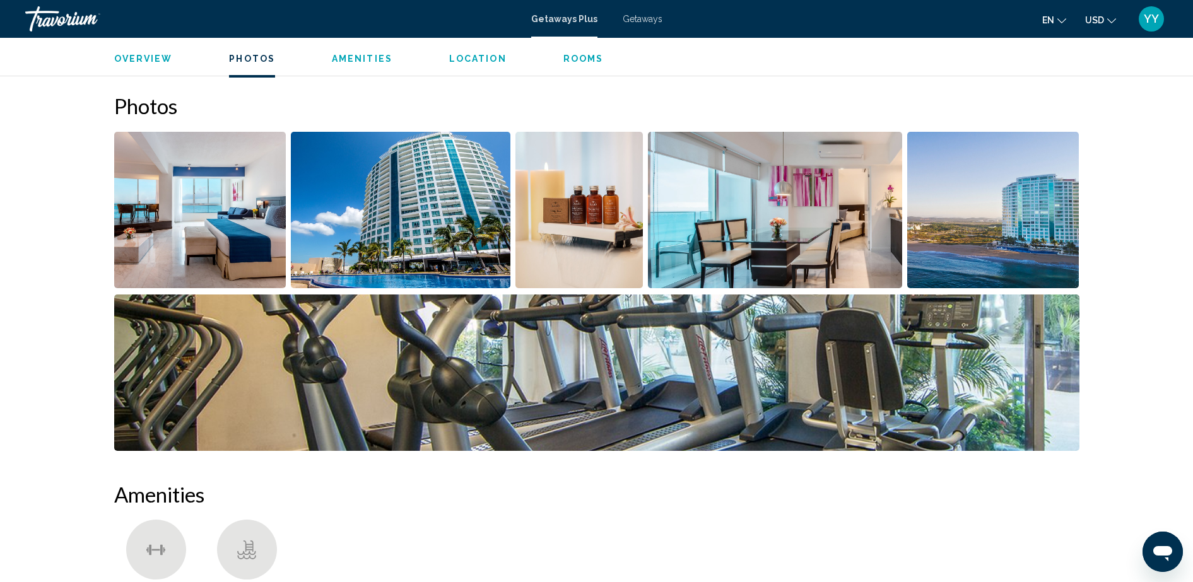
scroll to position [558, 0]
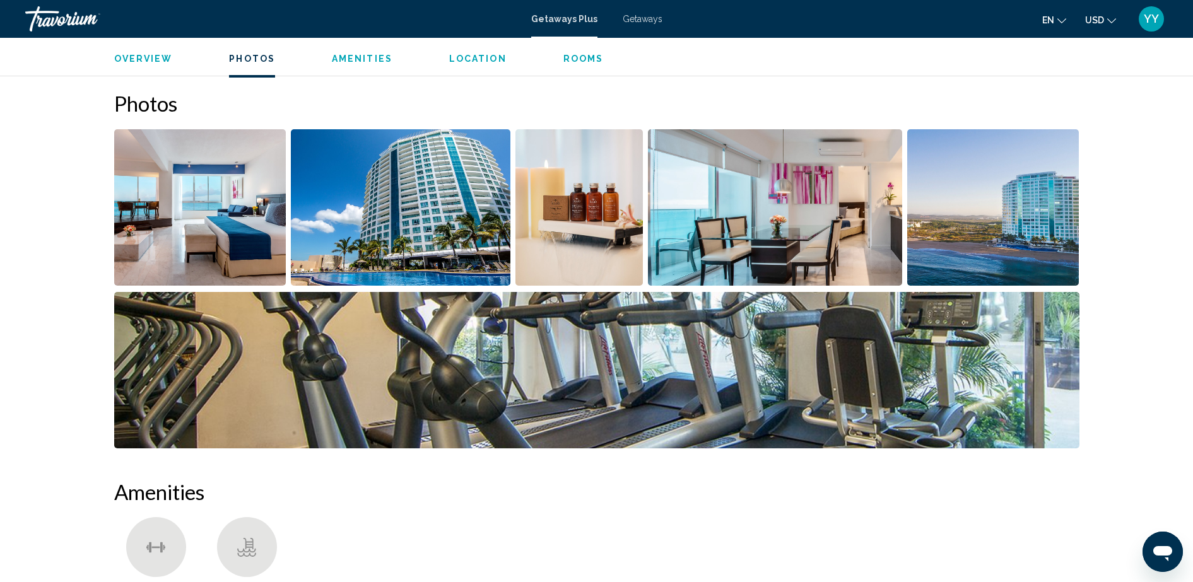
click at [949, 230] on img "Open full-screen image slider" at bounding box center [993, 207] width 172 height 156
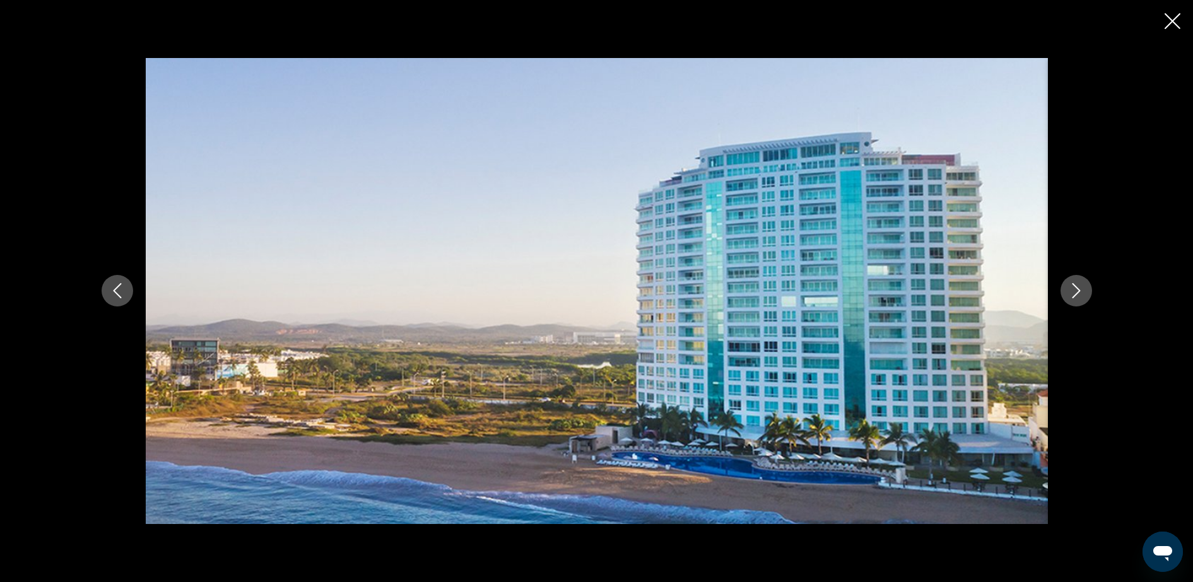
click at [1170, 21] on icon "Close slideshow" at bounding box center [1173, 21] width 16 height 16
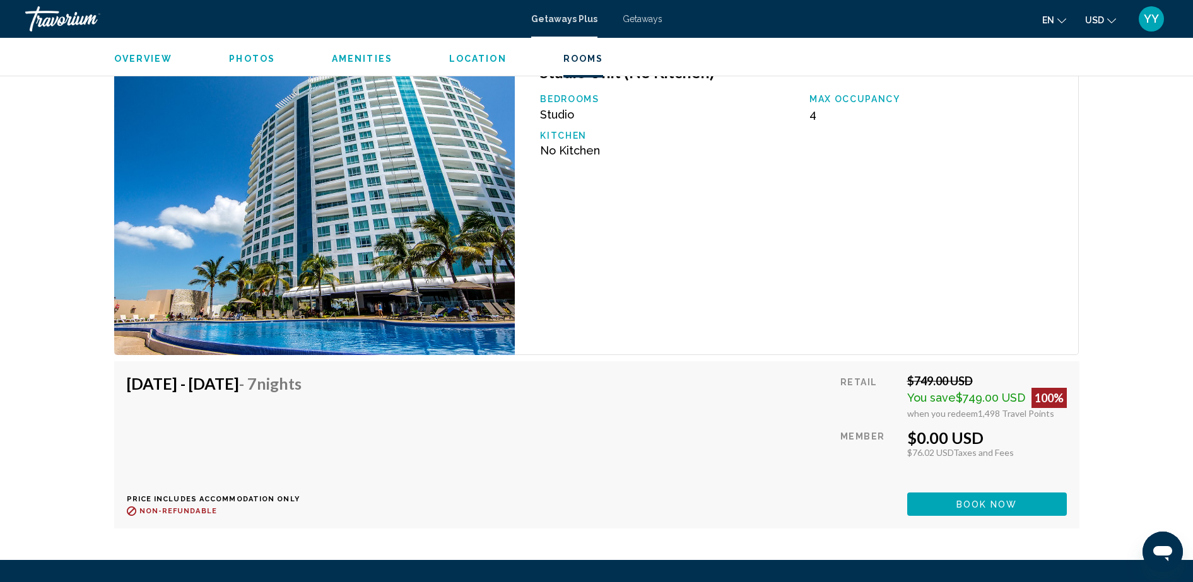
scroll to position [2581, 0]
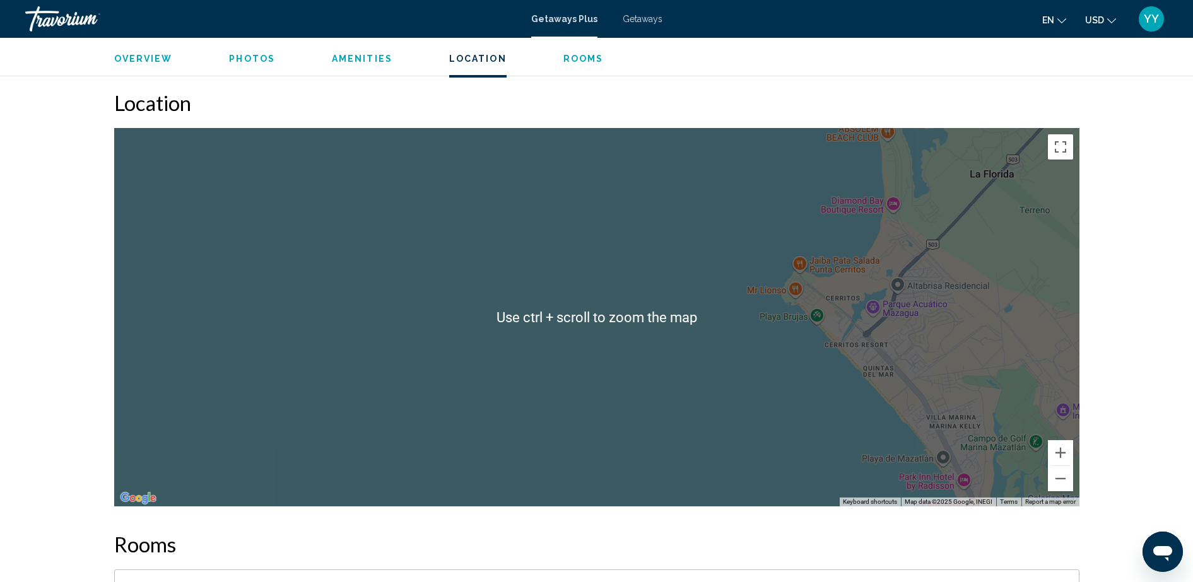
scroll to position [1455, 0]
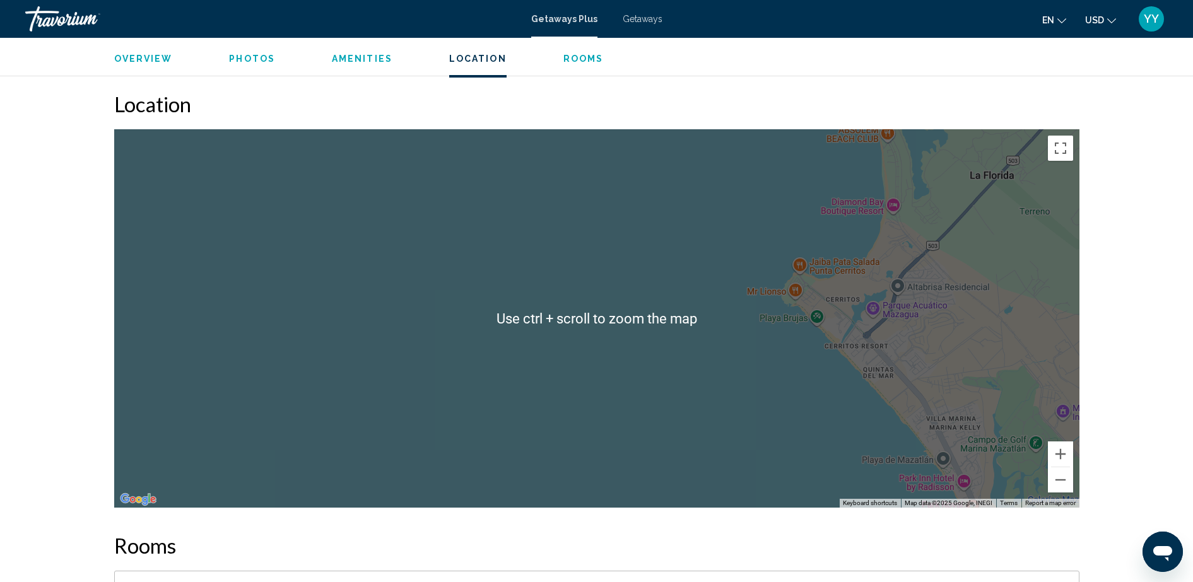
click at [794, 379] on div "To activate drag with keyboard, press Alt + Enter. Once in keyboard drag state,…" at bounding box center [596, 318] width 965 height 379
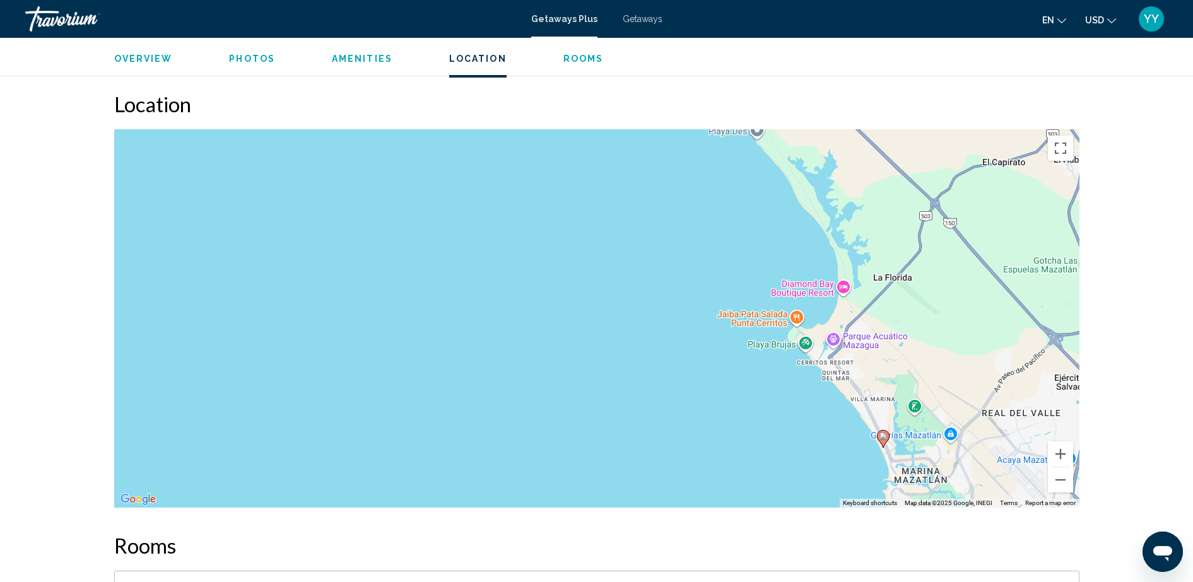
click at [794, 379] on div "To activate drag with keyboard, press Alt + Enter. Once in keyboard drag state,…" at bounding box center [596, 318] width 965 height 379
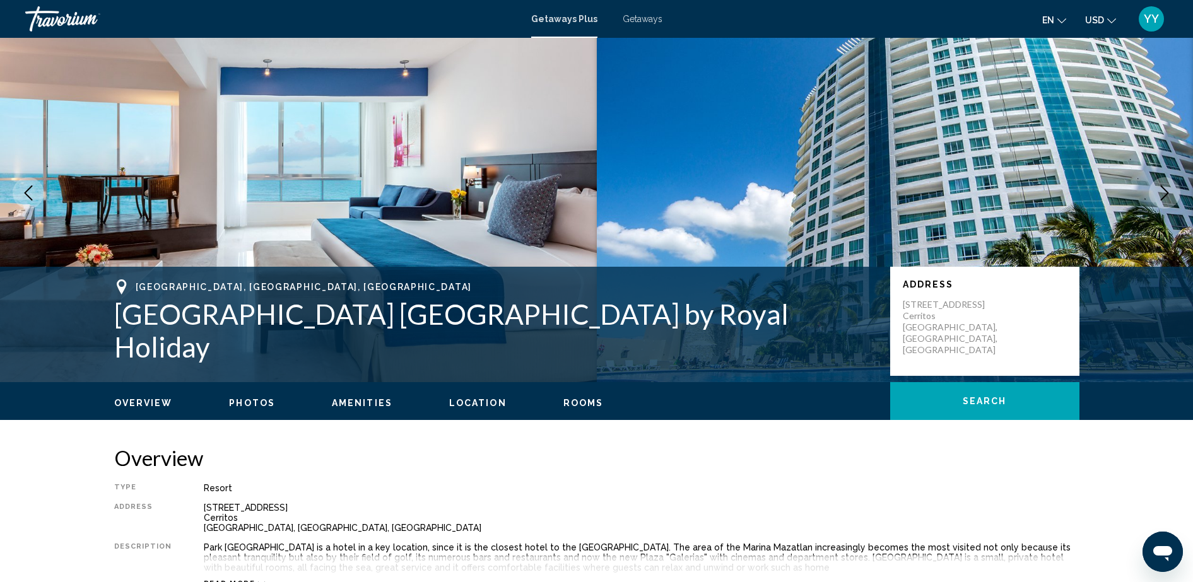
scroll to position [0, 0]
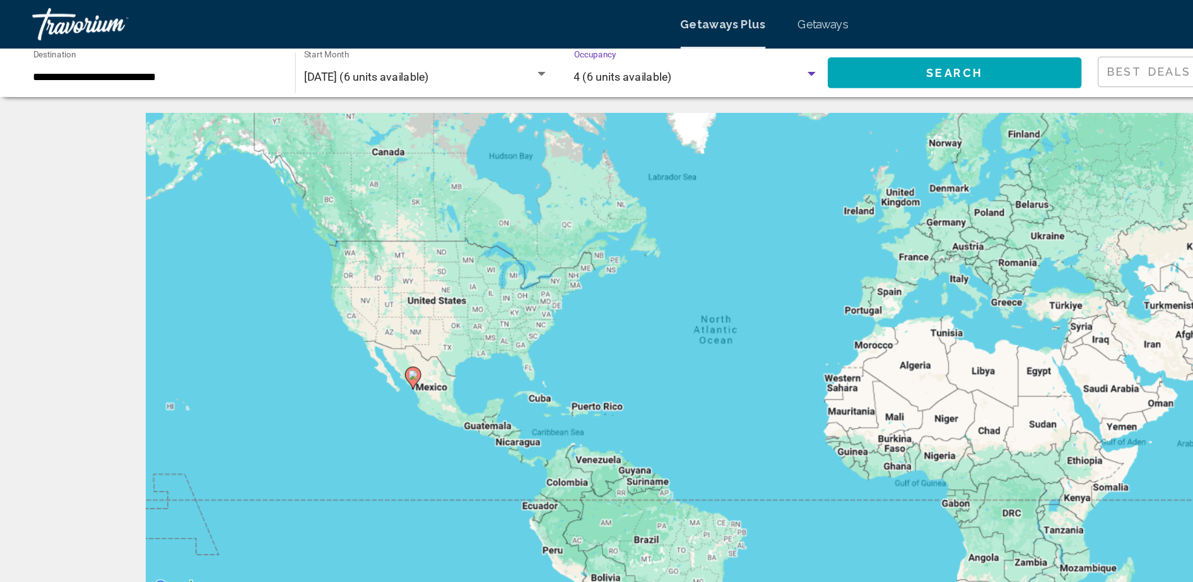
click at [628, 57] on div "Search widget" at bounding box center [633, 58] width 11 height 10
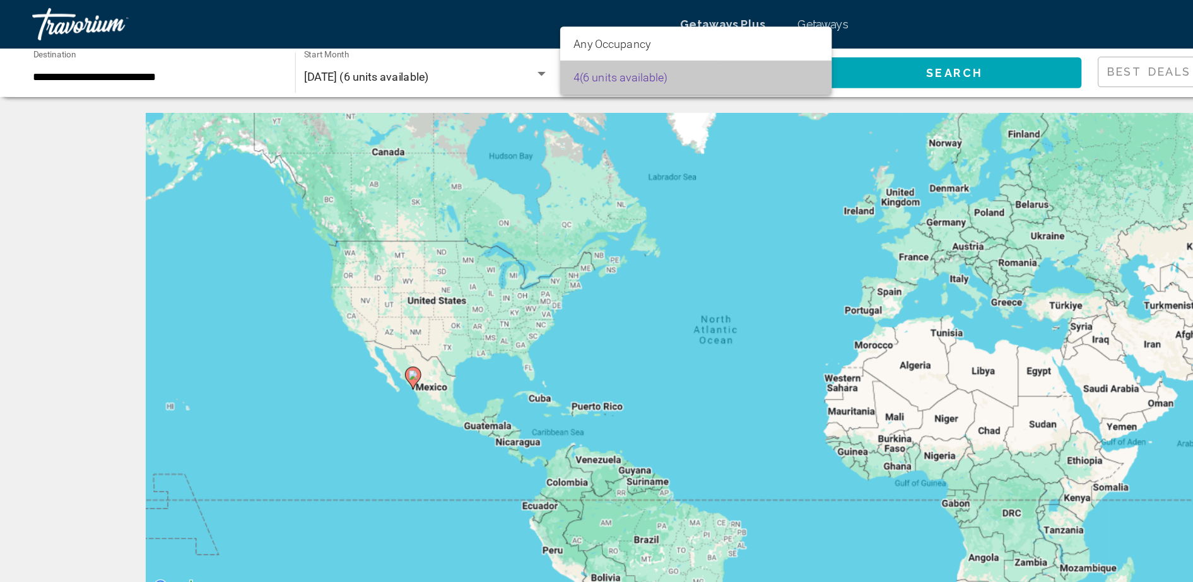
click at [601, 61] on span "4 (6 units available)" at bounding box center [542, 60] width 191 height 26
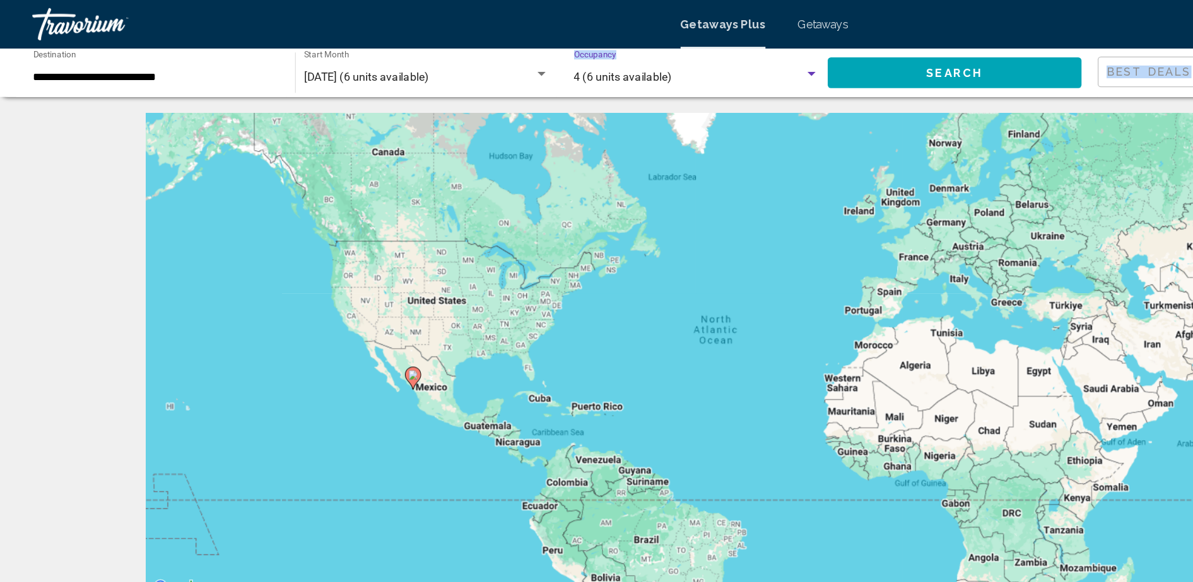
drag, startPoint x: 572, startPoint y: 64, endPoint x: 383, endPoint y: 90, distance: 190.3
click at [635, 53] on div "Search widget" at bounding box center [633, 58] width 11 height 10
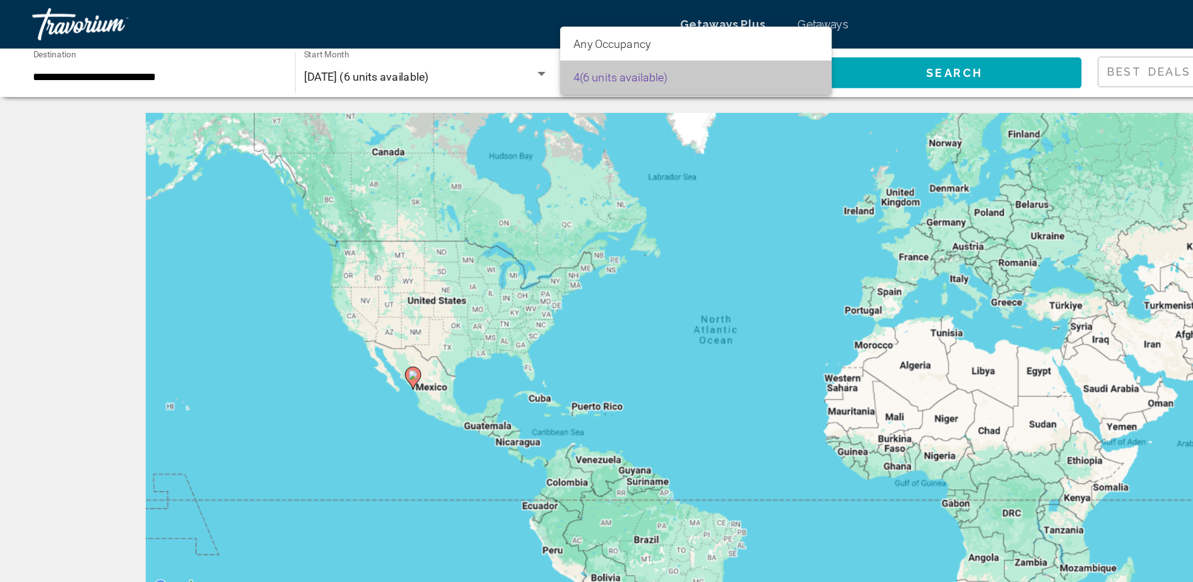
click at [632, 56] on span "4 (6 units available)" at bounding box center [542, 60] width 191 height 26
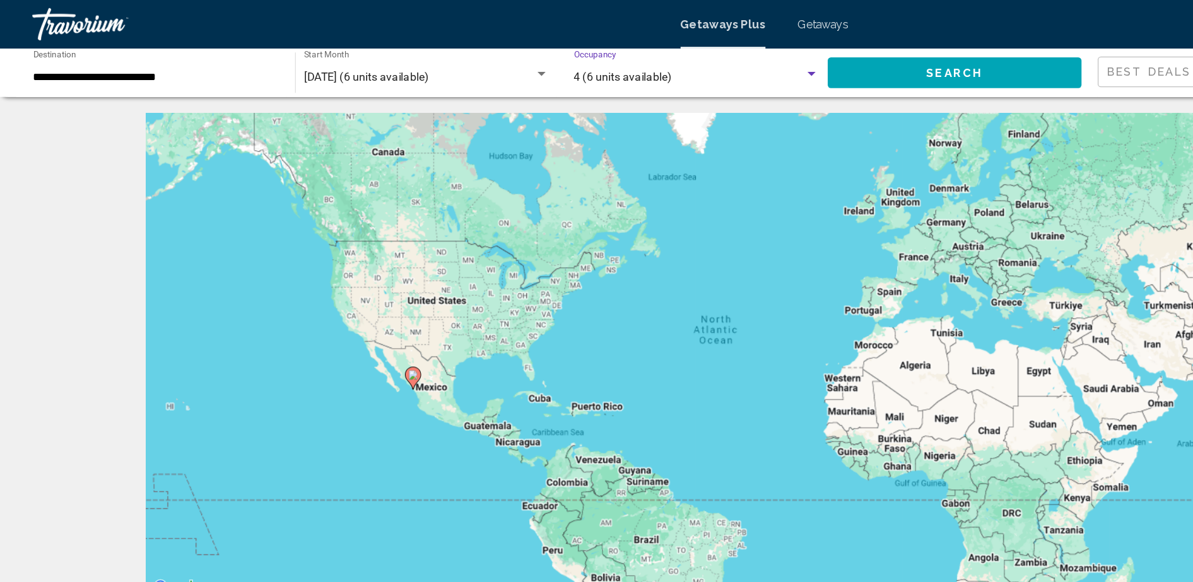
click at [323, 295] on image "Main content" at bounding box center [323, 293] width 8 height 8
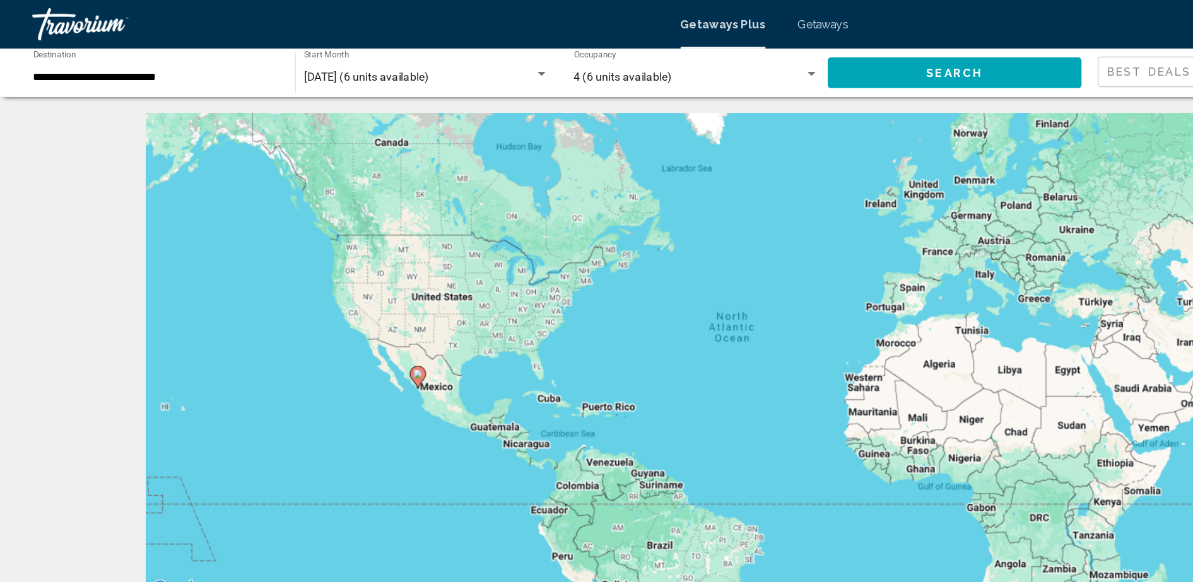
click at [323, 295] on div "To activate drag with keyboard, press Alt + Enter. Once in keyboard drag state,…" at bounding box center [596, 277] width 965 height 379
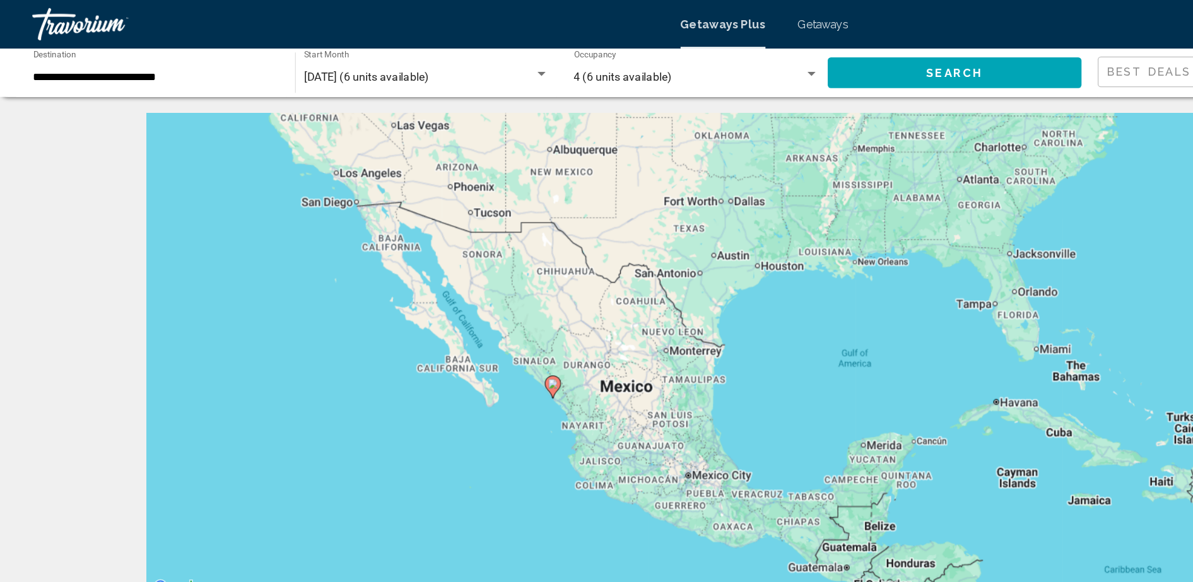
click at [430, 304] on icon "Main content" at bounding box center [430, 302] width 11 height 16
type input "**********"
click at [430, 304] on div "To activate drag with keyboard, press Alt + Enter. Once in keyboard drag state,…" at bounding box center [596, 277] width 965 height 379
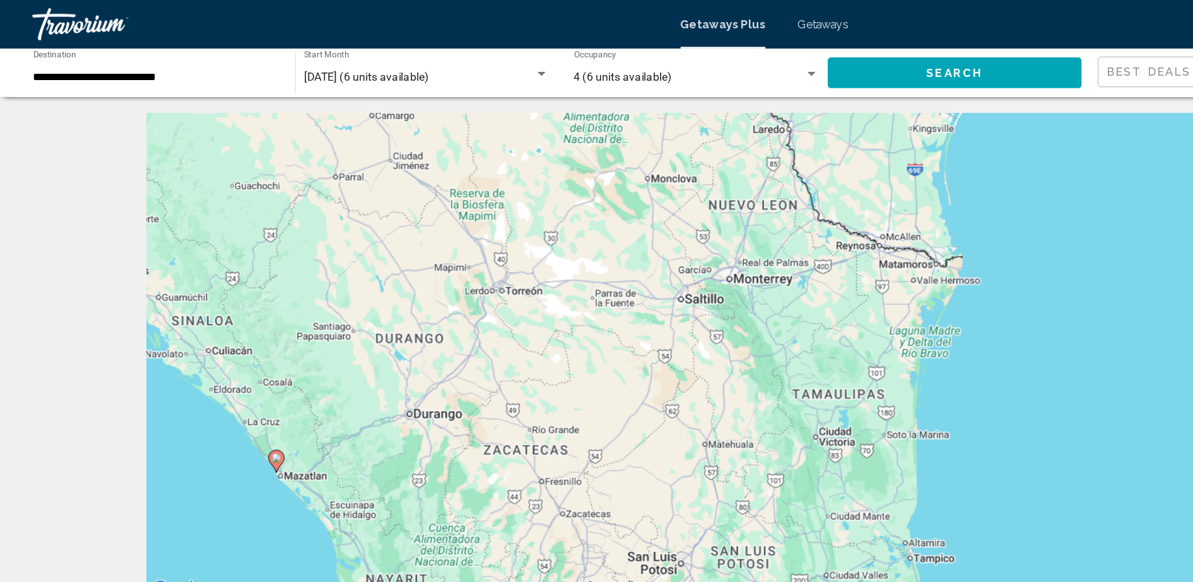
click at [707, 54] on button "Search" at bounding box center [745, 56] width 199 height 23
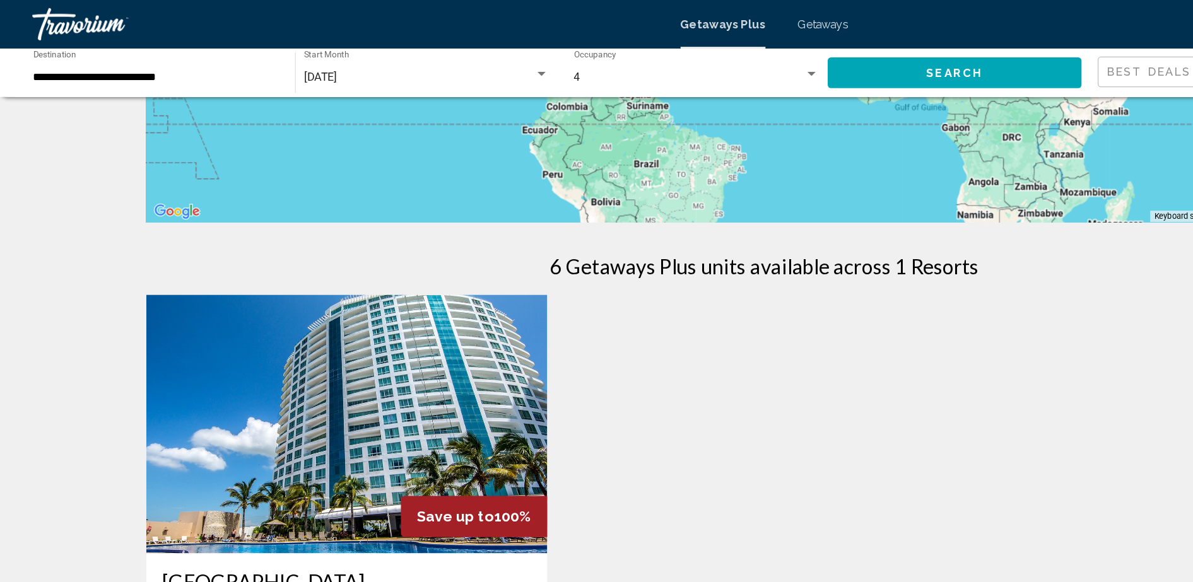
scroll to position [273, 0]
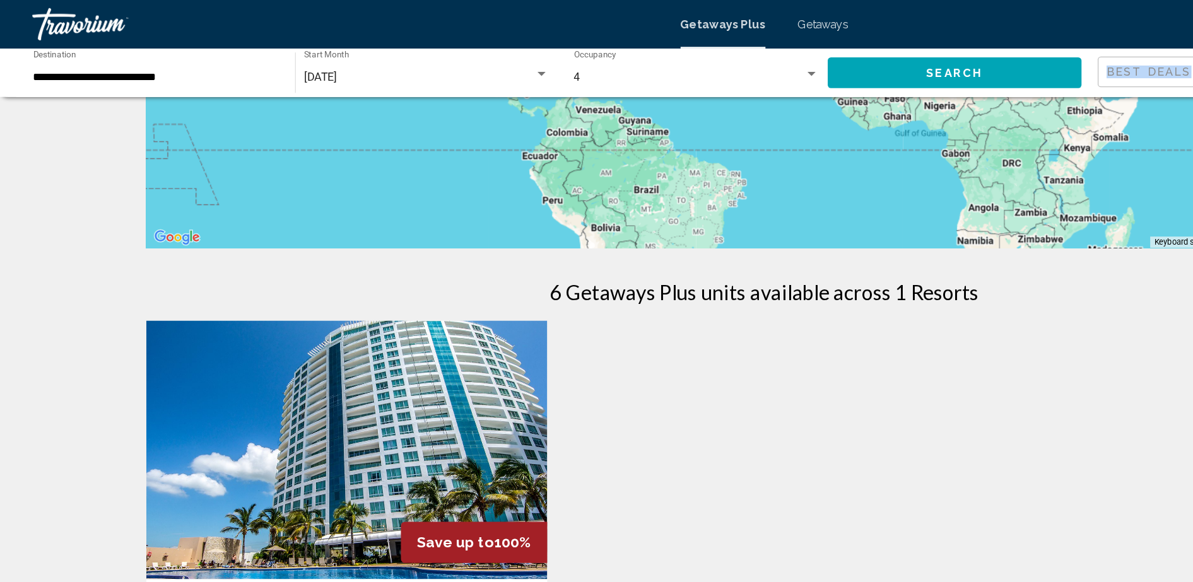
drag, startPoint x: 566, startPoint y: 75, endPoint x: 354, endPoint y: 91, distance: 212.6
click at [354, 91] on div "**********" at bounding box center [596, 333] width 1193 height 1037
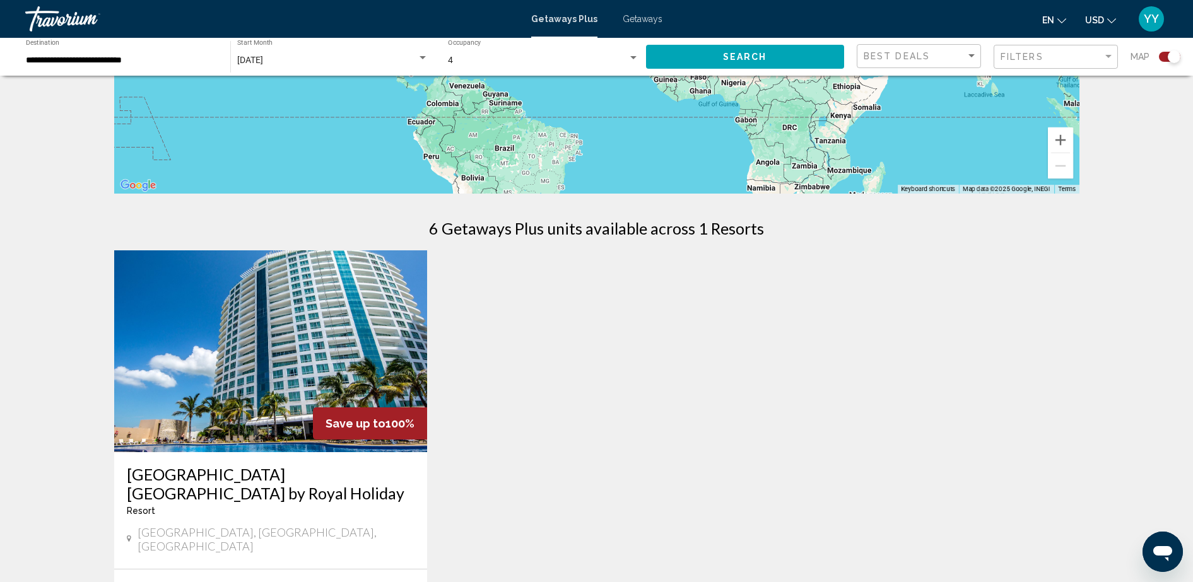
drag, startPoint x: 999, startPoint y: 367, endPoint x: 705, endPoint y: 358, distance: 294.1
click at [705, 358] on div "Save up to 100% Park [GEOGRAPHIC_DATA] [GEOGRAPHIC_DATA] by [GEOGRAPHIC_DATA] -…" at bounding box center [597, 481] width 978 height 462
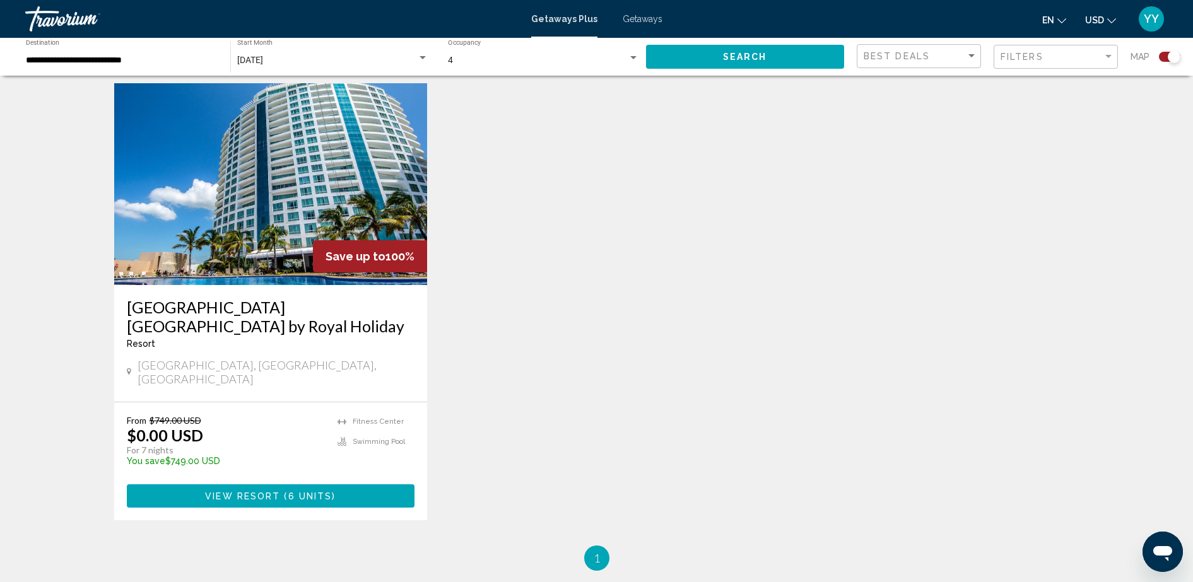
scroll to position [441, 0]
